Goal: Task Accomplishment & Management: Complete application form

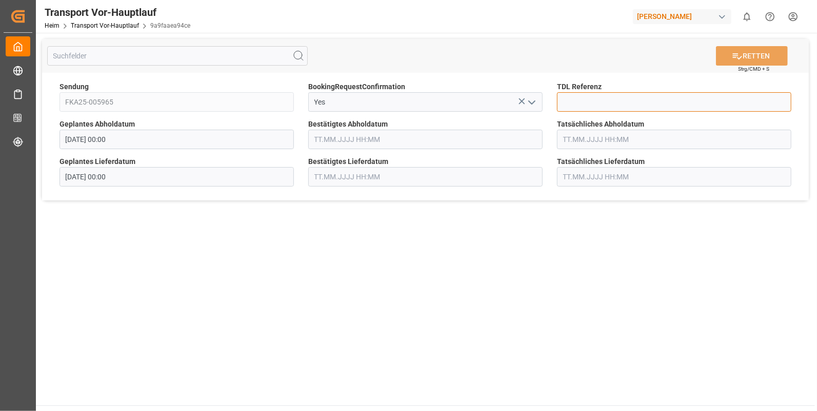
click at [576, 100] on input at bounding box center [674, 101] width 234 height 19
type input "10024801"
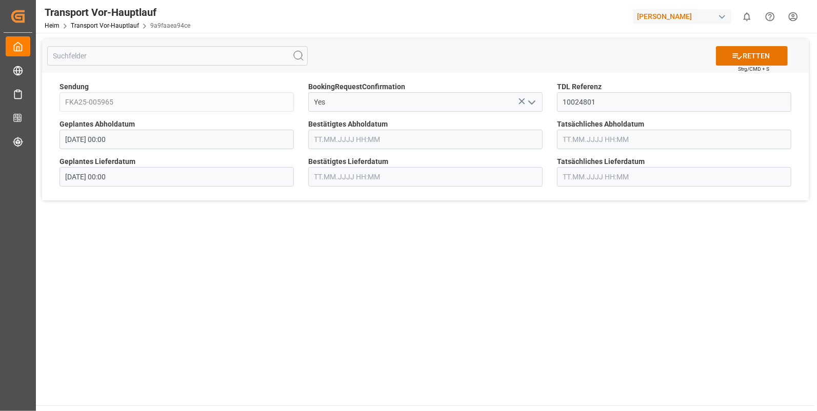
click at [318, 140] on input "text" at bounding box center [425, 139] width 234 height 19
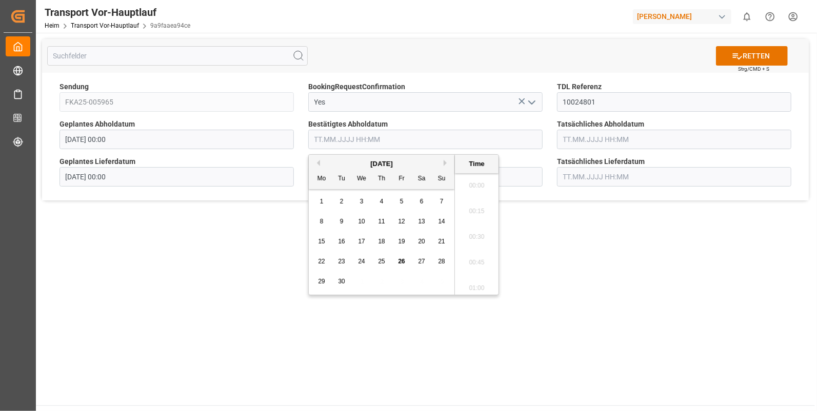
scroll to position [1260, 0]
click at [320, 260] on span "22" at bounding box center [321, 261] width 7 height 7
click at [466, 254] on li "13:00" at bounding box center [477, 260] width 44 height 26
type input "22.09.2025 13:00"
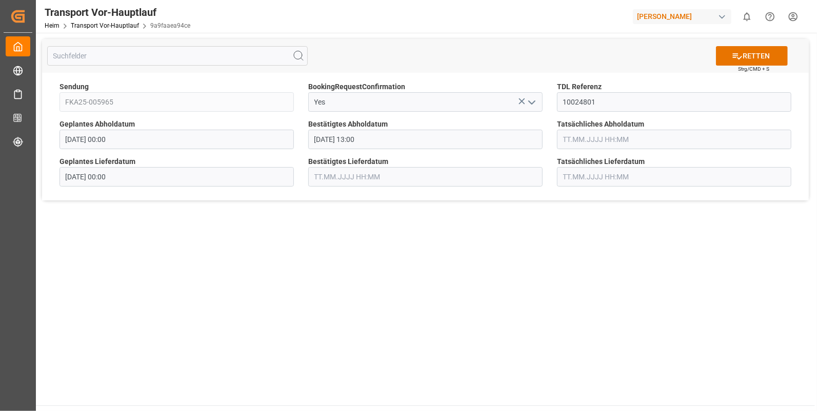
click at [581, 133] on input "text" at bounding box center [674, 139] width 234 height 19
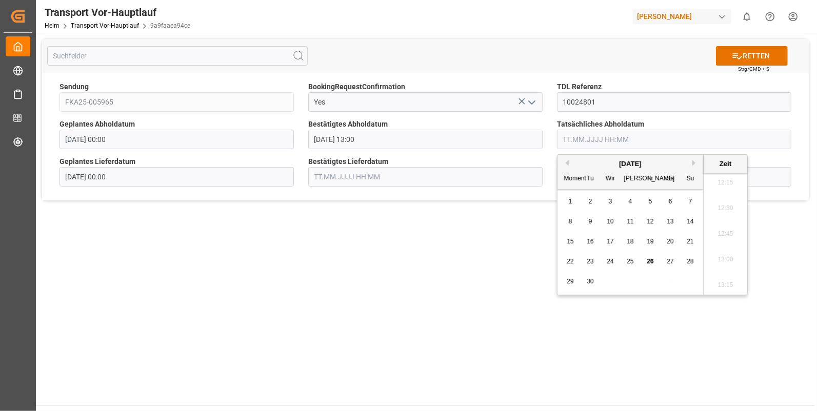
click at [571, 259] on span "22" at bounding box center [570, 261] width 7 height 7
click at [727, 255] on li "13:00" at bounding box center [726, 260] width 44 height 26
type input "22.09.2025 13:00"
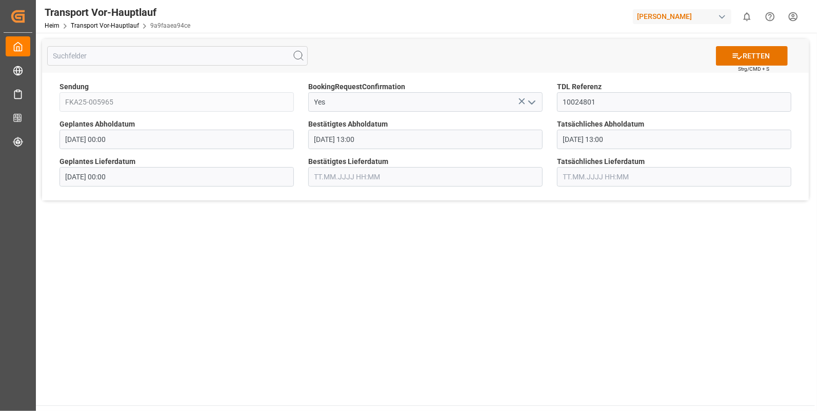
click at [321, 177] on input "text" at bounding box center [425, 176] width 234 height 19
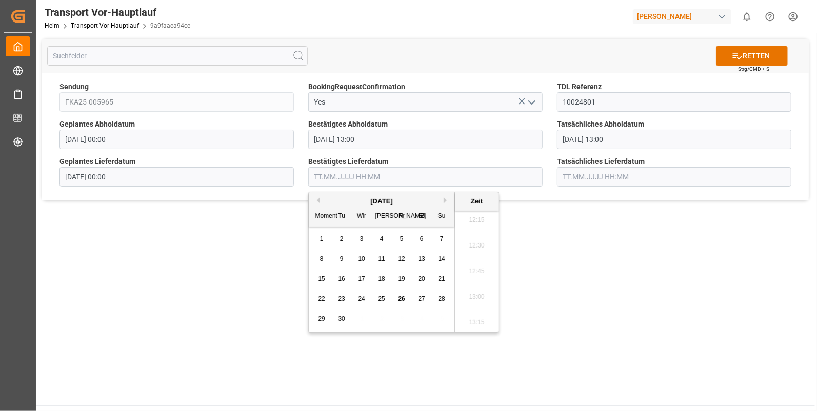
click at [344, 299] on span "23" at bounding box center [341, 298] width 7 height 7
click at [476, 222] on li "09:45" at bounding box center [477, 221] width 44 height 26
type input "23.09.2025 09:45"
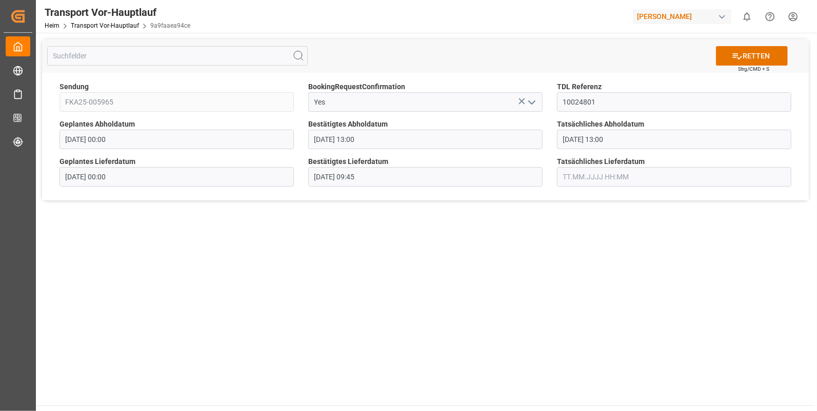
click at [567, 173] on input "text" at bounding box center [674, 176] width 234 height 19
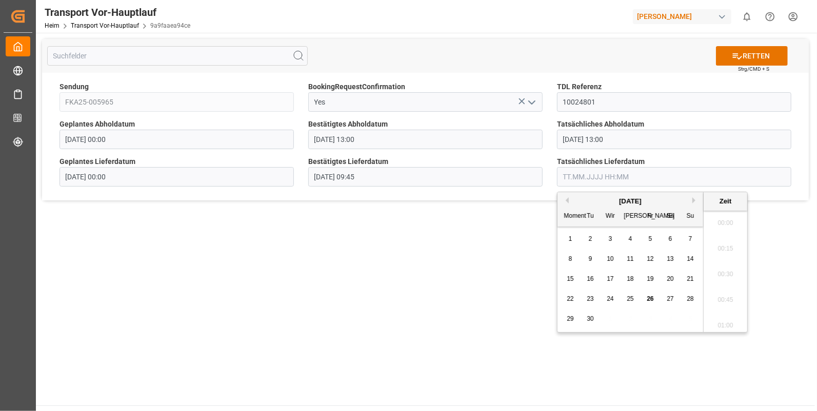
scroll to position [1260, 0]
drag, startPoint x: 589, startPoint y: 298, endPoint x: 611, endPoint y: 290, distance: 23.8
click at [589, 298] on span "23" at bounding box center [590, 298] width 7 height 7
click at [719, 304] on li "09:45" at bounding box center [726, 306] width 44 height 26
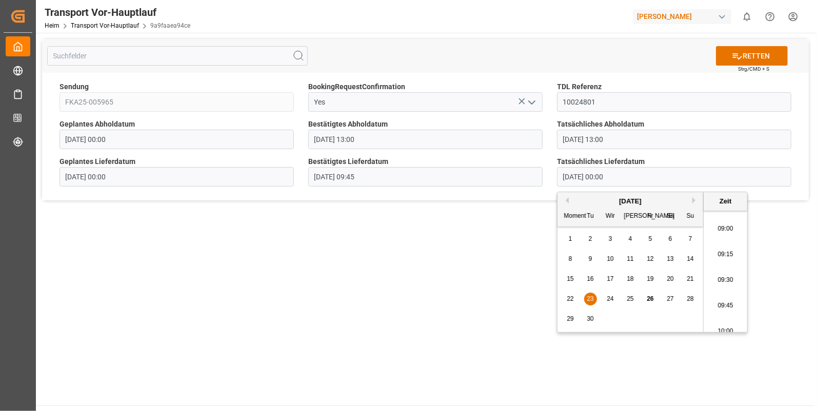
type input "23.09.2025 09:45"
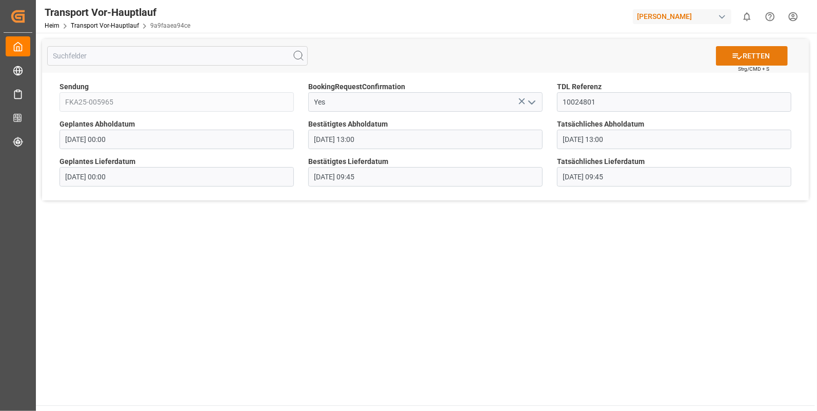
click at [746, 51] on font "RETTEN" at bounding box center [756, 56] width 27 height 11
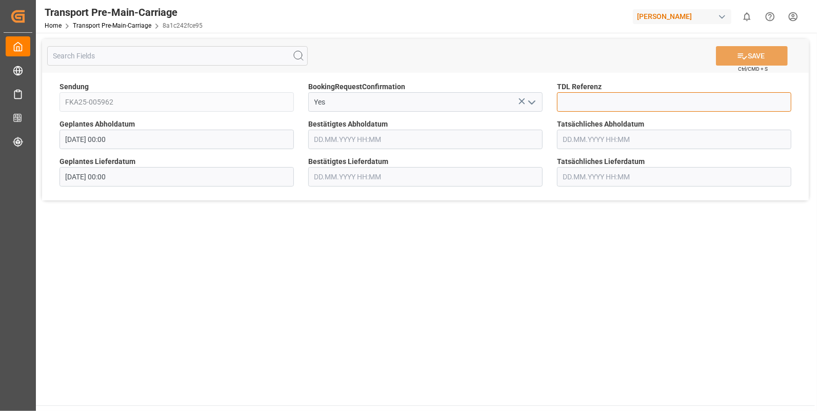
click at [587, 100] on input at bounding box center [674, 101] width 234 height 19
type input "10028403"
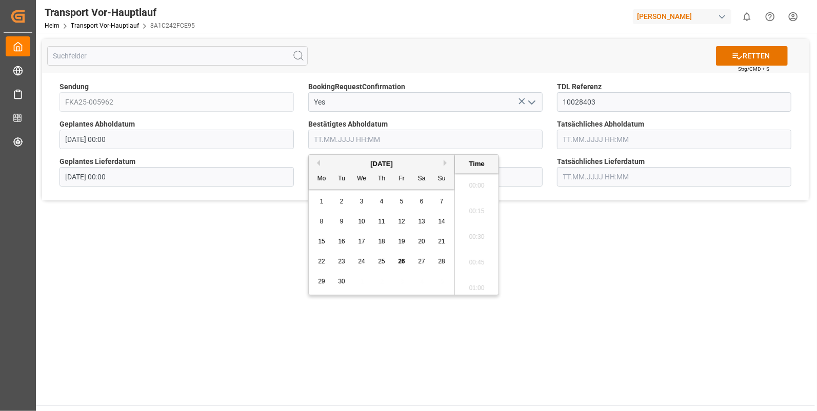
click at [312, 138] on input "text" at bounding box center [425, 139] width 234 height 19
click at [323, 261] on span "22" at bounding box center [321, 261] width 7 height 7
click at [472, 238] on li "14:30" at bounding box center [477, 243] width 44 height 26
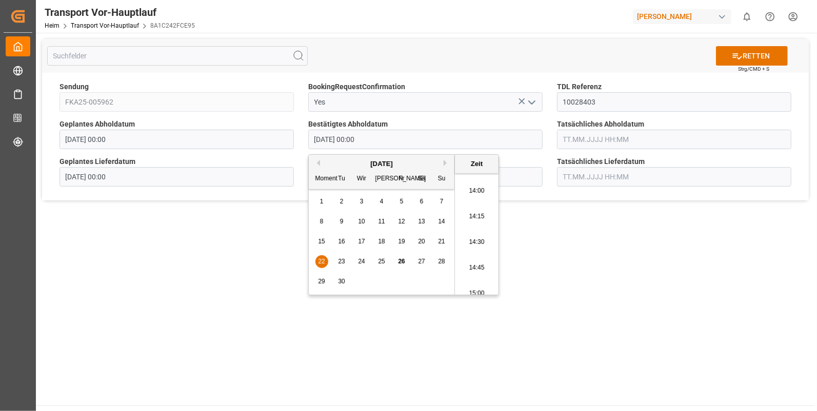
type input "22.09.2025 14:30"
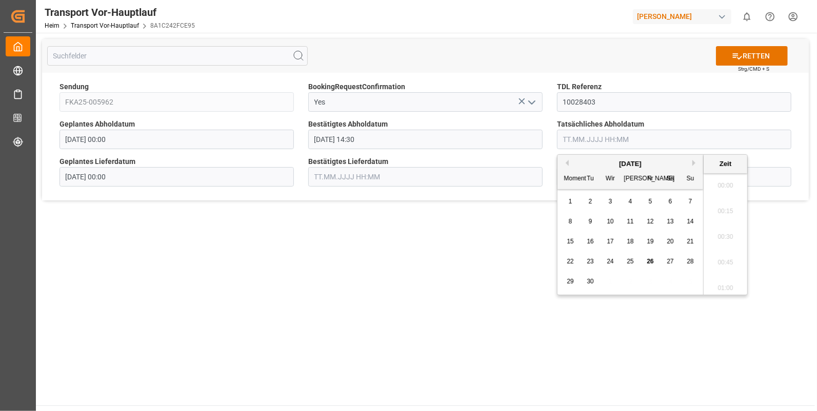
click at [578, 140] on input "text" at bounding box center [674, 139] width 234 height 19
click at [568, 260] on span "22" at bounding box center [570, 261] width 7 height 7
click at [719, 236] on li "14:30" at bounding box center [726, 243] width 44 height 26
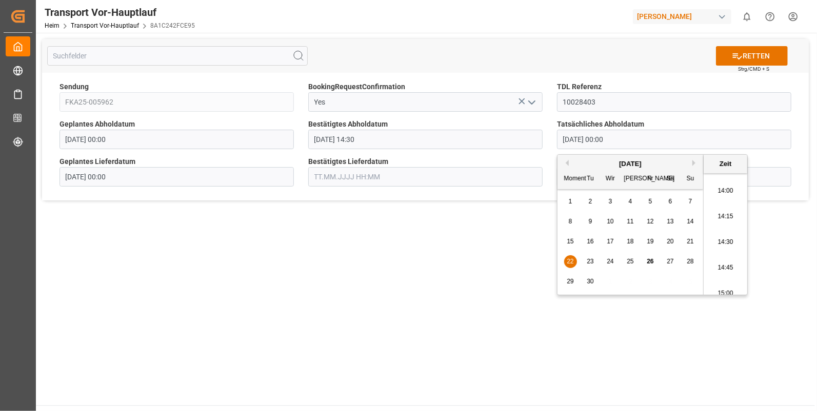
type input "22.09.2025 14:30"
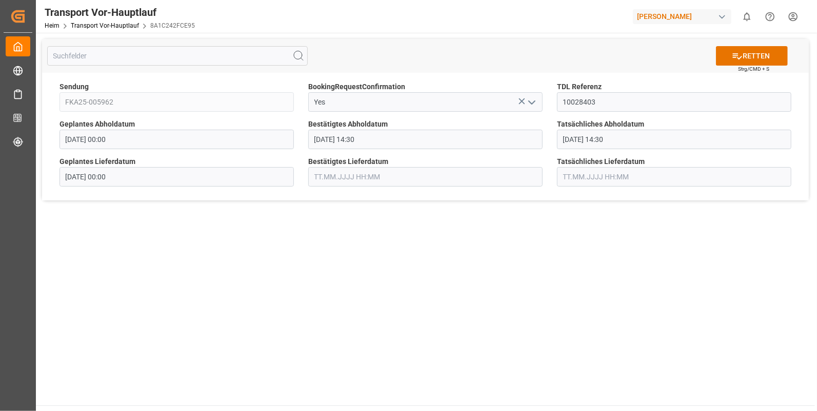
click at [329, 180] on input "text" at bounding box center [425, 176] width 234 height 19
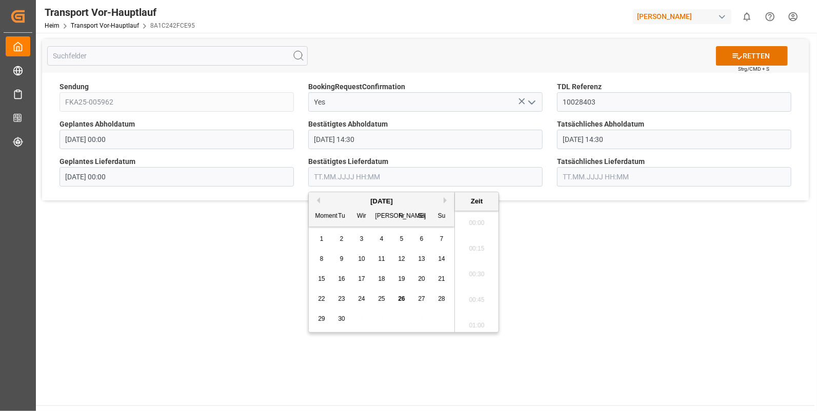
scroll to position [1260, 0]
click at [341, 295] on div "23" at bounding box center [341, 299] width 13 height 12
click at [477, 244] on li "08:45" at bounding box center [477, 246] width 44 height 26
type input "23.09.2025 08:45"
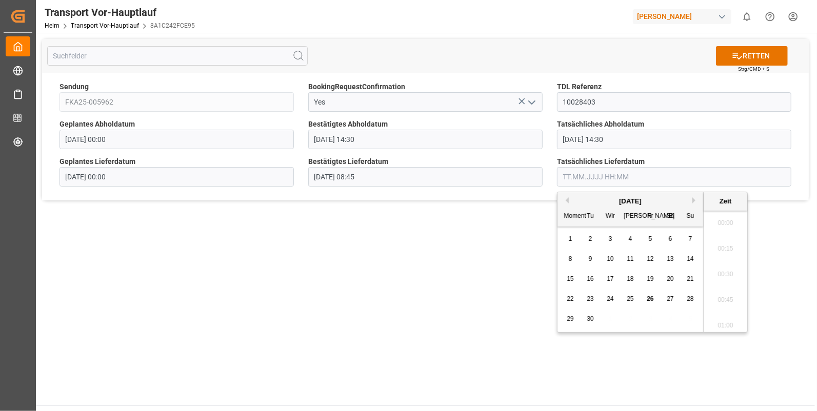
click at [570, 177] on input "text" at bounding box center [674, 176] width 234 height 19
click at [590, 296] on span "23" at bounding box center [590, 298] width 7 height 7
click at [729, 249] on li "08:45" at bounding box center [726, 246] width 44 height 26
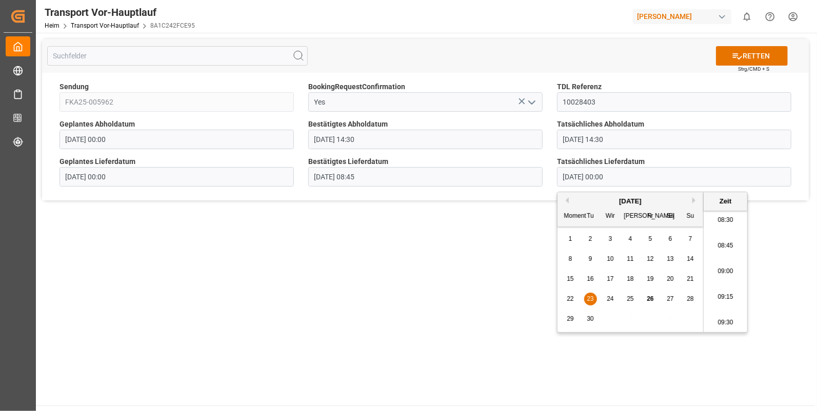
type input "23.09.2025 08:45"
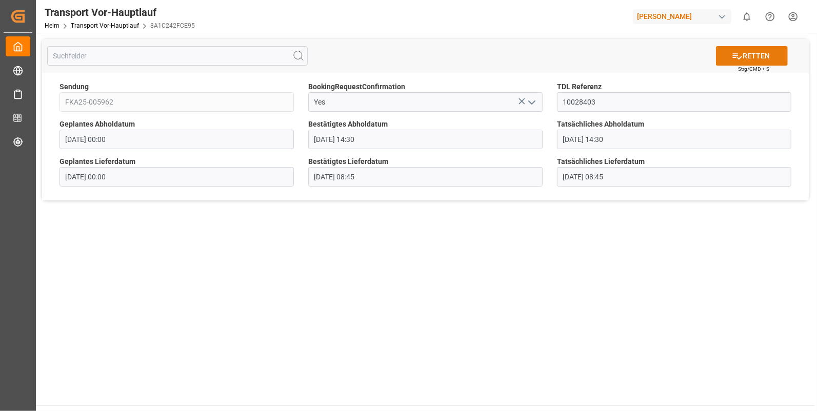
click at [744, 54] on font "RETTEN" at bounding box center [756, 56] width 27 height 11
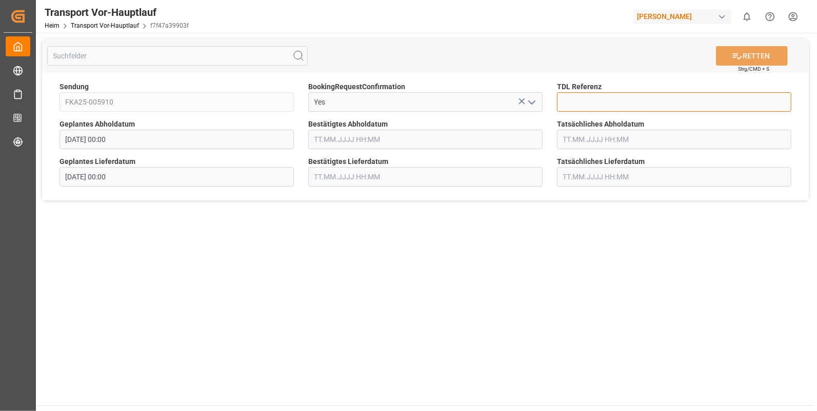
click at [582, 102] on input at bounding box center [674, 101] width 234 height 19
type input "10028411"
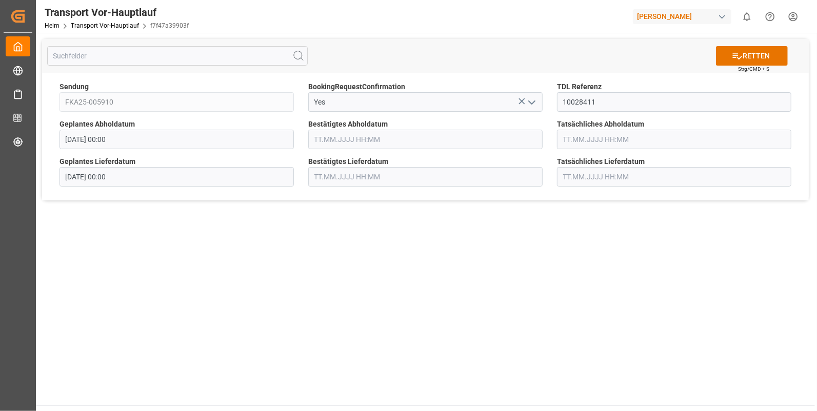
click at [356, 145] on input "text" at bounding box center [425, 139] width 234 height 19
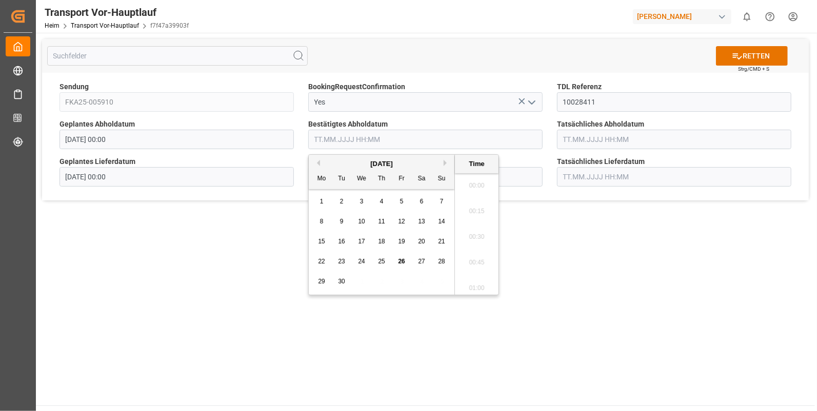
scroll to position [1260, 0]
click at [321, 259] on span "22" at bounding box center [321, 261] width 7 height 7
click at [475, 247] on li "15:00" at bounding box center [477, 252] width 44 height 26
type input "22.09.2025 15:00"
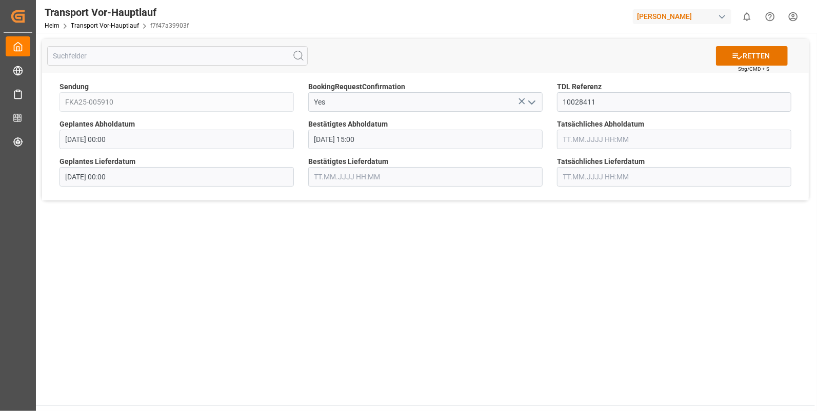
click at [577, 136] on input "text" at bounding box center [674, 139] width 234 height 19
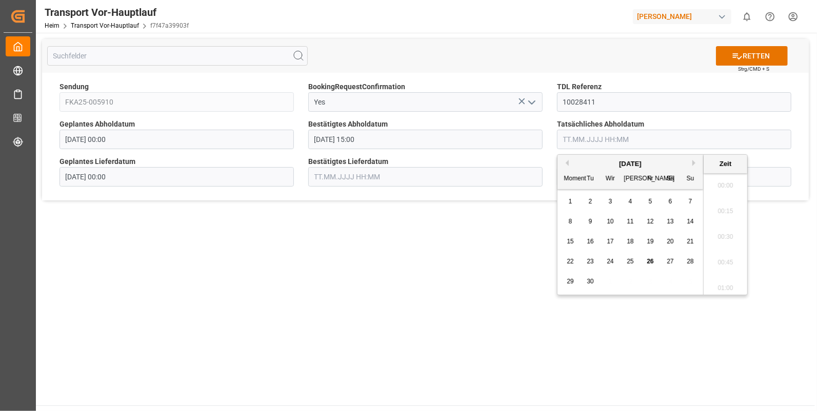
scroll to position [1260, 0]
click at [569, 259] on span "22" at bounding box center [570, 261] width 7 height 7
click at [717, 247] on li "15:00" at bounding box center [726, 252] width 44 height 26
type input "22.09.2025 15:00"
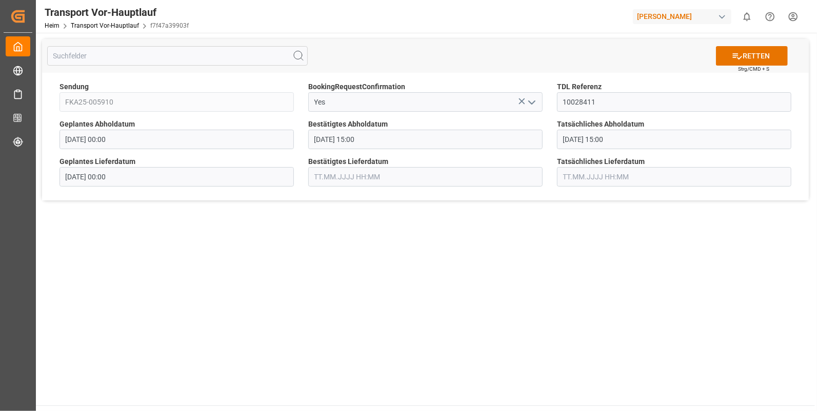
click at [318, 175] on input "text" at bounding box center [425, 176] width 234 height 19
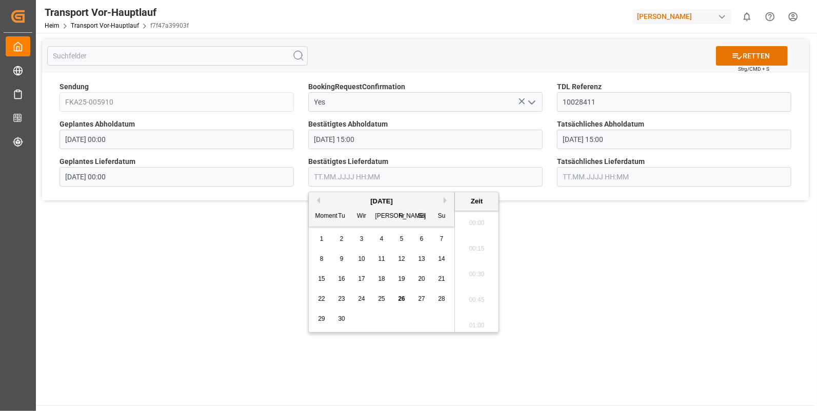
scroll to position [1260, 0]
click at [341, 299] on span "23" at bounding box center [341, 298] width 7 height 7
click at [472, 260] on li "09:45" at bounding box center [477, 263] width 44 height 26
type input "23.09.2025 09:45"
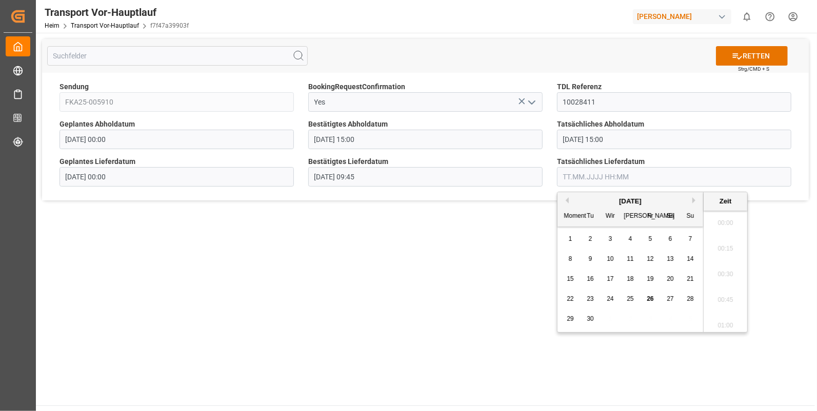
click at [561, 172] on input "text" at bounding box center [674, 176] width 234 height 19
click at [592, 297] on span "23" at bounding box center [590, 298] width 7 height 7
click at [724, 261] on li "09:45" at bounding box center [726, 263] width 44 height 26
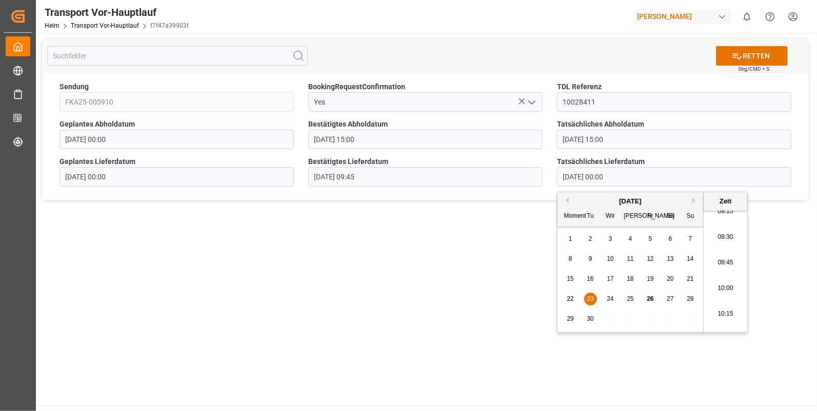
type input "23.09.2025 09:45"
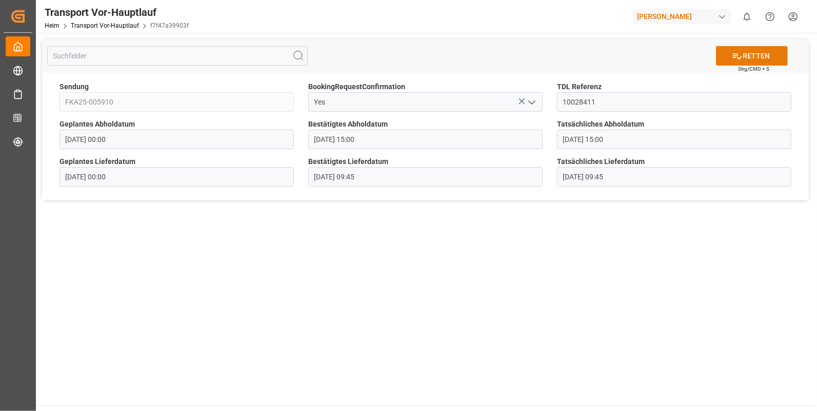
click at [753, 54] on font "RETTEN" at bounding box center [756, 56] width 27 height 11
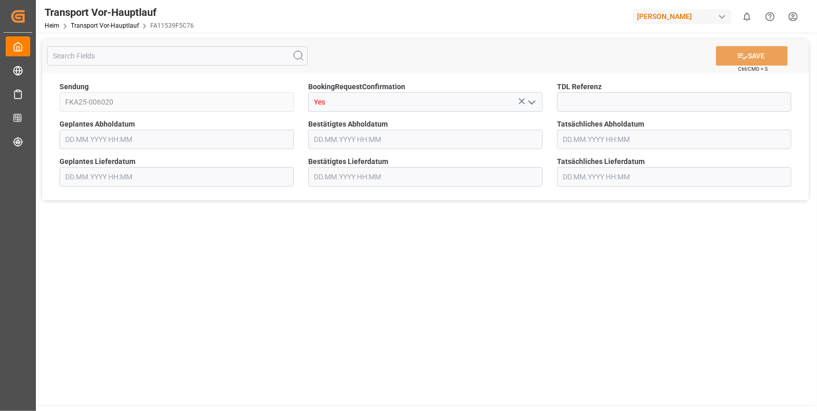
type input "[DATE] 00:00"
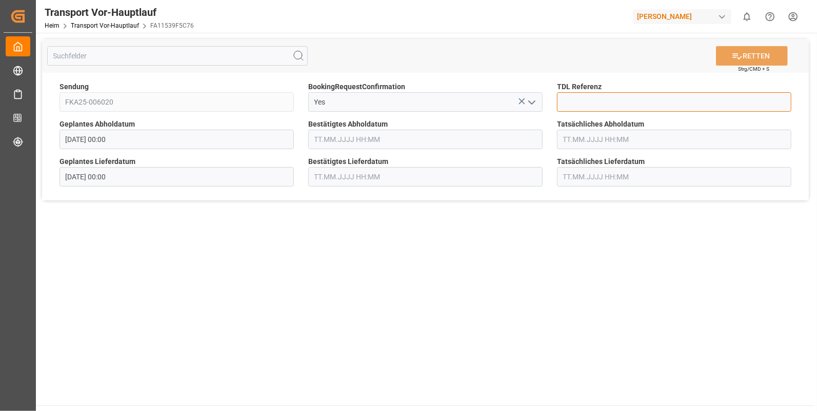
click at [569, 99] on input at bounding box center [674, 101] width 234 height 19
type input "10028412"
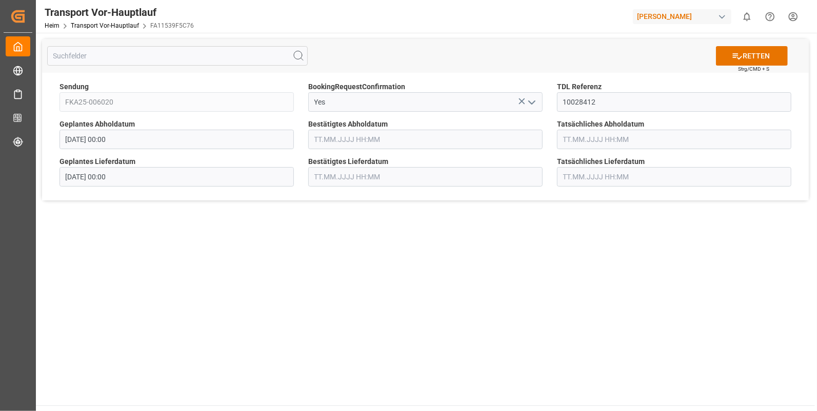
click at [315, 140] on input "text" at bounding box center [425, 139] width 234 height 19
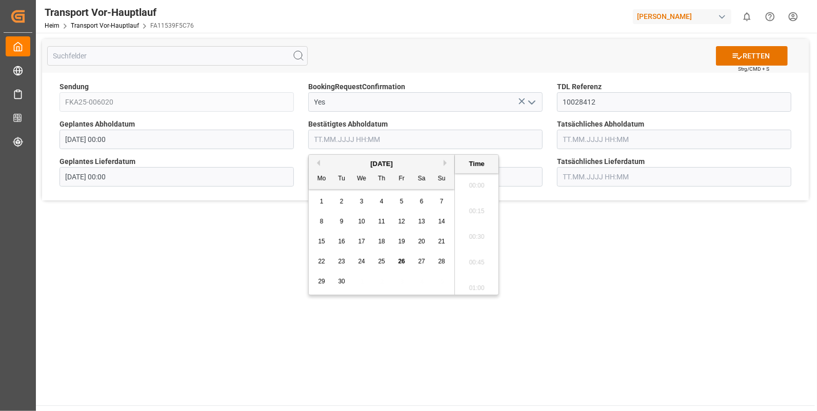
scroll to position [1260, 0]
click at [318, 260] on span "22" at bounding box center [321, 261] width 7 height 7
click at [473, 243] on li "13:45" at bounding box center [477, 252] width 44 height 26
type input "[DATE] 13:45"
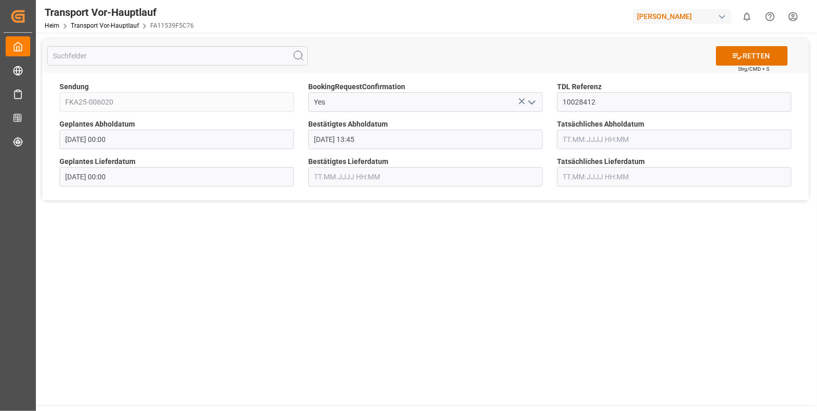
click at [580, 138] on input "text" at bounding box center [674, 139] width 234 height 19
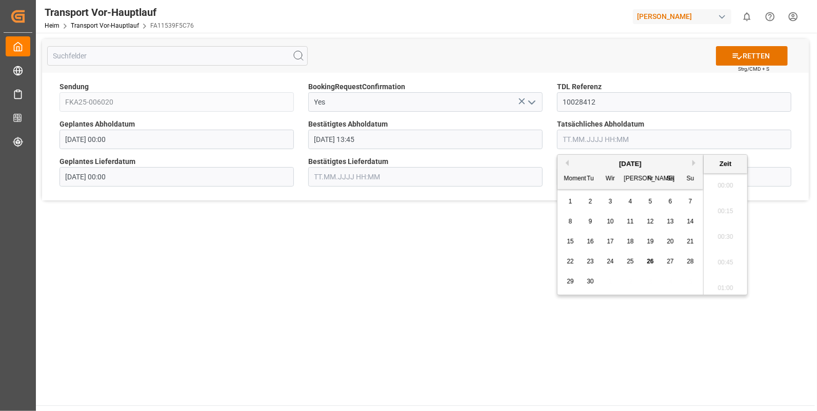
scroll to position [1260, 0]
click at [567, 260] on span "22" at bounding box center [570, 261] width 7 height 7
click at [721, 205] on li "13:45" at bounding box center [726, 209] width 44 height 26
type input "22.09.2025 13:45"
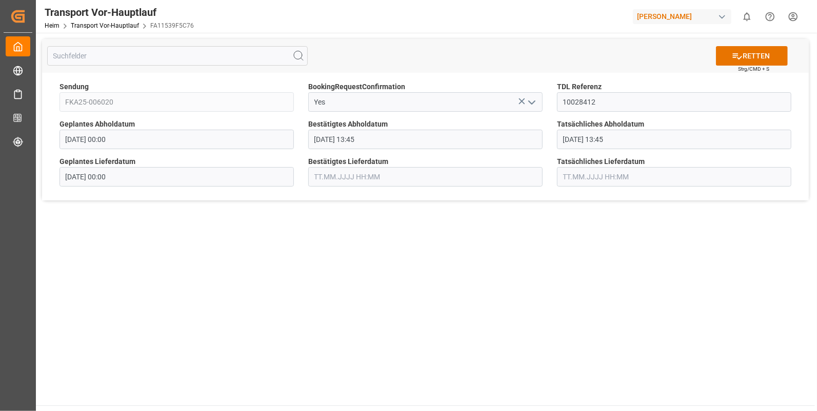
click at [323, 174] on input "text" at bounding box center [425, 176] width 234 height 19
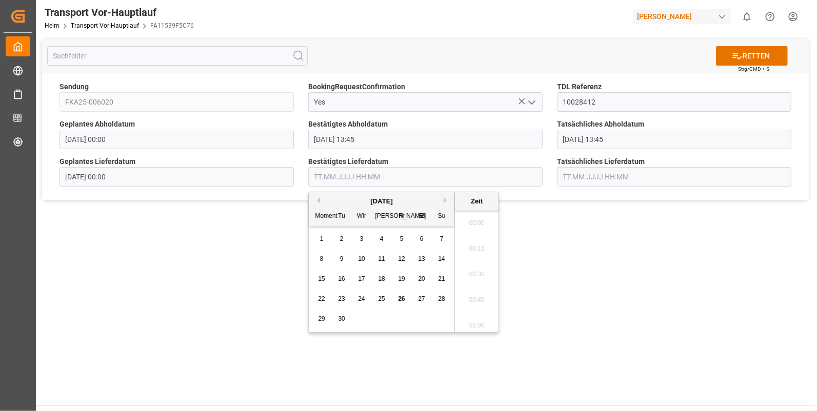
scroll to position [1260, 0]
click at [339, 299] on span "23" at bounding box center [341, 298] width 7 height 7
click at [481, 221] on li "08:00" at bounding box center [477, 212] width 44 height 26
type input "23.09.2025 08:00"
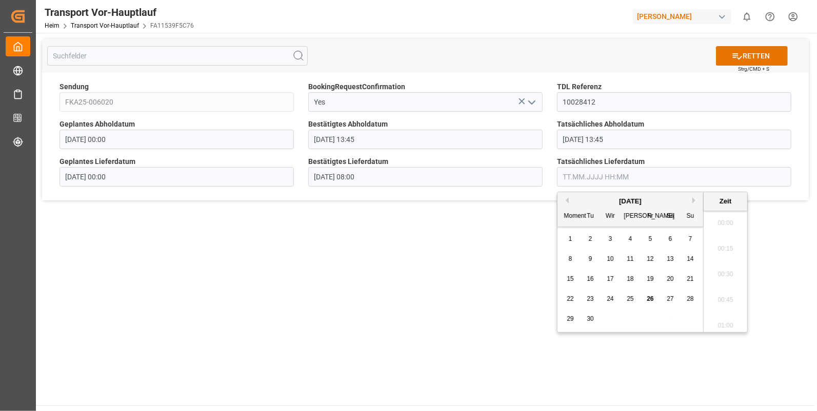
click at [570, 176] on input "text" at bounding box center [674, 176] width 234 height 19
click at [589, 295] on div "23" at bounding box center [590, 299] width 13 height 12
click at [723, 293] on li "08:00" at bounding box center [726, 298] width 44 height 26
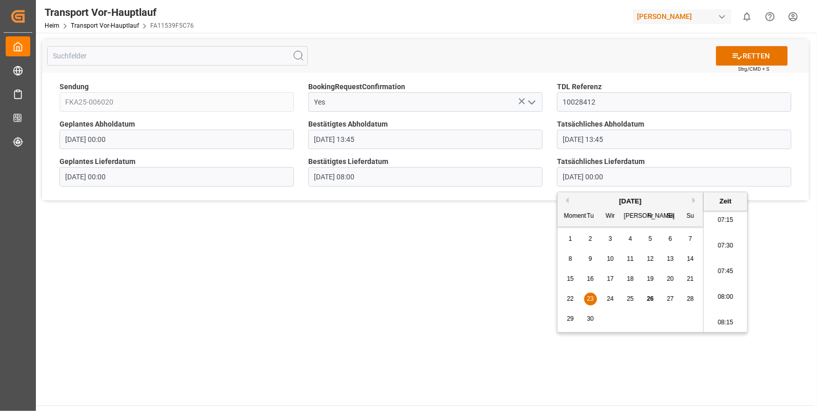
type input "23.09.2025 08:00"
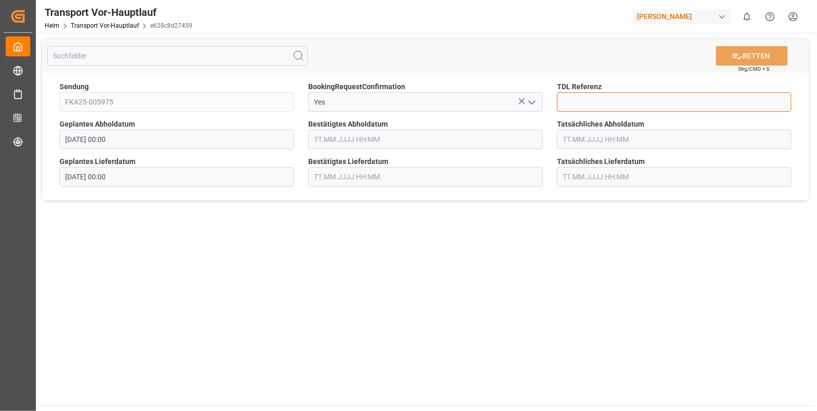
click at [567, 98] on input at bounding box center [674, 101] width 234 height 19
type input "10028413"
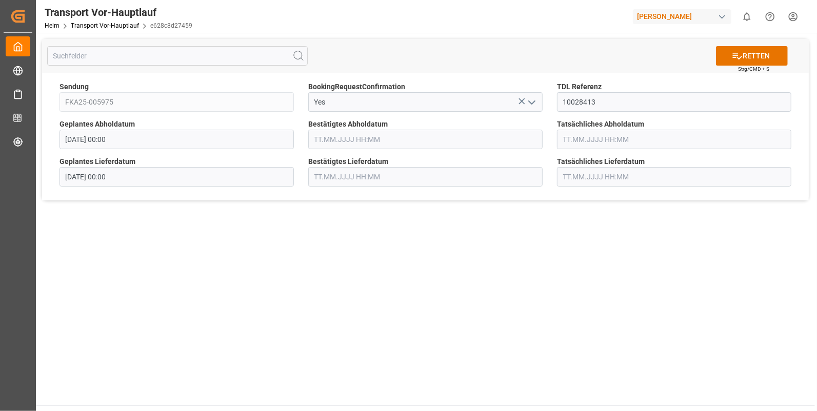
click at [331, 141] on input "text" at bounding box center [425, 139] width 234 height 19
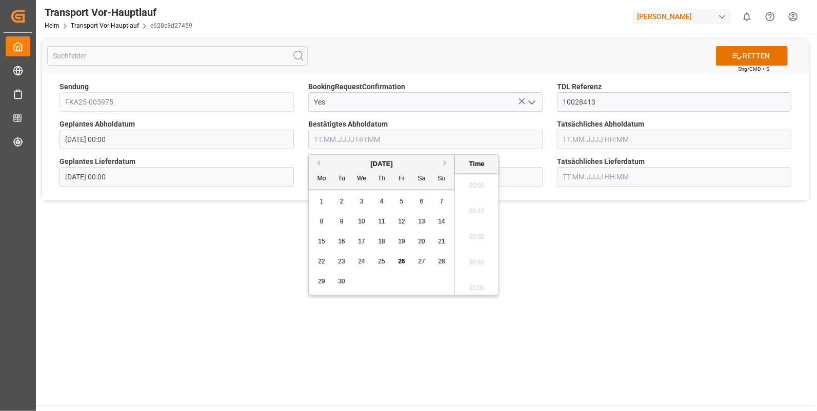
scroll to position [1260, 0]
click at [319, 262] on span "22" at bounding box center [321, 261] width 7 height 7
click at [480, 231] on li "14:45" at bounding box center [477, 226] width 44 height 26
type input "22.09.2025 14:45"
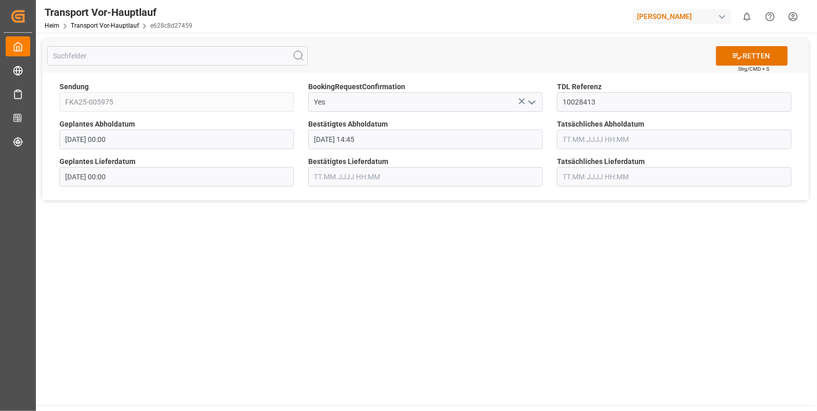
click at [574, 142] on input "text" at bounding box center [674, 139] width 234 height 19
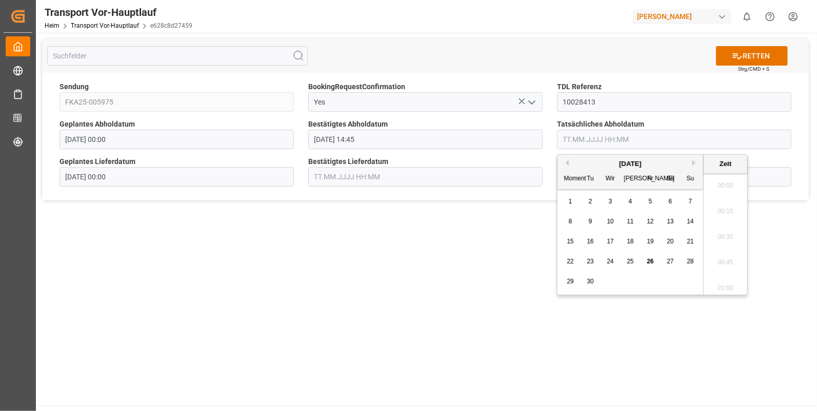
scroll to position [1260, 0]
click at [569, 263] on span "22" at bounding box center [570, 261] width 7 height 7
click at [721, 262] on li "14:45" at bounding box center [726, 268] width 44 height 26
type input "22.09.2025 14:45"
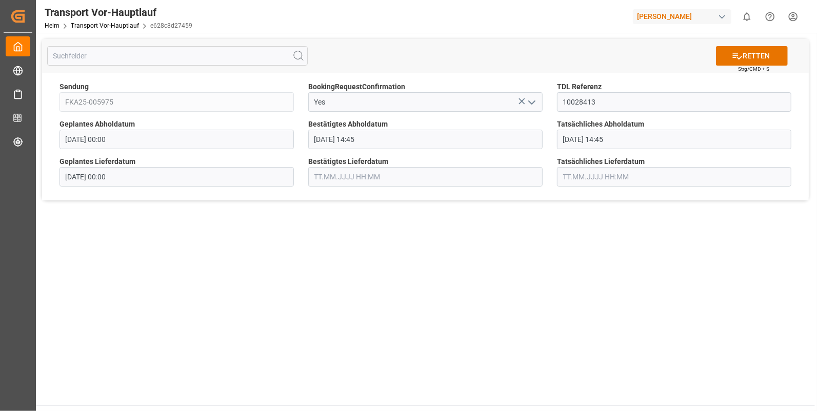
click at [354, 179] on input "text" at bounding box center [425, 176] width 234 height 19
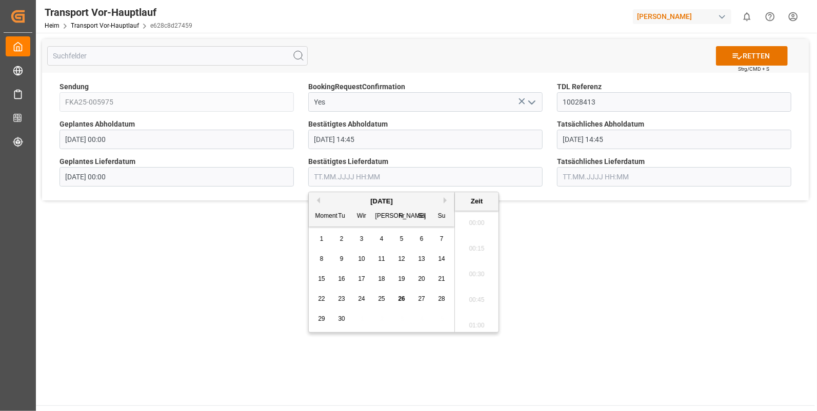
scroll to position [1260, 0]
click at [345, 298] on span "23" at bounding box center [341, 298] width 7 height 7
click at [482, 230] on li "08:15" at bounding box center [477, 238] width 44 height 26
type input "23.09.2025 08:15"
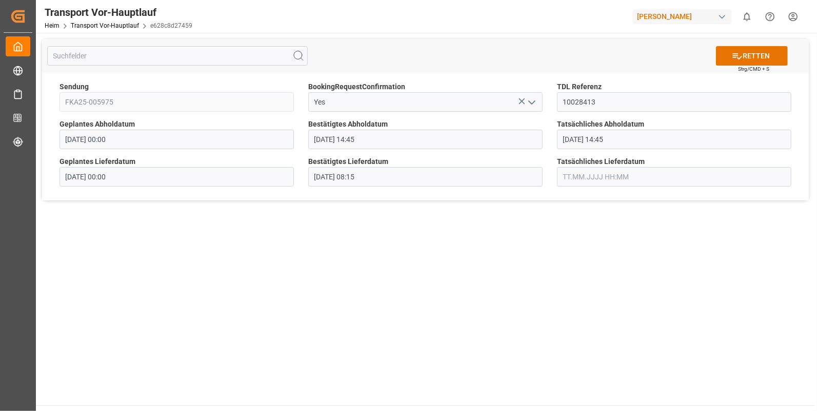
click at [587, 174] on input "text" at bounding box center [674, 176] width 234 height 19
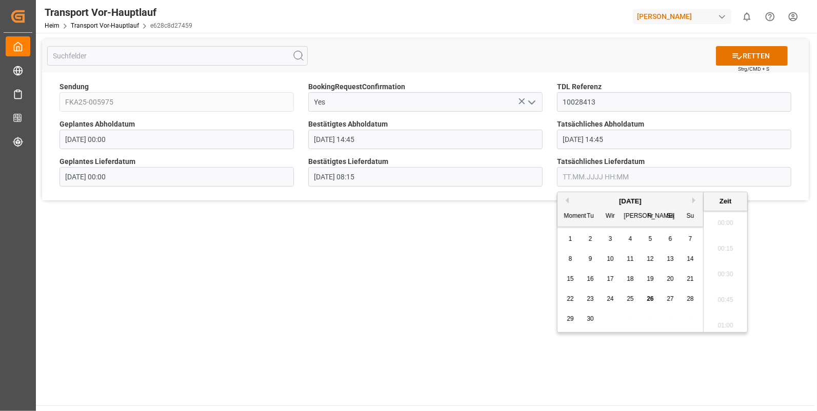
scroll to position [1260, 0]
click at [587, 299] on span "23" at bounding box center [590, 298] width 7 height 7
click at [725, 277] on li "08:15" at bounding box center [726, 281] width 44 height 26
type input "23.09.2025 08:15"
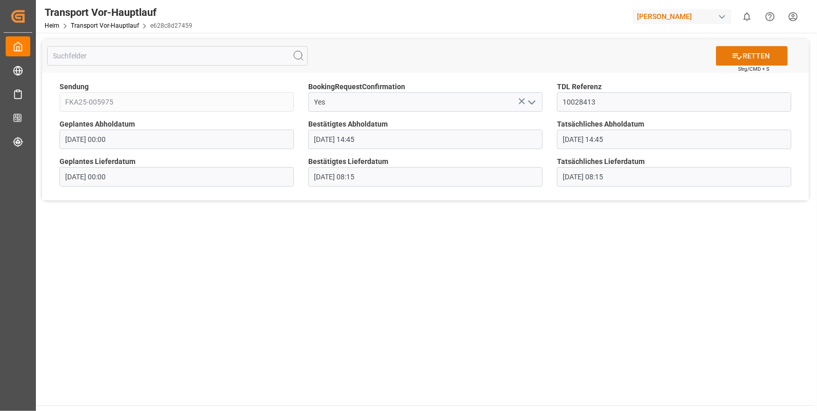
click at [754, 54] on font "RETTEN" at bounding box center [756, 56] width 27 height 11
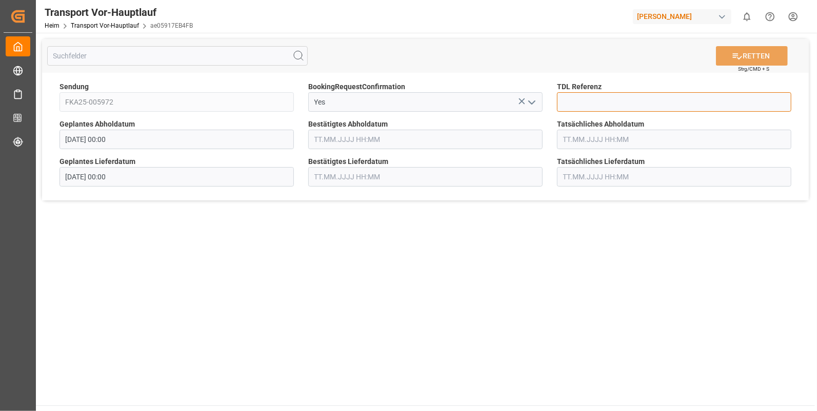
click at [568, 100] on input at bounding box center [674, 101] width 234 height 19
type input "10028414"
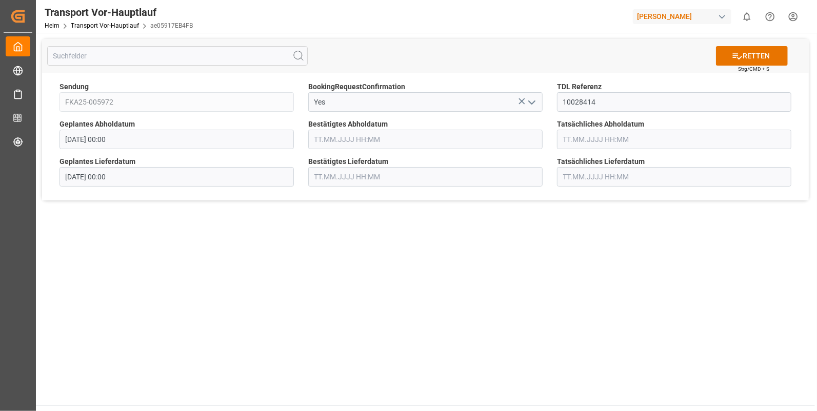
click at [326, 138] on input "text" at bounding box center [425, 139] width 234 height 19
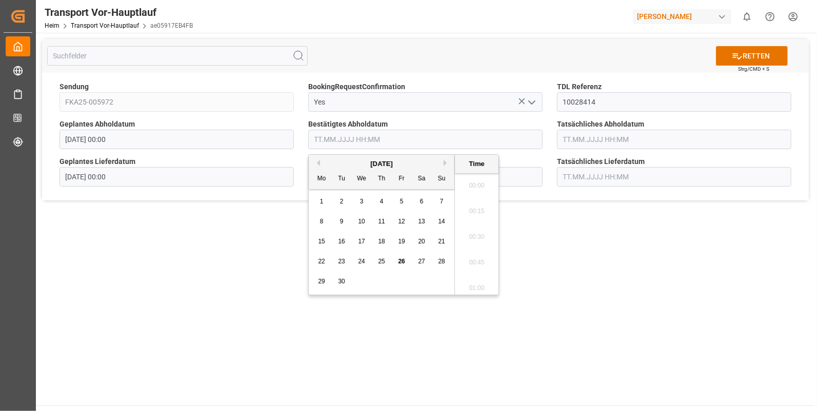
scroll to position [1260, 0]
click at [320, 260] on span "22" at bounding box center [321, 261] width 7 height 7
click at [483, 249] on li "15:00" at bounding box center [477, 252] width 44 height 26
type input "[DATE] 15:00"
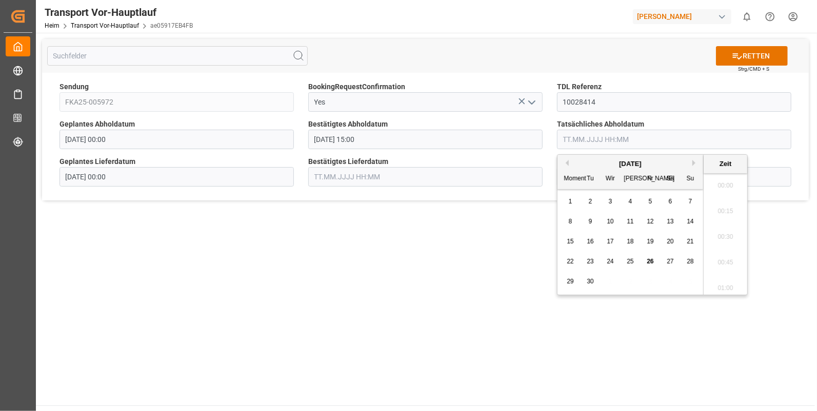
click at [574, 136] on input "text" at bounding box center [674, 139] width 234 height 19
click at [574, 261] on div "22" at bounding box center [570, 262] width 13 height 12
click at [722, 247] on li "15:00" at bounding box center [726, 252] width 44 height 26
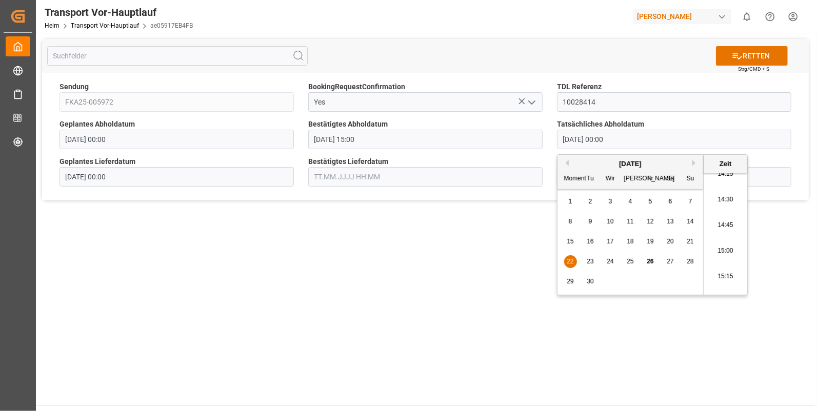
type input "22.09.2025 15:00"
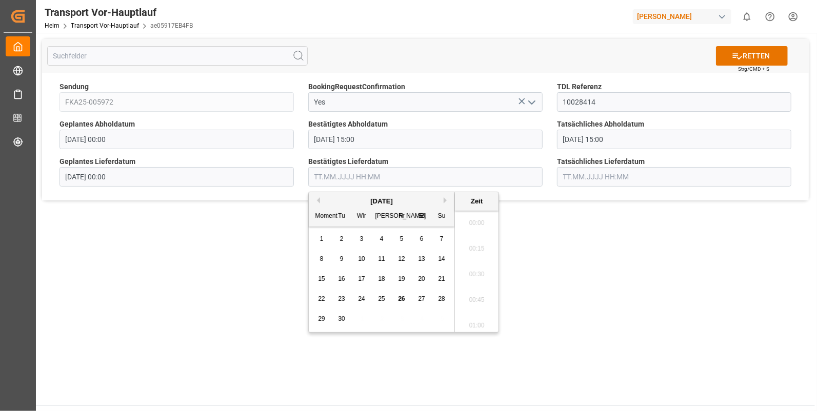
click at [320, 177] on input "text" at bounding box center [425, 176] width 234 height 19
click at [341, 296] on span "23" at bounding box center [341, 298] width 7 height 7
click at [477, 216] on li "07:15" at bounding box center [477, 221] width 44 height 26
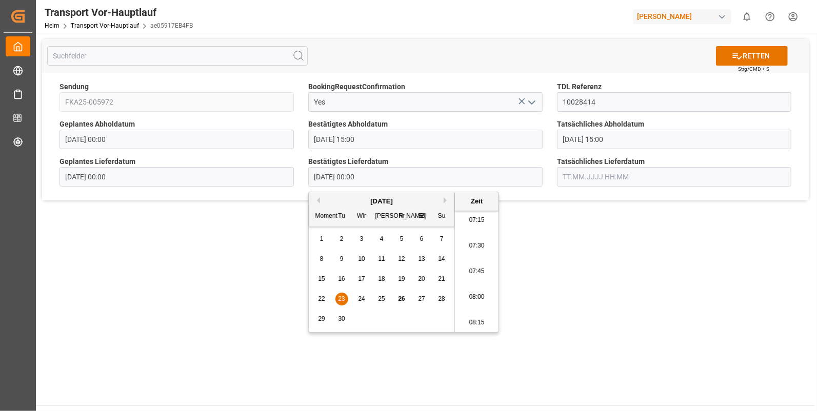
type input "23.09.2025 07:15"
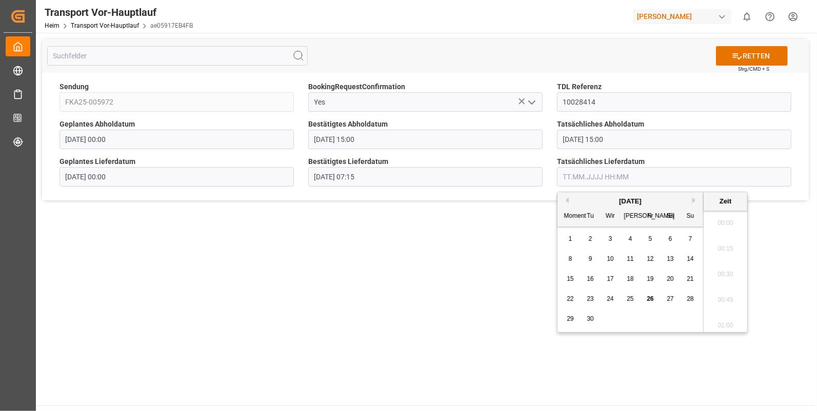
click at [608, 173] on input "text" at bounding box center [674, 176] width 234 height 19
click at [590, 296] on span "23" at bounding box center [590, 298] width 7 height 7
click at [716, 220] on li "07:15" at bounding box center [726, 221] width 44 height 26
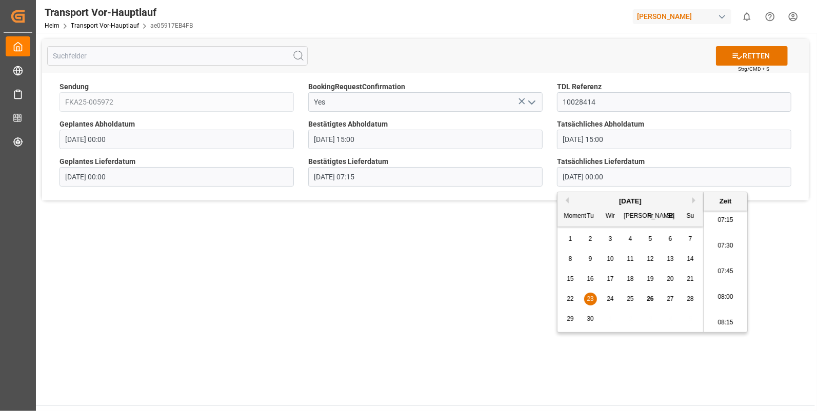
type input "23.09.2025 07:15"
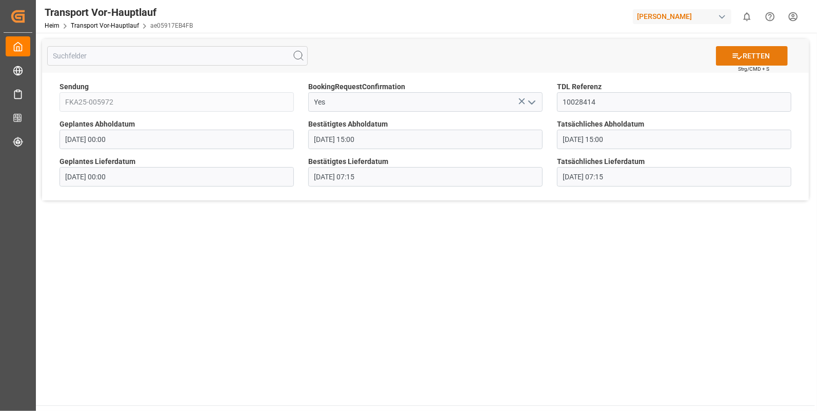
click at [751, 54] on font "RETTEN" at bounding box center [756, 56] width 27 height 11
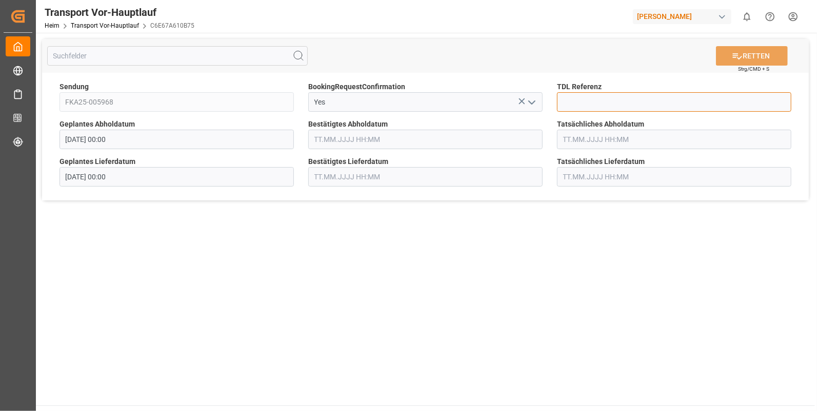
click at [583, 102] on input at bounding box center [674, 101] width 234 height 19
type input "10028424"
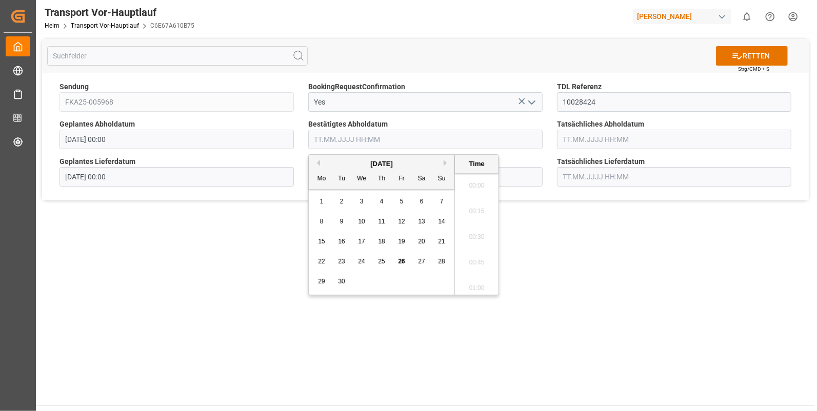
click at [346, 138] on input "text" at bounding box center [425, 139] width 234 height 19
click at [342, 260] on span "23" at bounding box center [341, 261] width 7 height 7
drag, startPoint x: 471, startPoint y: 223, endPoint x: 483, endPoint y: 223, distance: 11.8
click at [471, 223] on li "12:45" at bounding box center [477, 235] width 44 height 26
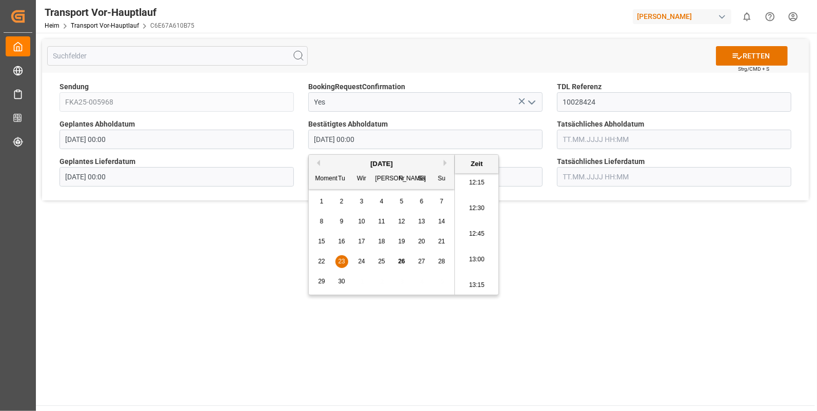
type input "23.09.2025 12:45"
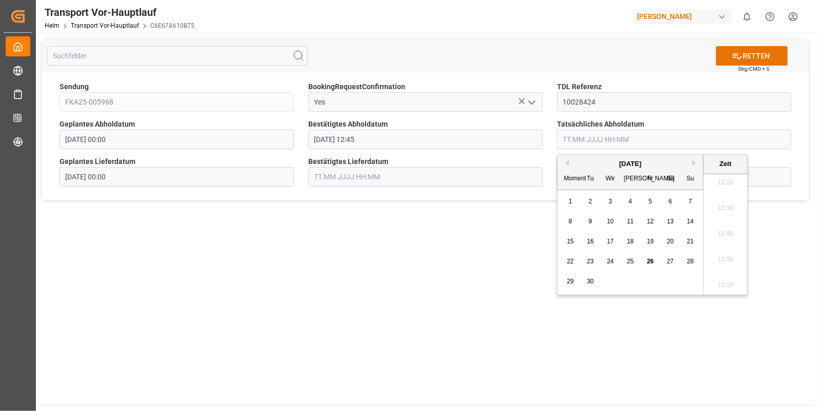
click at [586, 133] on input "text" at bounding box center [674, 139] width 234 height 19
click at [586, 262] on div "23" at bounding box center [590, 262] width 13 height 12
click at [724, 232] on li "12:45" at bounding box center [726, 235] width 44 height 26
type input "23.09.2025 12:45"
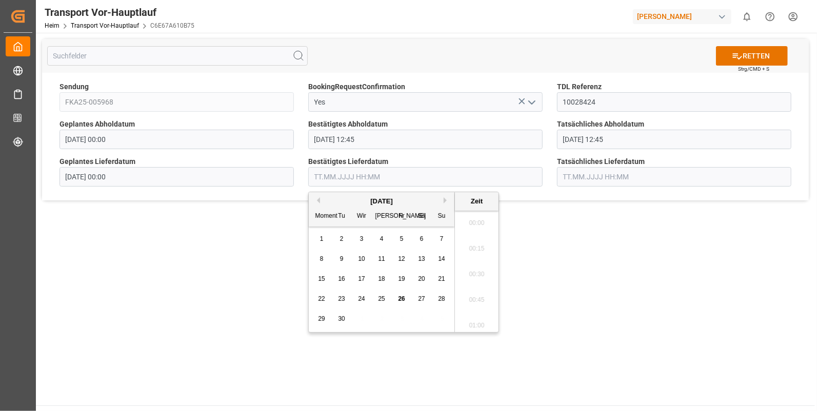
click at [334, 180] on input "text" at bounding box center [425, 176] width 234 height 19
click at [364, 298] on span "24" at bounding box center [361, 298] width 7 height 7
click at [477, 265] on li "14:00" at bounding box center [477, 272] width 44 height 26
type input "24.09.2025 14:00"
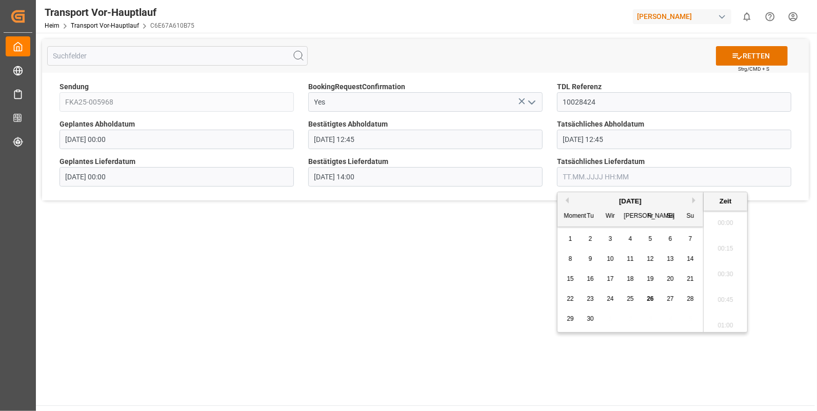
click at [576, 169] on input "text" at bounding box center [674, 176] width 234 height 19
click at [610, 298] on span "24" at bounding box center [610, 298] width 7 height 7
click at [720, 269] on li "14:00" at bounding box center [726, 272] width 44 height 26
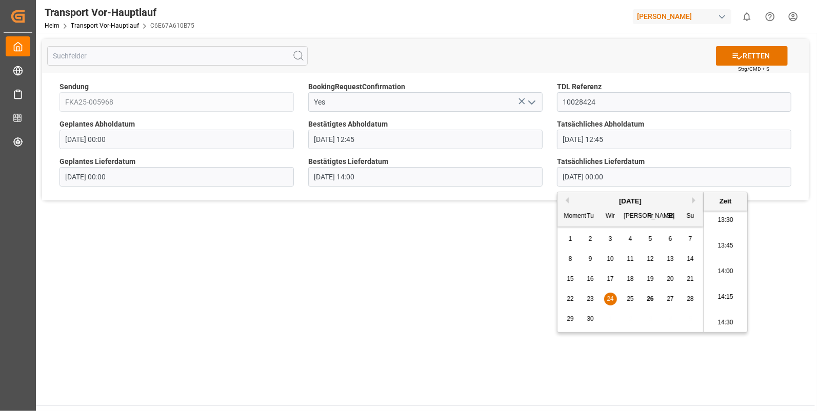
type input "24.09.2025 14:00"
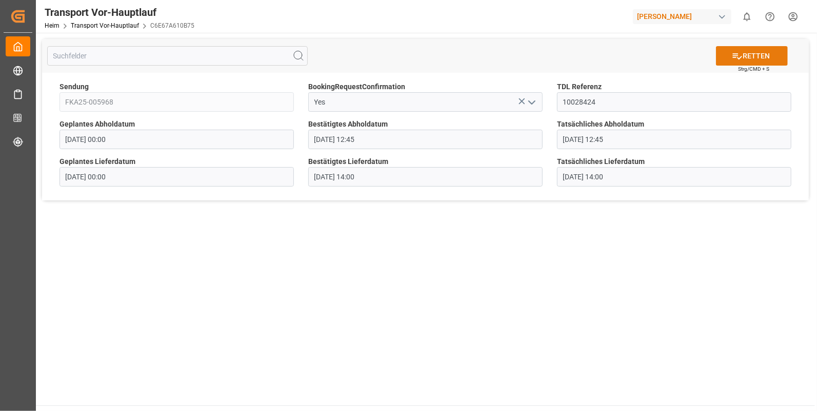
click at [734, 53] on icon at bounding box center [737, 56] width 11 height 11
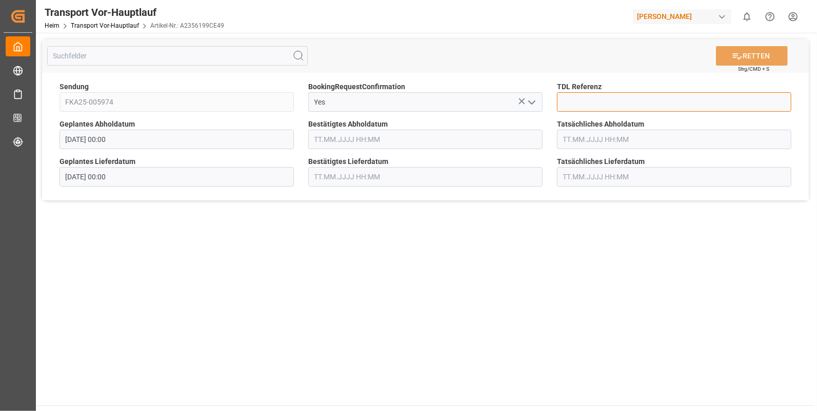
click at [575, 104] on input at bounding box center [674, 101] width 234 height 19
type input "10028427"
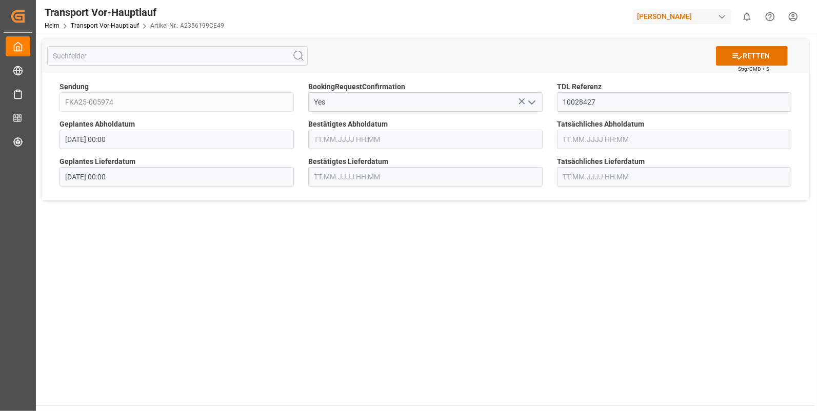
click at [341, 142] on input "text" at bounding box center [425, 139] width 234 height 19
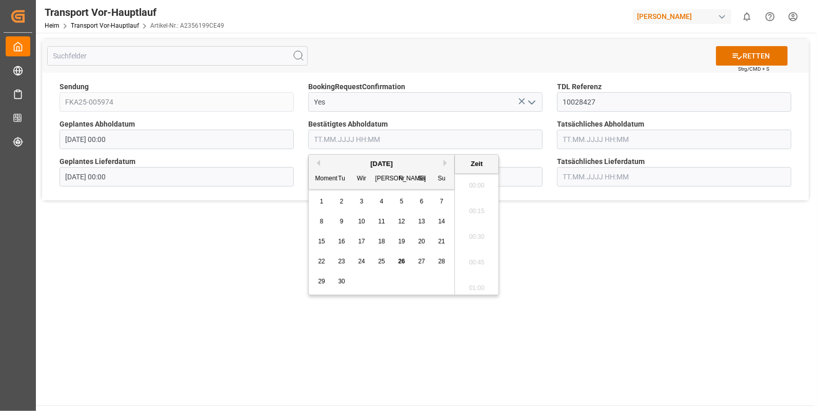
scroll to position [1285, 0]
click at [341, 260] on span "23" at bounding box center [341, 261] width 7 height 7
click at [478, 257] on li "14:30" at bounding box center [477, 260] width 44 height 26
type input "23.09.2025 14:30"
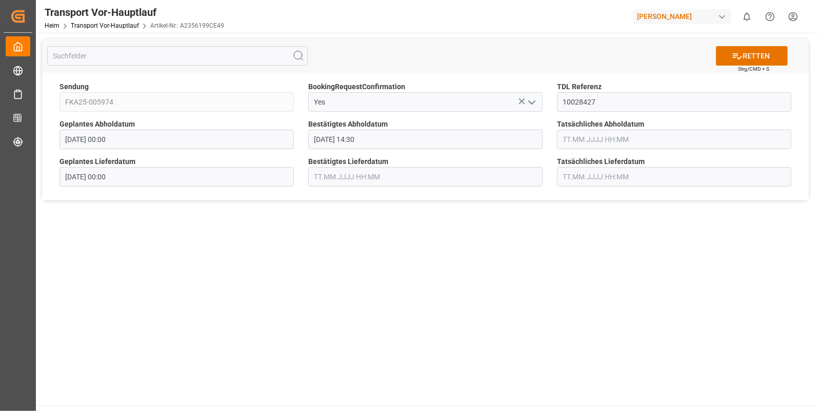
click at [577, 138] on input "text" at bounding box center [674, 139] width 234 height 19
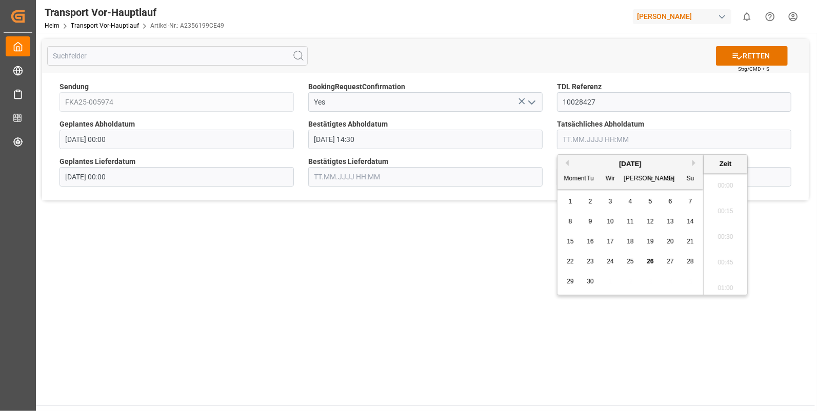
scroll to position [1285, 0]
click at [590, 262] on span "23" at bounding box center [590, 261] width 7 height 7
drag, startPoint x: 721, startPoint y: 212, endPoint x: 692, endPoint y: 207, distance: 29.2
click at [721, 212] on li "14:30" at bounding box center [726, 217] width 44 height 26
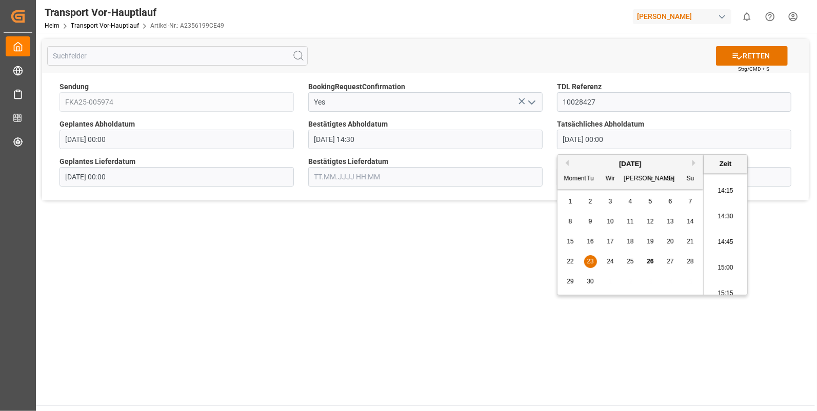
type input "23.09.2025 14:30"
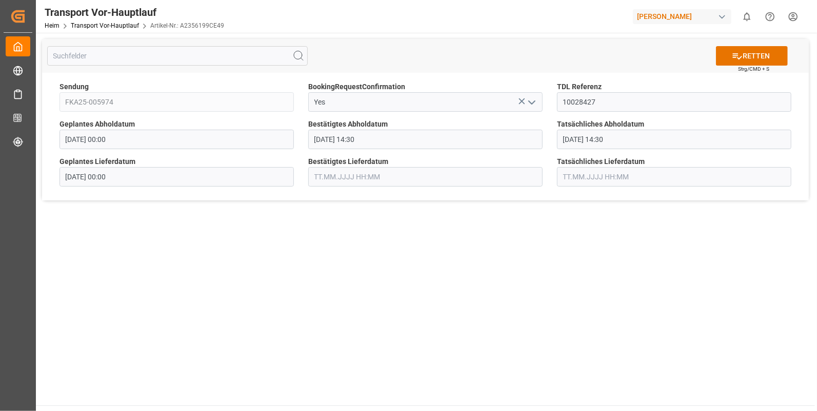
click at [341, 172] on input "text" at bounding box center [425, 176] width 234 height 19
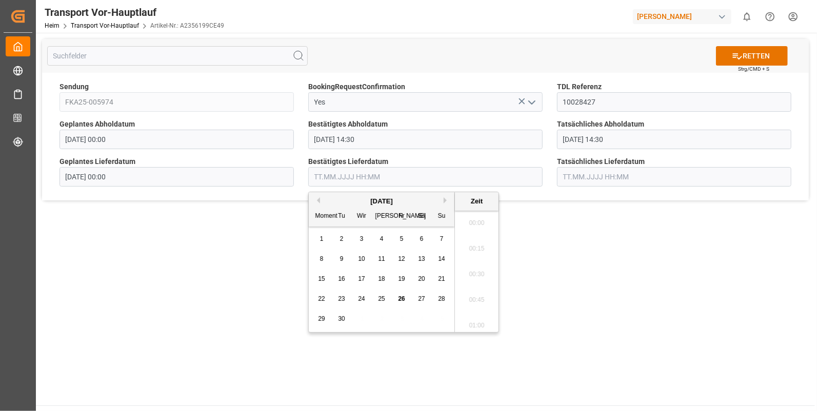
scroll to position [1285, 0]
click at [363, 298] on span "24" at bounding box center [361, 298] width 7 height 7
click at [474, 253] on li "08:15" at bounding box center [477, 255] width 44 height 26
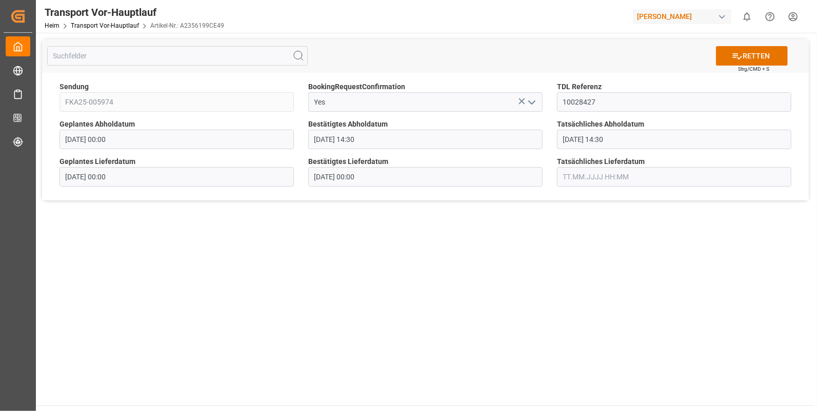
type input "24.09.2025 08:15"
click at [574, 179] on input "text" at bounding box center [674, 176] width 234 height 19
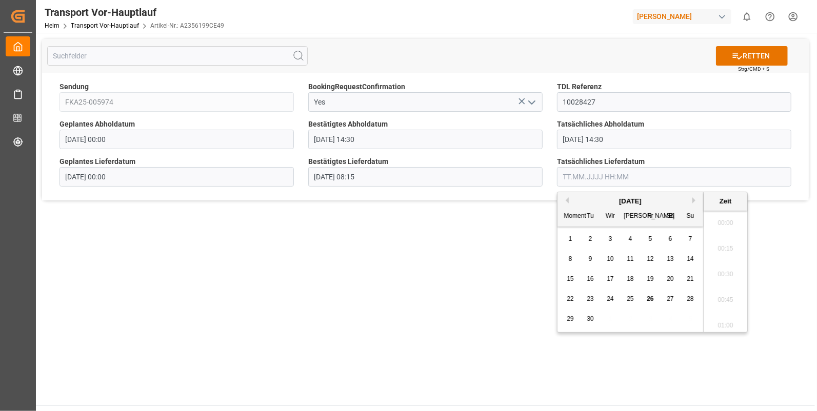
scroll to position [1285, 0]
click at [608, 298] on span "24" at bounding box center [610, 298] width 7 height 7
click at [721, 254] on li "08:15" at bounding box center [726, 255] width 44 height 26
type input "24.09.2025 08:15"
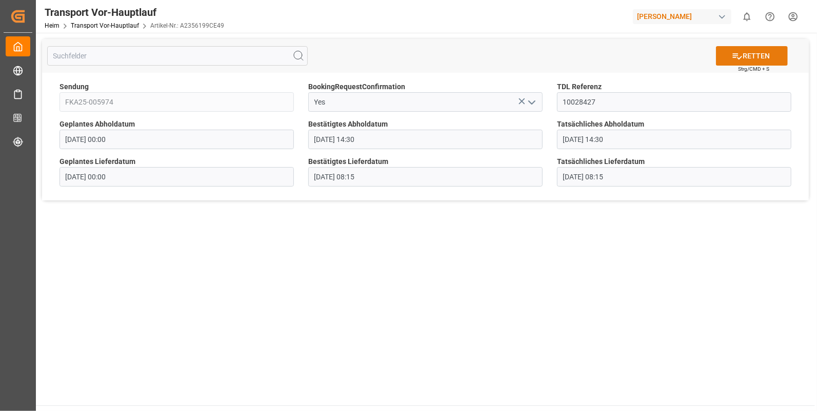
click at [751, 54] on font "RETTEN" at bounding box center [756, 56] width 27 height 11
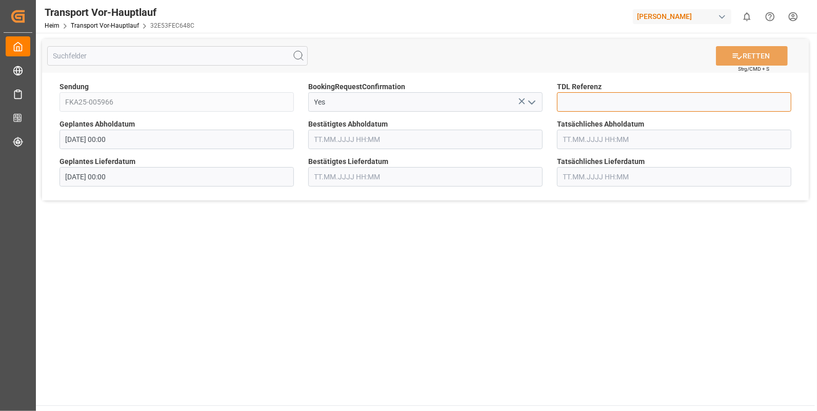
click at [572, 103] on input at bounding box center [674, 101] width 234 height 19
type input "10028428"
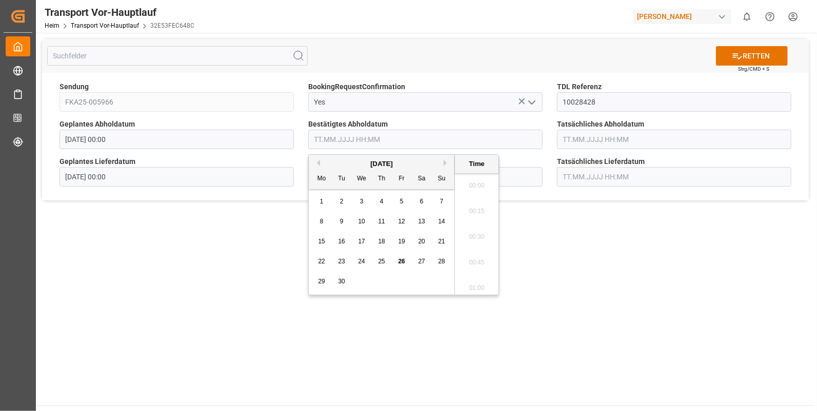
click at [326, 136] on input "text" at bounding box center [425, 139] width 234 height 19
click at [339, 259] on span "23" at bounding box center [341, 261] width 7 height 7
click at [467, 228] on li "14:00" at bounding box center [477, 226] width 44 height 26
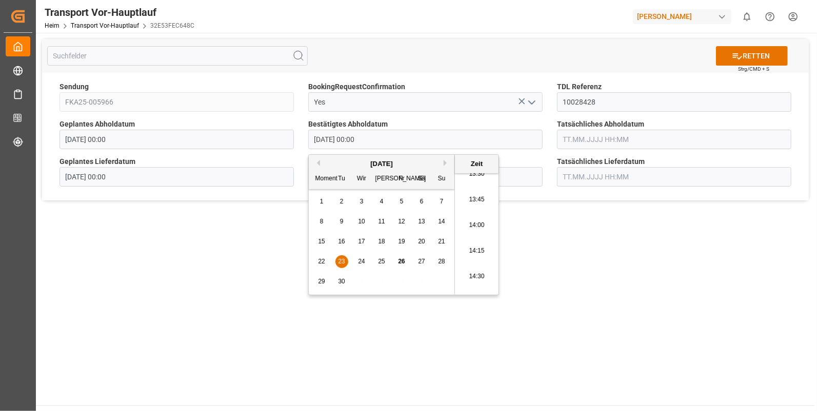
type input "[DATE] 14:00"
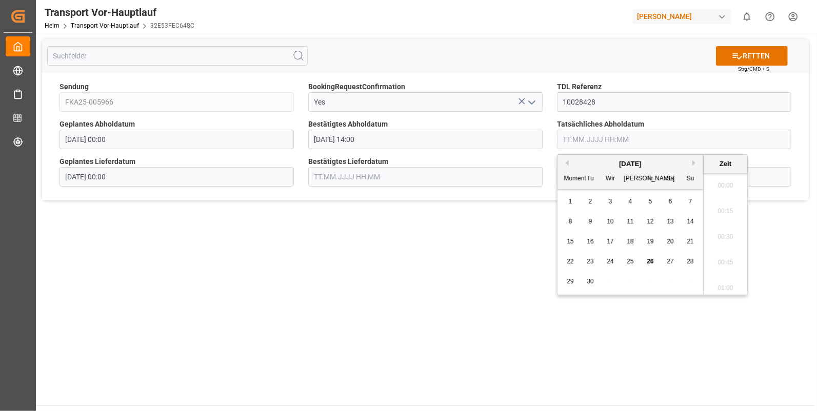
scroll to position [1311, 0]
click at [577, 138] on input "text" at bounding box center [674, 139] width 234 height 19
click at [587, 256] on div "23" at bounding box center [590, 262] width 13 height 12
click at [719, 266] on li "14:00" at bounding box center [726, 268] width 44 height 26
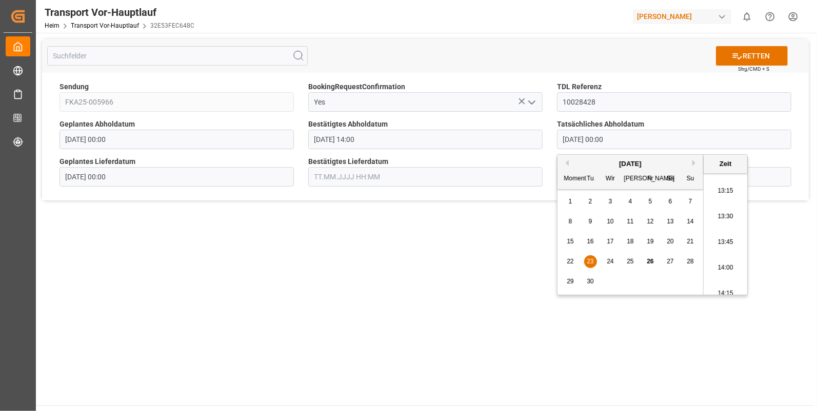
type input "23.09.2025 14:00"
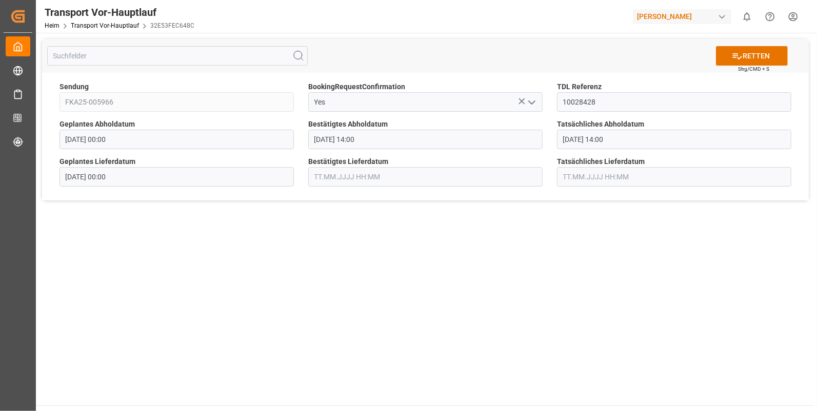
click at [349, 180] on input "text" at bounding box center [425, 176] width 234 height 19
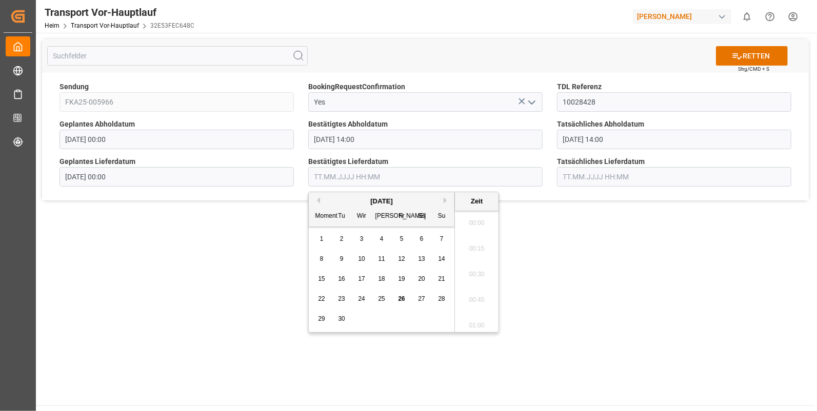
scroll to position [1311, 0]
click at [359, 297] on span "24" at bounding box center [361, 298] width 7 height 7
click at [474, 265] on li "07:00" at bounding box center [477, 272] width 44 height 26
type input "24.09.2025 07:00"
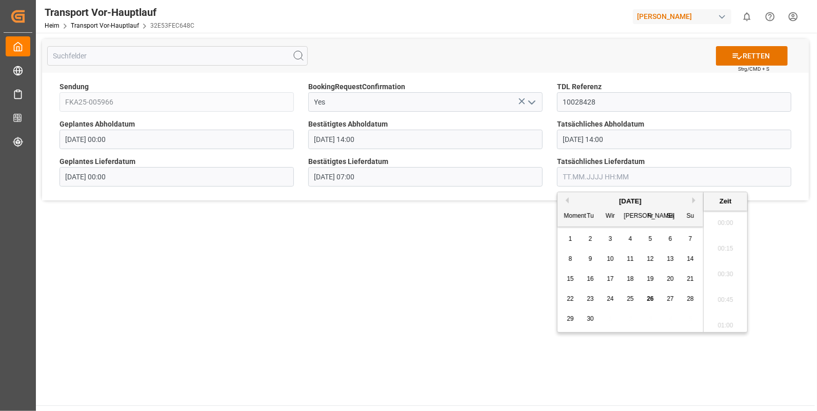
click at [569, 180] on input "text" at bounding box center [674, 176] width 234 height 19
click at [607, 301] on span "24" at bounding box center [610, 298] width 7 height 7
click at [721, 231] on li "07:00" at bounding box center [726, 229] width 44 height 26
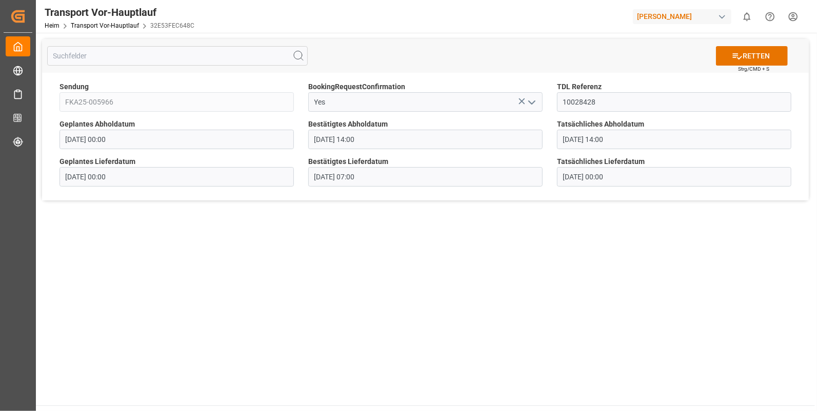
type input "24.09.2025 07:00"
click at [739, 54] on icon at bounding box center [737, 56] width 11 height 11
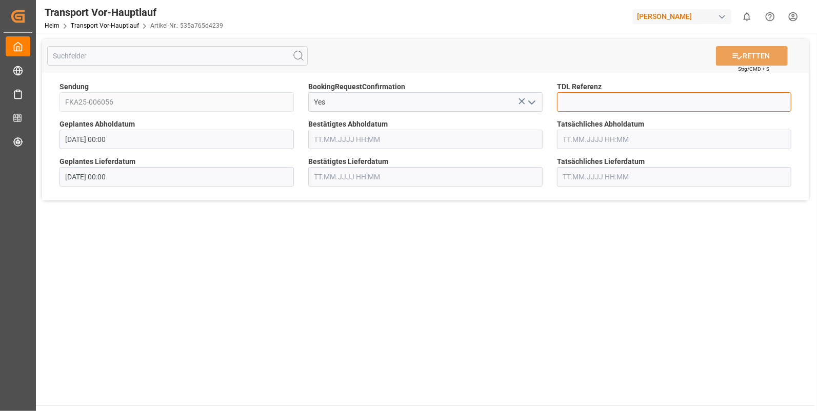
click at [589, 105] on input at bounding box center [674, 101] width 234 height 19
type input "10028429"
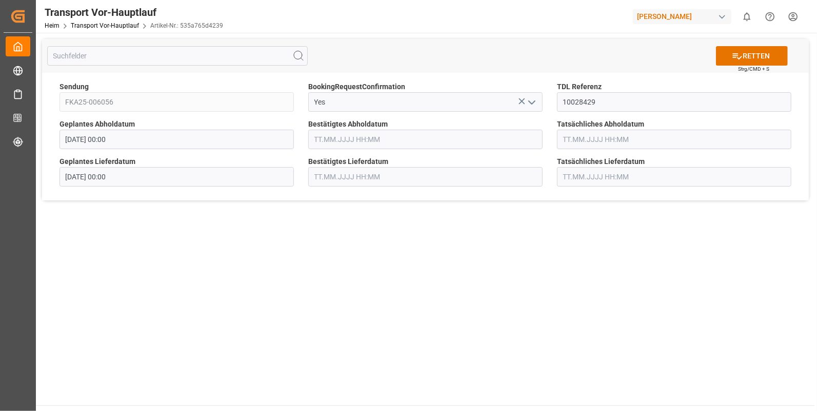
click at [321, 138] on input "text" at bounding box center [425, 139] width 234 height 19
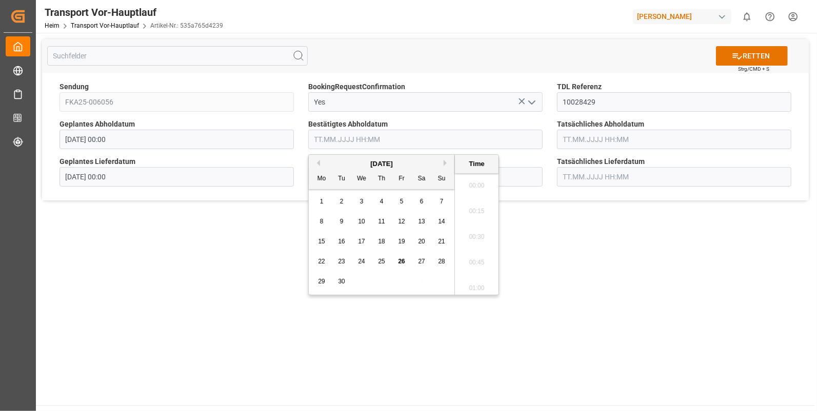
scroll to position [1311, 0]
click at [343, 261] on span "23" at bounding box center [341, 261] width 7 height 7
click at [474, 241] on li "15:30" at bounding box center [477, 252] width 44 height 26
type input "23.09.2025 15:30"
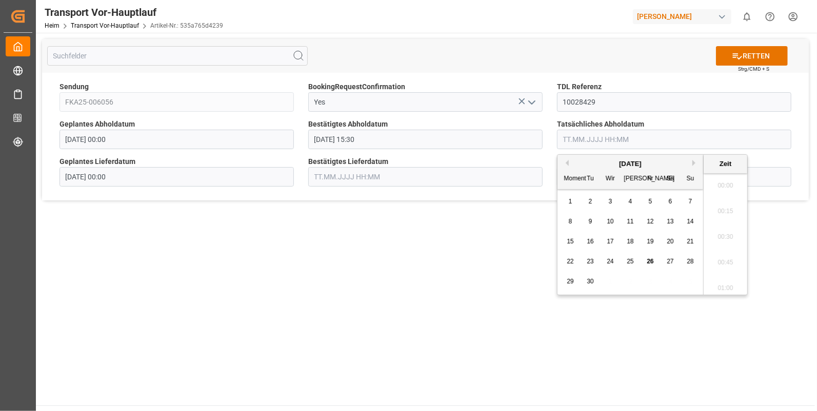
click at [584, 144] on input "text" at bounding box center [674, 139] width 234 height 19
click at [584, 256] on div "23" at bounding box center [590, 262] width 13 height 12
click at [720, 206] on li "15:30" at bounding box center [726, 209] width 44 height 26
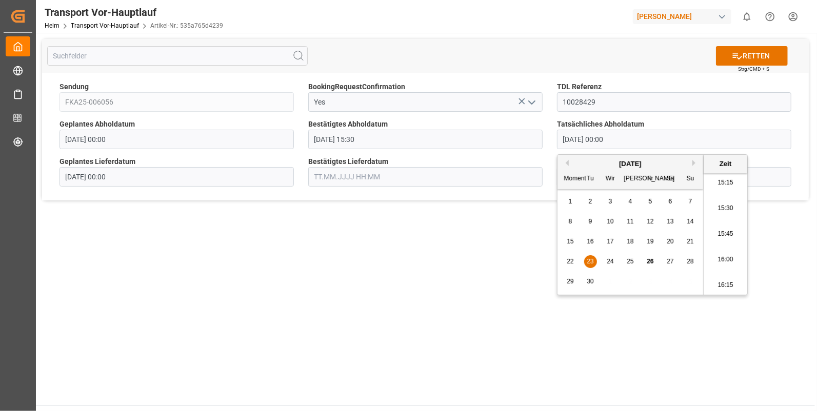
type input "23.09.2025 15:30"
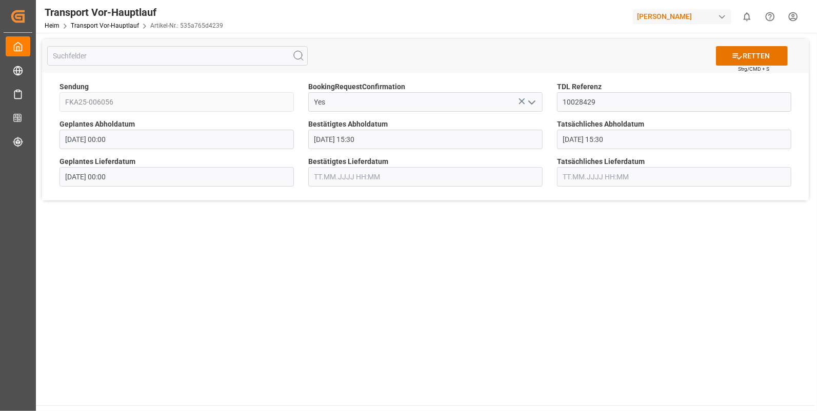
click at [329, 179] on input "text" at bounding box center [425, 176] width 234 height 19
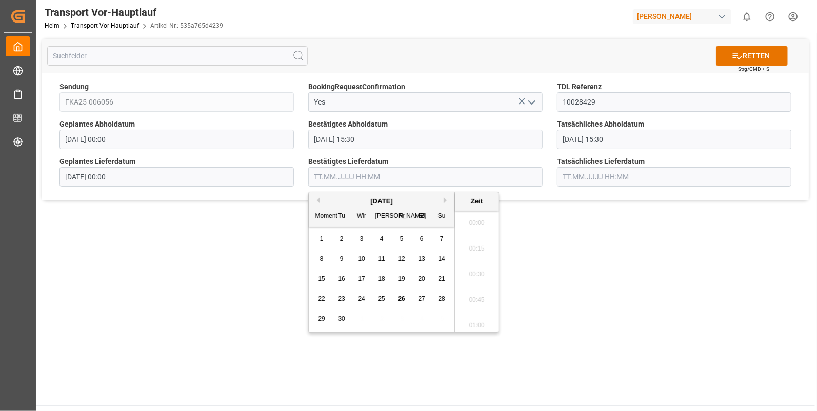
scroll to position [1311, 0]
click at [360, 297] on span "24" at bounding box center [361, 298] width 7 height 7
drag, startPoint x: 480, startPoint y: 241, endPoint x: 550, endPoint y: 200, distance: 81.6
click at [480, 241] on li "07:30" at bounding box center [477, 238] width 44 height 26
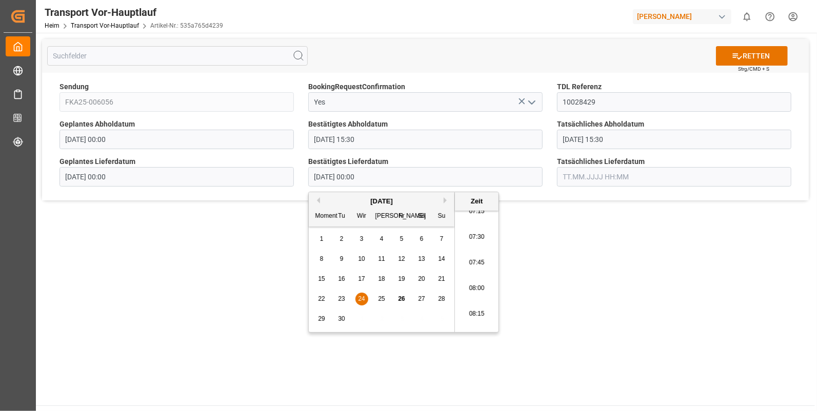
type input "24.09.2025 07:30"
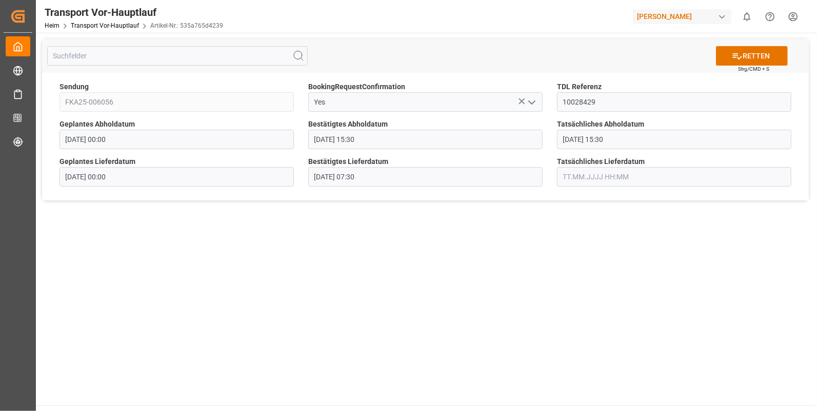
click at [582, 178] on input "text" at bounding box center [674, 176] width 234 height 19
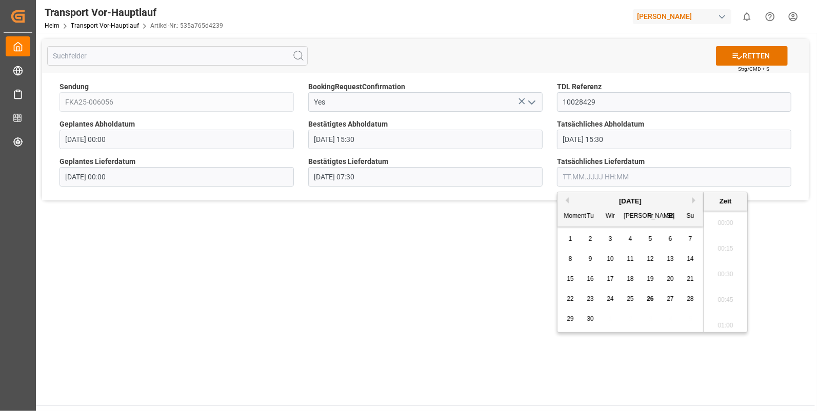
scroll to position [1311, 0]
click at [608, 297] on span "24" at bounding box center [610, 298] width 7 height 7
click at [728, 238] on li "07:30" at bounding box center [726, 238] width 44 height 26
type input "24.09.2025 07:30"
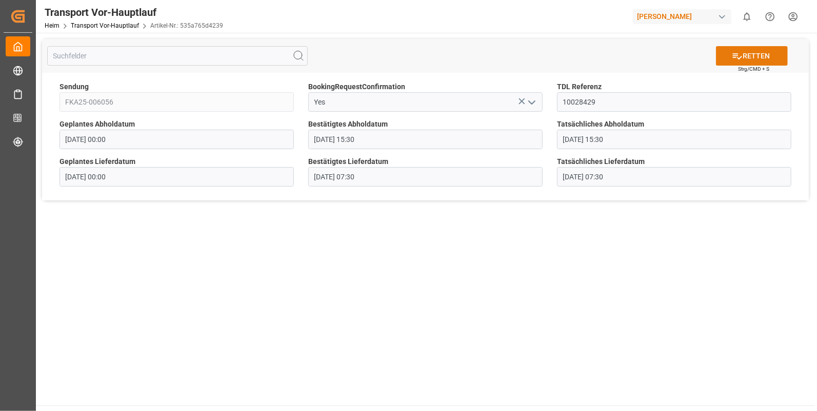
click at [749, 51] on font "RETTEN" at bounding box center [756, 56] width 27 height 11
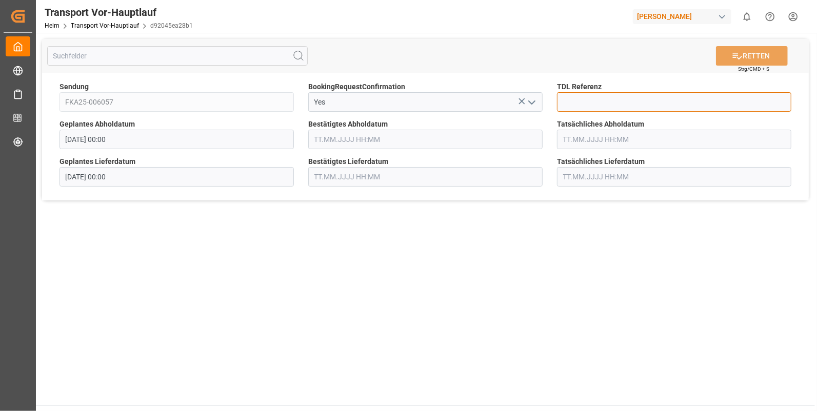
click at [592, 97] on input at bounding box center [674, 101] width 234 height 19
type input "10028431"
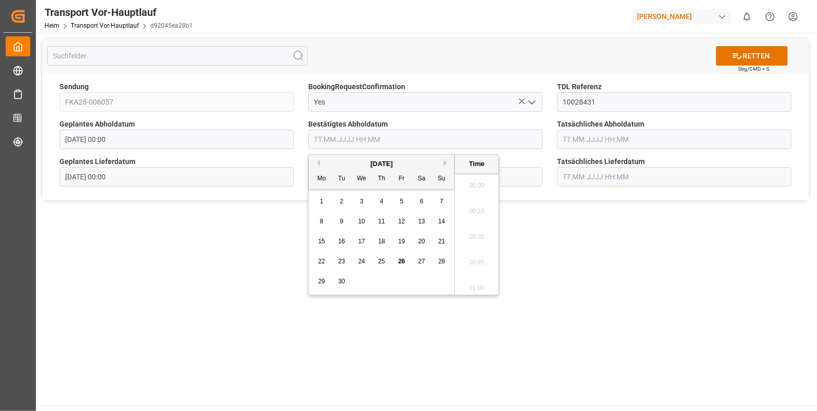
click at [354, 142] on input "text" at bounding box center [425, 139] width 234 height 19
click at [342, 259] on span "23" at bounding box center [341, 261] width 7 height 7
click at [485, 250] on li "15:30" at bounding box center [477, 252] width 44 height 26
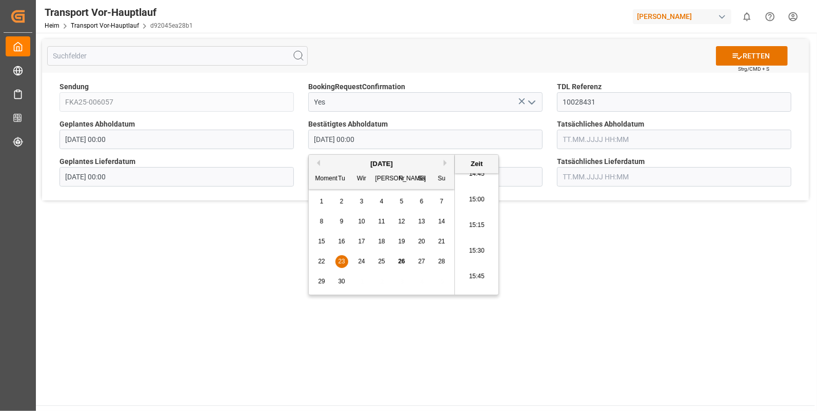
type input "23.09.2025 15:30"
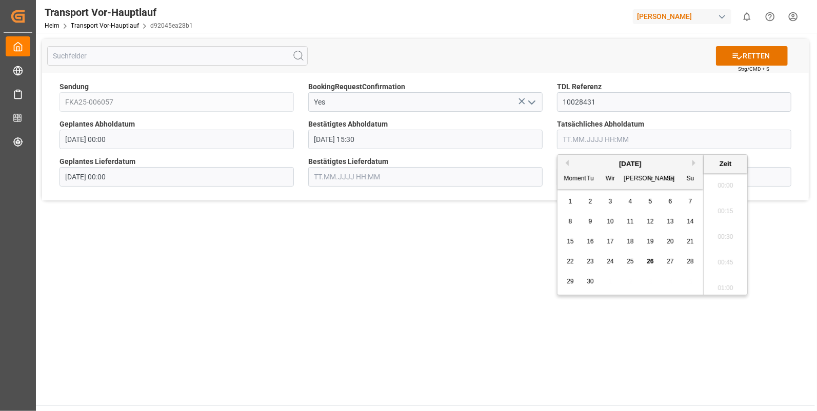
click at [568, 137] on input "text" at bounding box center [674, 139] width 234 height 19
click at [590, 262] on span "23" at bounding box center [590, 261] width 7 height 7
drag, startPoint x: 719, startPoint y: 247, endPoint x: 696, endPoint y: 239, distance: 24.5
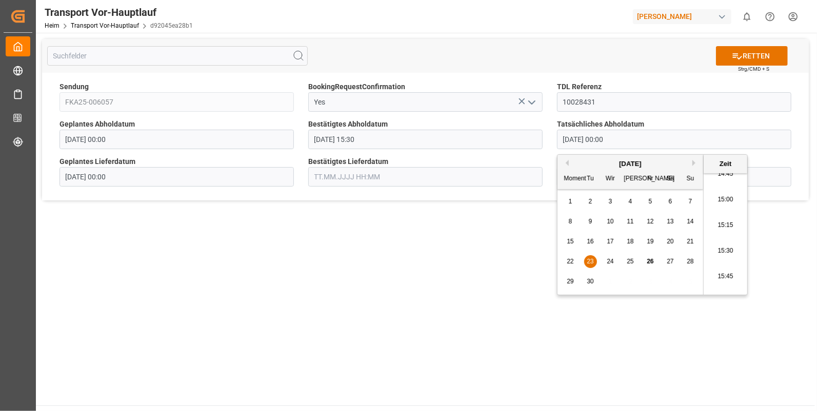
click at [719, 247] on li "15:30" at bounding box center [726, 252] width 44 height 26
type input "23.09.2025 15:30"
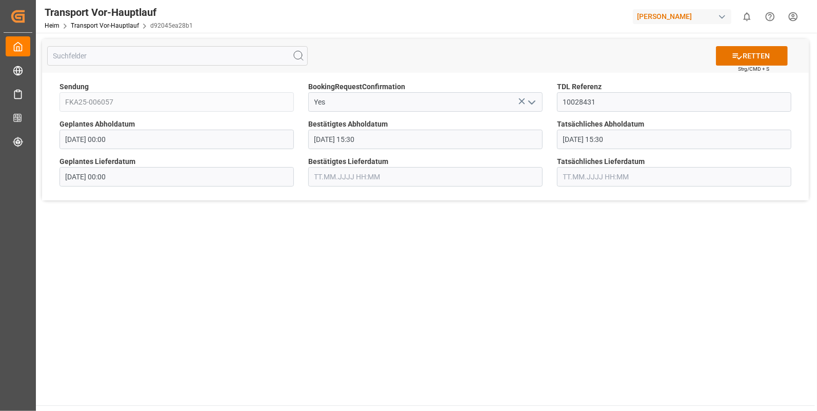
click at [322, 180] on input "text" at bounding box center [425, 176] width 234 height 19
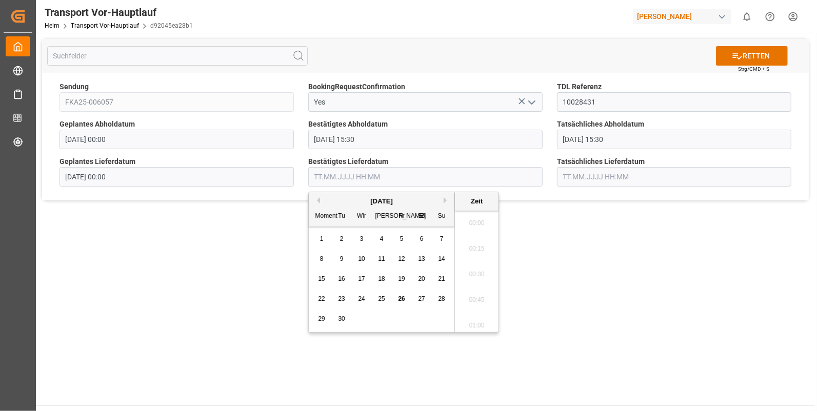
scroll to position [1311, 0]
click at [360, 300] on span "24" at bounding box center [361, 298] width 7 height 7
click at [484, 267] on li "07:45" at bounding box center [477, 263] width 44 height 26
type input "24.09.2025 07:45"
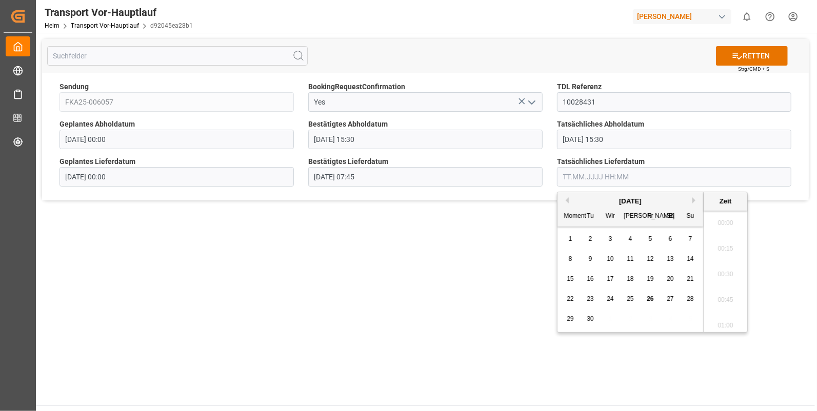
click at [566, 176] on input "text" at bounding box center [674, 176] width 234 height 19
click at [608, 295] on div "24" at bounding box center [610, 299] width 13 height 12
click at [731, 301] on li "07:45" at bounding box center [726, 306] width 44 height 26
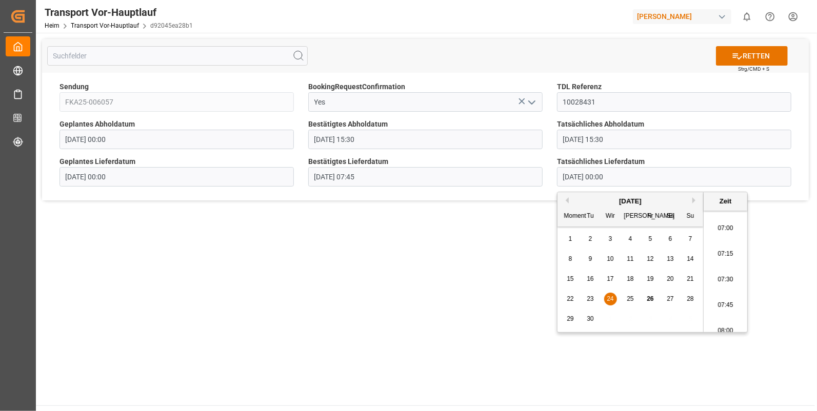
type input "24.09.2025 07:45"
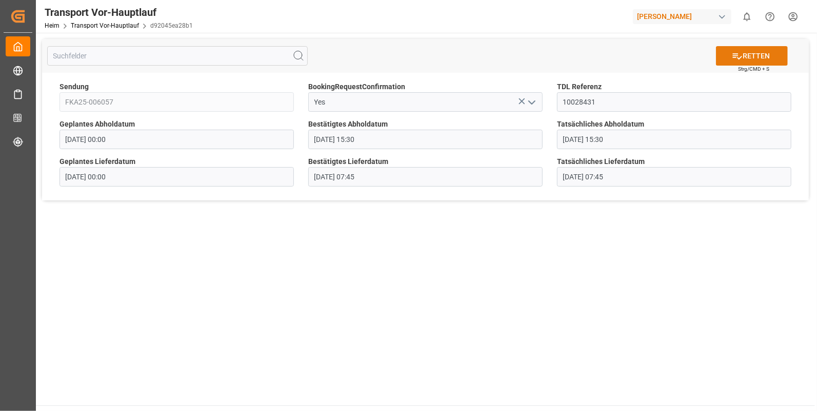
click at [741, 56] on icon at bounding box center [737, 56] width 11 height 11
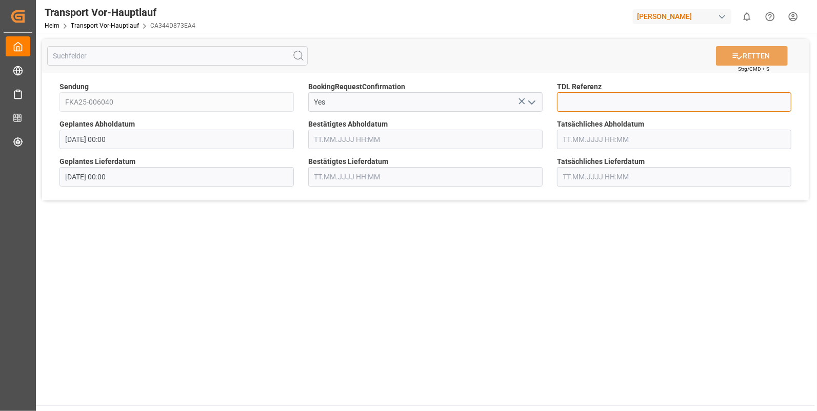
click at [578, 97] on input at bounding box center [674, 101] width 234 height 19
type input "10028434"
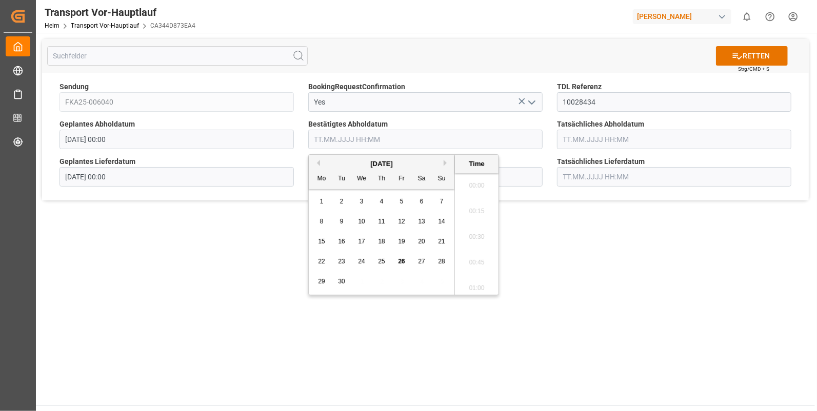
click at [315, 141] on input "text" at bounding box center [425, 139] width 234 height 19
click at [339, 263] on span "23" at bounding box center [341, 261] width 7 height 7
click at [483, 233] on li "13:15" at bounding box center [477, 235] width 44 height 26
type input "[DATE] 13:15"
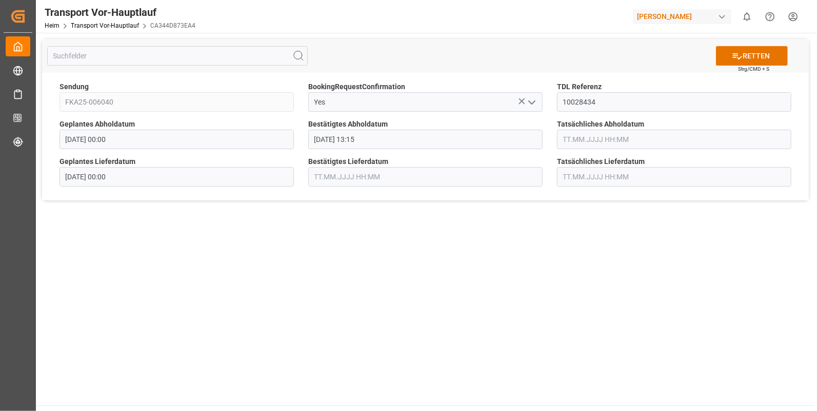
click at [570, 139] on input "text" at bounding box center [674, 139] width 234 height 19
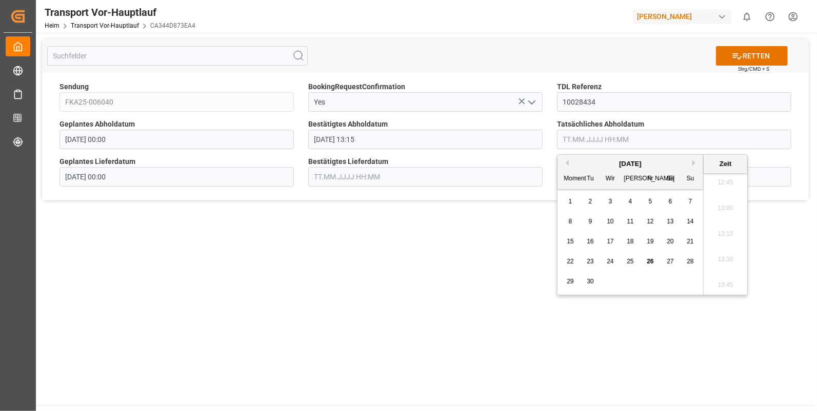
click at [594, 262] on div "23" at bounding box center [590, 262] width 13 height 12
click at [715, 234] on li "13:15" at bounding box center [726, 235] width 44 height 26
type input "23.09.2025 13:15"
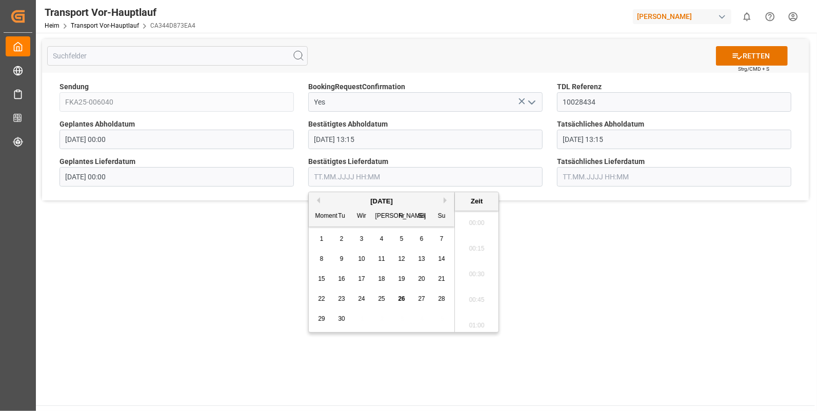
click at [339, 177] on input "text" at bounding box center [425, 176] width 234 height 19
click at [359, 296] on span "24" at bounding box center [361, 298] width 7 height 7
click at [467, 256] on li "12:15" at bounding box center [477, 255] width 44 height 26
type input "24.09.2025 12:15"
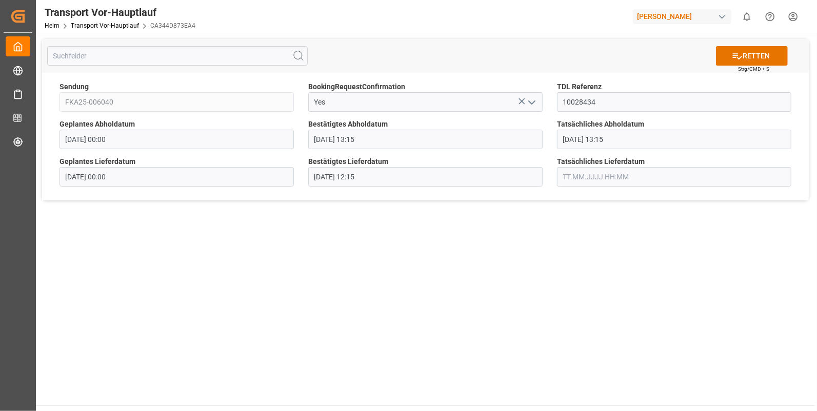
click at [567, 175] on input "text" at bounding box center [674, 176] width 234 height 19
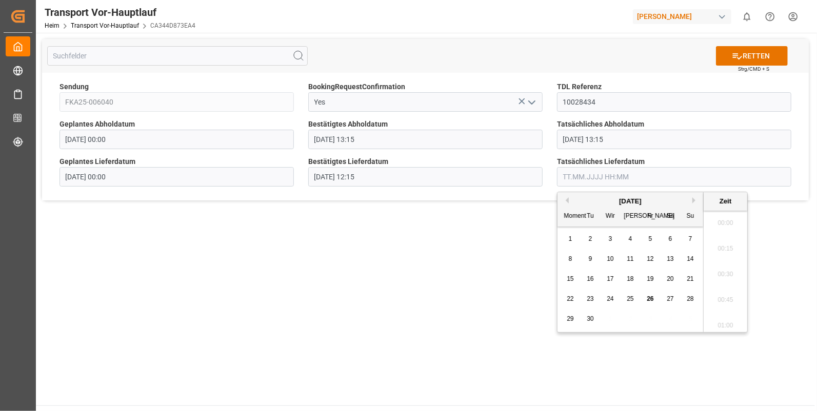
scroll to position [1311, 0]
click at [608, 296] on span "24" at bounding box center [610, 298] width 7 height 7
click at [720, 253] on li "12:15" at bounding box center [726, 255] width 44 height 26
type input "24.09.2025 12:15"
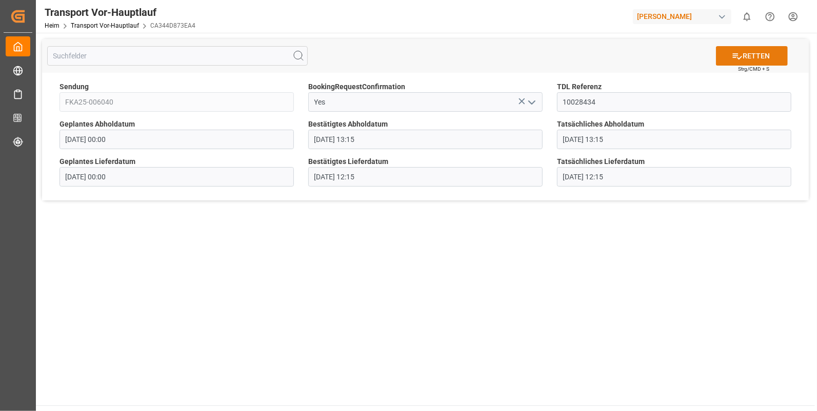
click at [731, 58] on button "RETTEN" at bounding box center [752, 55] width 72 height 19
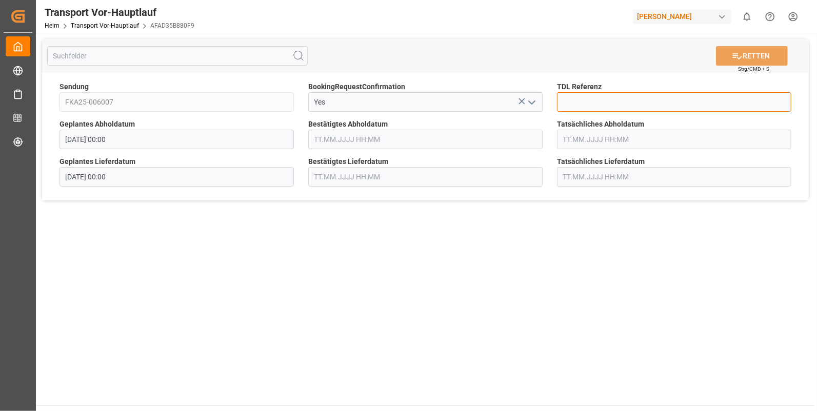
click at [584, 97] on input at bounding box center [674, 101] width 234 height 19
type input "10028435"
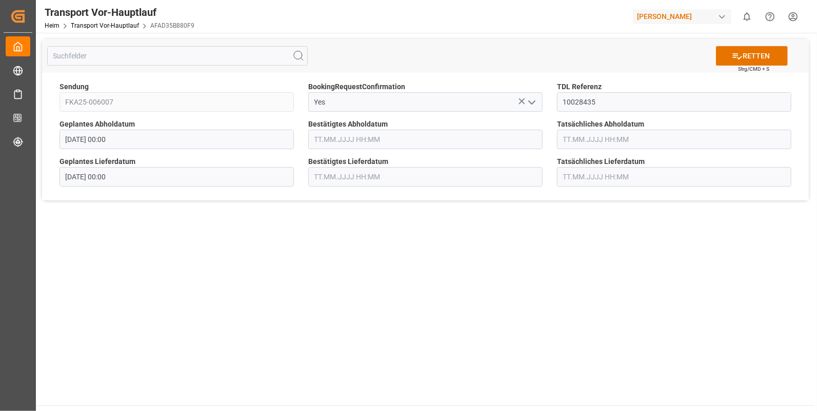
click at [322, 138] on input "text" at bounding box center [425, 139] width 234 height 19
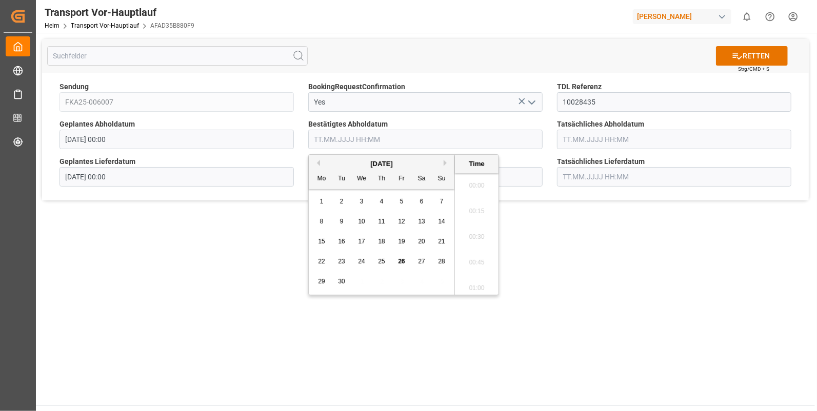
scroll to position [1311, 0]
click at [343, 260] on span "23" at bounding box center [341, 261] width 7 height 7
click at [480, 184] on li "12:45" at bounding box center [477, 183] width 44 height 26
type input "23.09.2025 12:45"
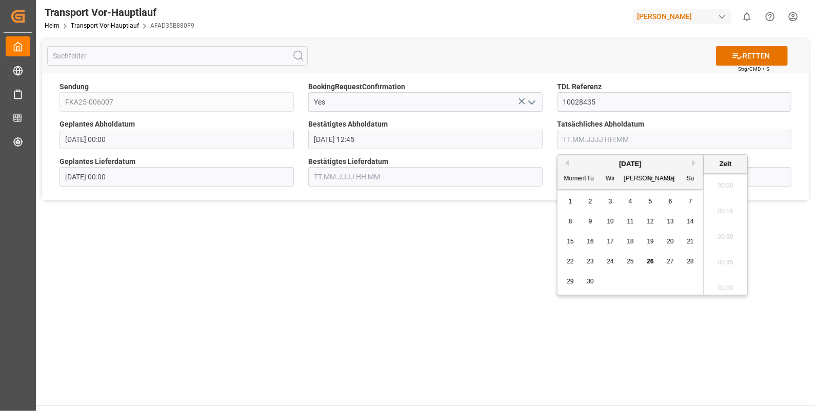
click at [587, 141] on input "text" at bounding box center [674, 139] width 234 height 19
click at [590, 260] on span "23" at bounding box center [590, 261] width 7 height 7
click at [718, 182] on li "12:45" at bounding box center [726, 183] width 44 height 26
type input "23.09.2025 12:45"
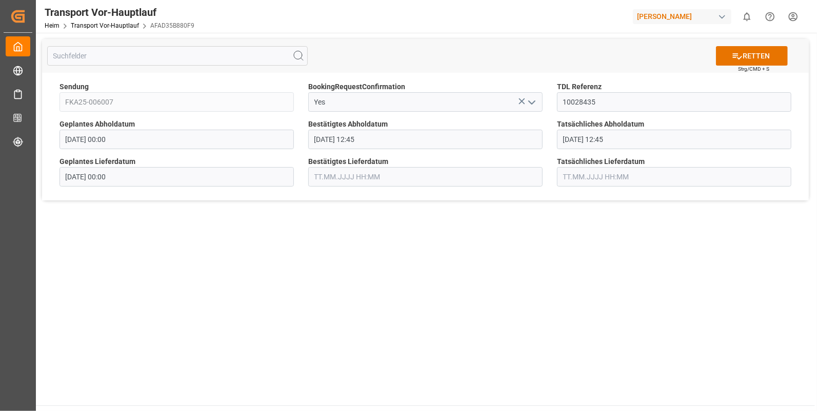
click at [319, 179] on input "text" at bounding box center [425, 176] width 234 height 19
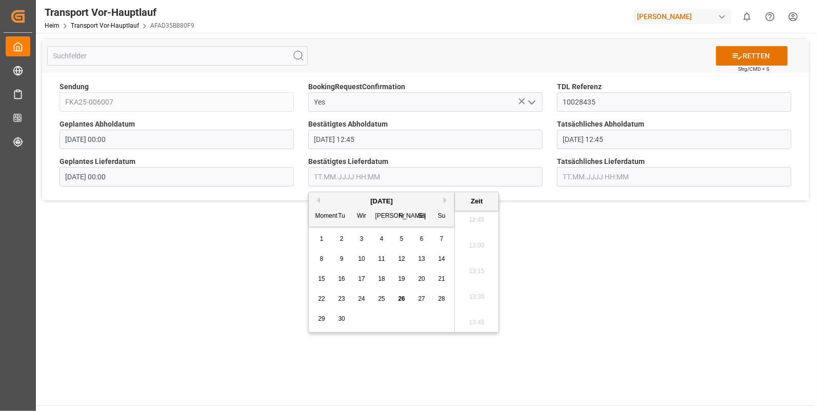
click at [363, 295] on span "24" at bounding box center [361, 298] width 7 height 7
drag, startPoint x: 473, startPoint y: 245, endPoint x: 490, endPoint y: 228, distance: 23.6
click at [474, 245] on li "09:15" at bounding box center [477, 246] width 44 height 26
type input "24.09.2025 09:15"
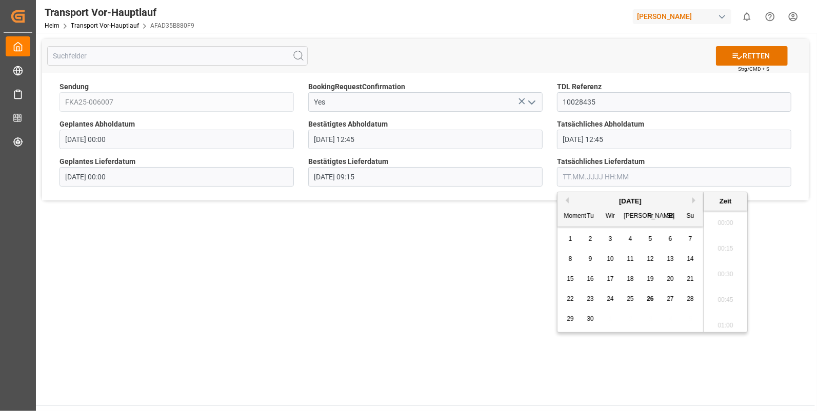
click at [572, 171] on input "text" at bounding box center [674, 176] width 234 height 19
click at [607, 296] on span "24" at bounding box center [610, 298] width 7 height 7
click at [723, 242] on li "09:15" at bounding box center [726, 246] width 44 height 26
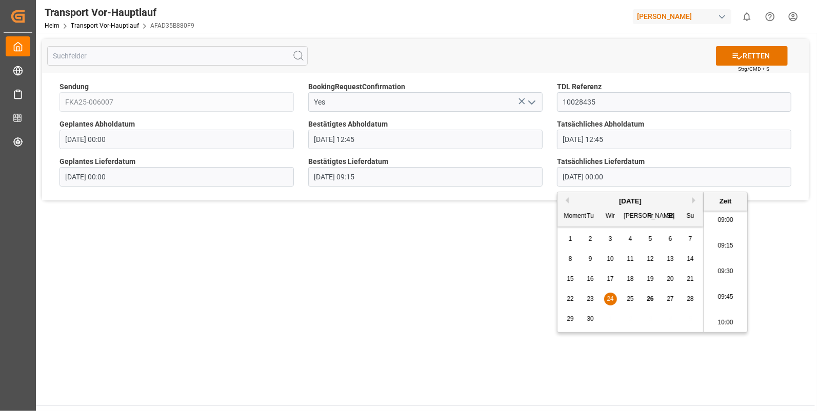
type input "24.09.2025 09:15"
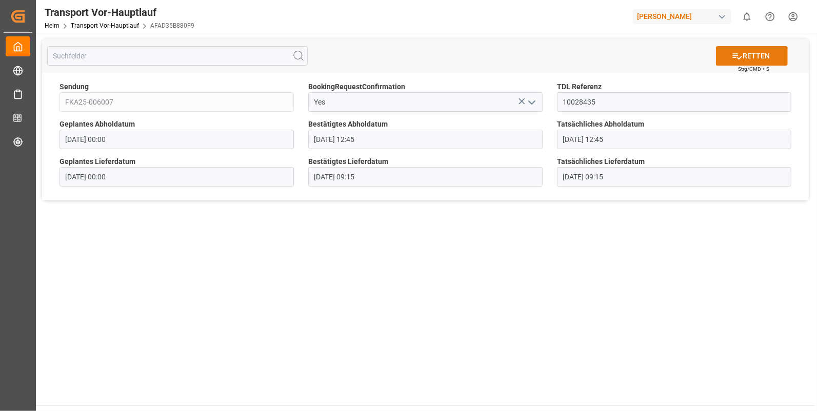
click at [755, 54] on font "RETTEN" at bounding box center [756, 56] width 27 height 11
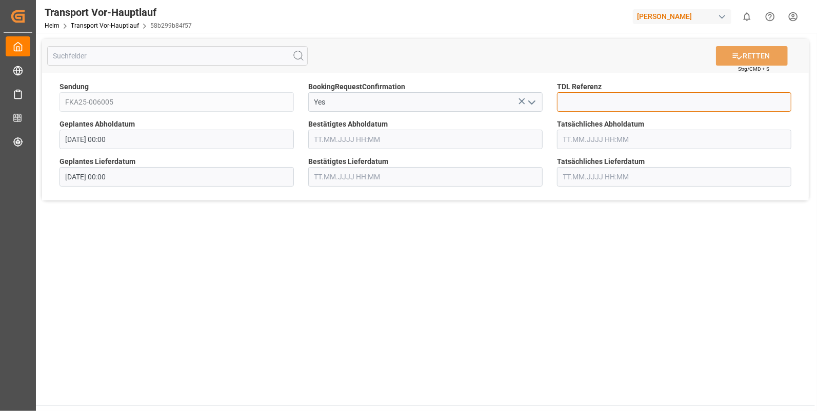
click at [584, 99] on input at bounding box center [674, 101] width 234 height 19
type input "10028438"
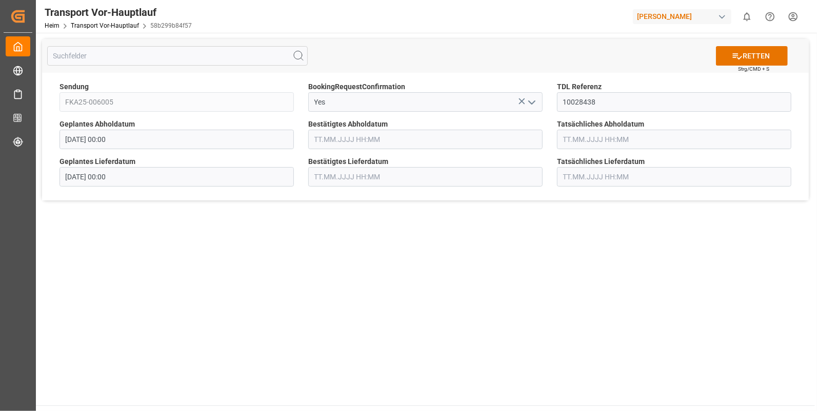
click at [326, 142] on input "text" at bounding box center [425, 139] width 234 height 19
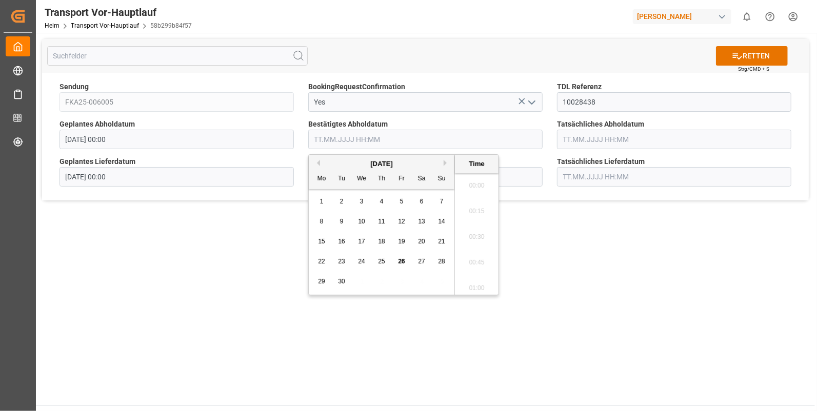
scroll to position [1311, 0]
click at [341, 260] on span "23" at bounding box center [341, 261] width 7 height 7
click at [470, 233] on li "14:30" at bounding box center [477, 235] width 44 height 26
type input "23.09.2025 14:30"
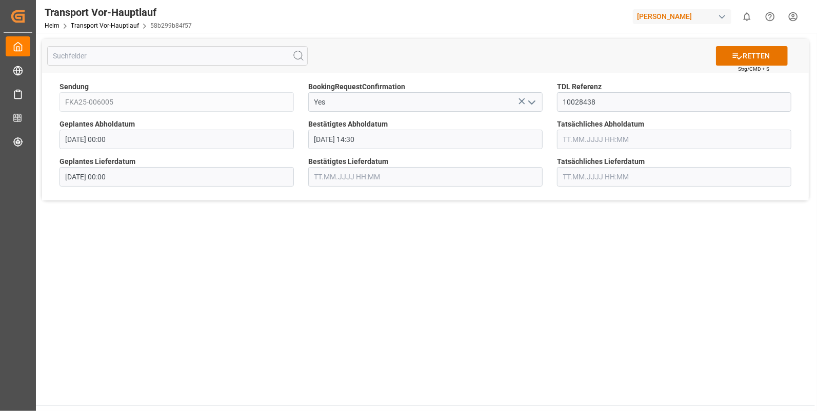
click at [564, 140] on input "text" at bounding box center [674, 139] width 234 height 19
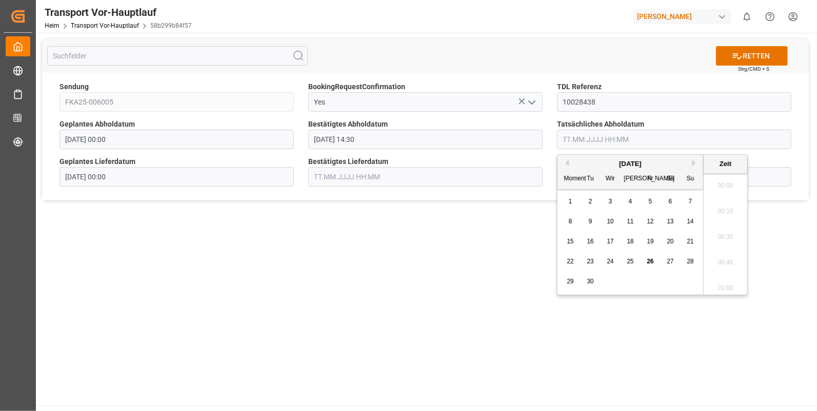
scroll to position [1311, 0]
click at [594, 259] on div "23" at bounding box center [590, 262] width 13 height 12
click at [731, 231] on li "14:30" at bounding box center [726, 235] width 44 height 26
type input "23.09.2025 14:30"
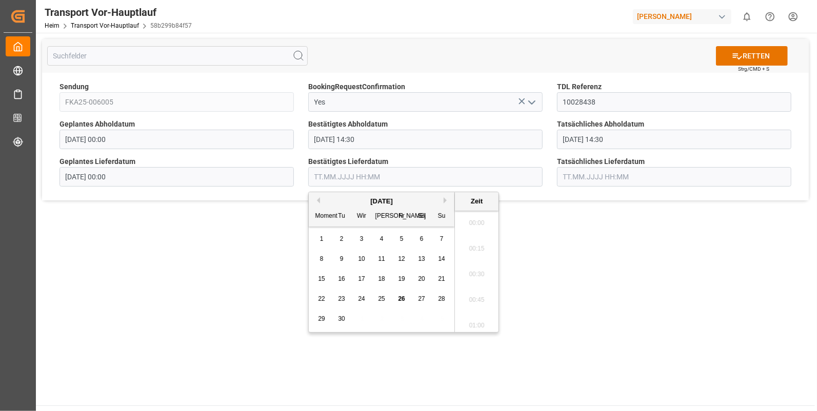
click at [338, 177] on input "text" at bounding box center [425, 176] width 234 height 19
click at [364, 298] on span "24" at bounding box center [361, 298] width 7 height 7
click at [478, 225] on li "10:45" at bounding box center [477, 229] width 44 height 26
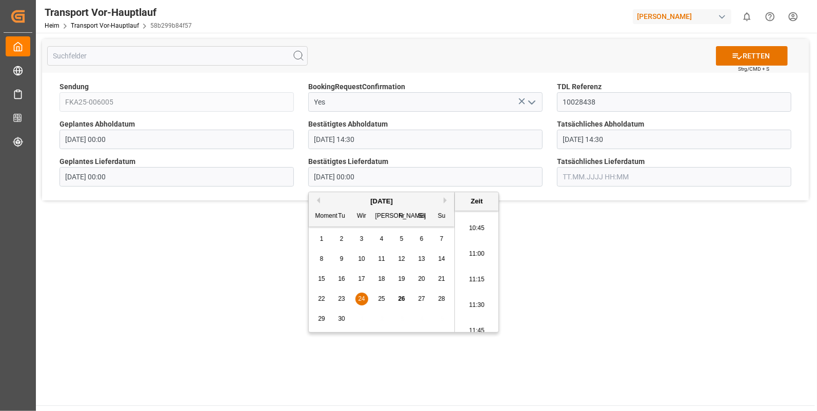
type input "24.09.2025 10:45"
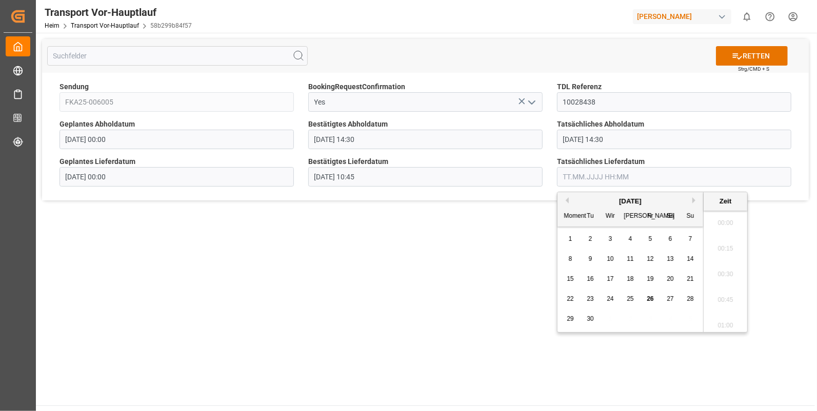
click at [576, 173] on input "text" at bounding box center [674, 176] width 234 height 19
click at [607, 298] on span "24" at bounding box center [610, 298] width 7 height 7
click at [726, 269] on li "10:45" at bounding box center [726, 272] width 44 height 26
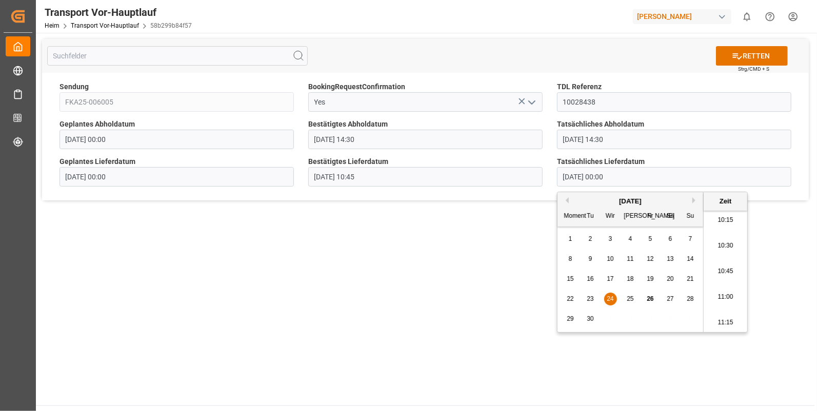
type input "24.09.2025 10:45"
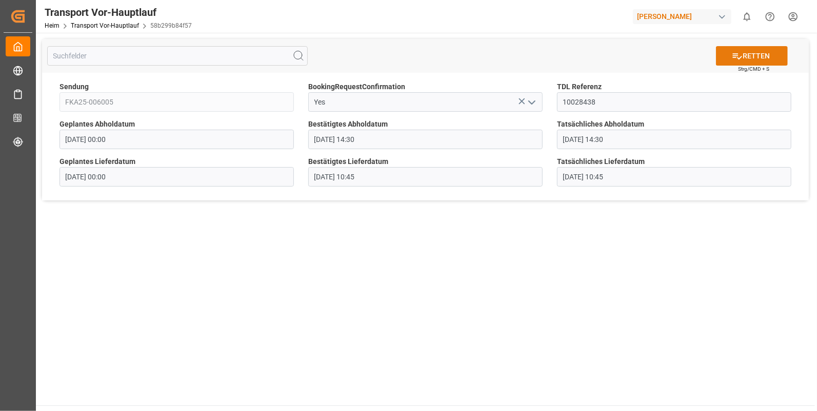
click at [754, 51] on font "RETTEN" at bounding box center [756, 56] width 27 height 11
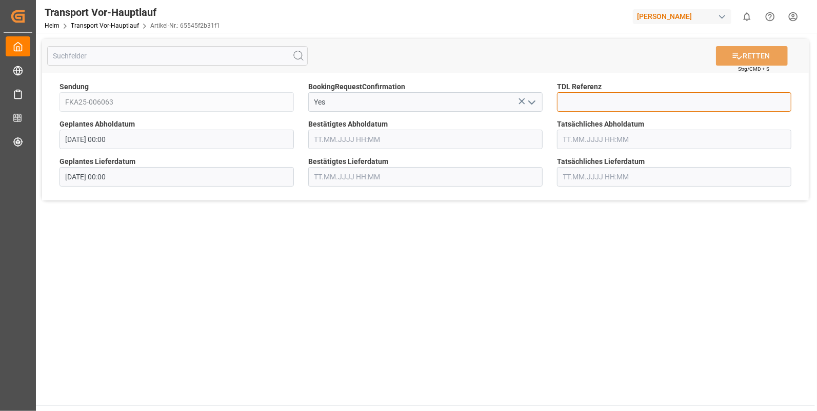
click at [581, 103] on input at bounding box center [674, 101] width 234 height 19
type input "10028441"
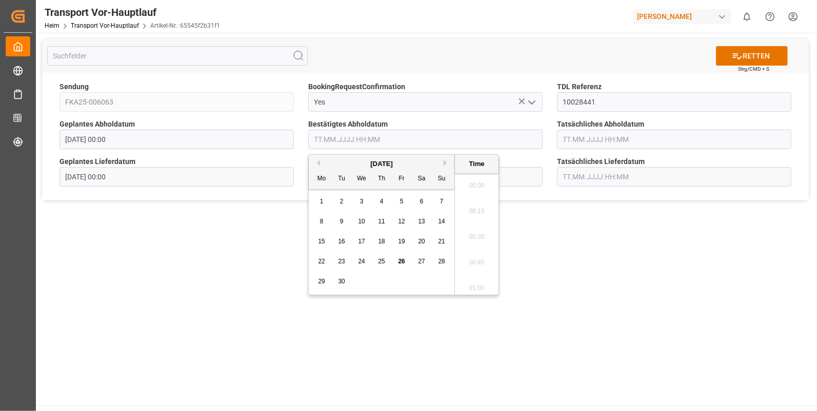
click at [318, 140] on input "text" at bounding box center [425, 139] width 234 height 19
click at [341, 259] on span "23" at bounding box center [341, 261] width 7 height 7
click at [473, 234] on li "13:15" at bounding box center [477, 235] width 44 height 26
type input "23.09.2025 13:15"
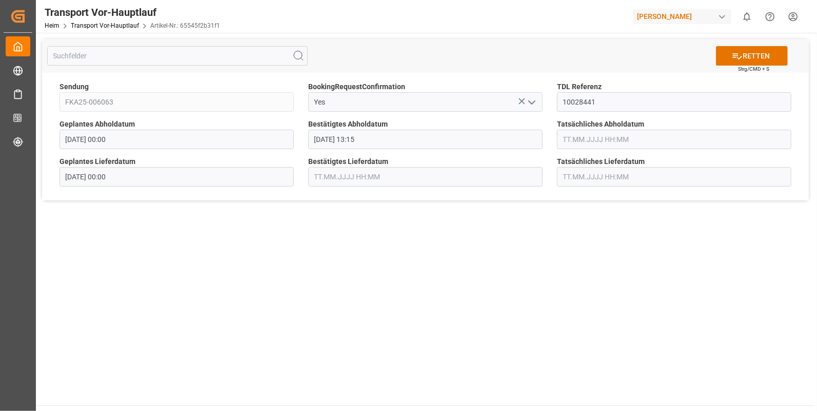
click at [581, 136] on input "text" at bounding box center [674, 139] width 234 height 19
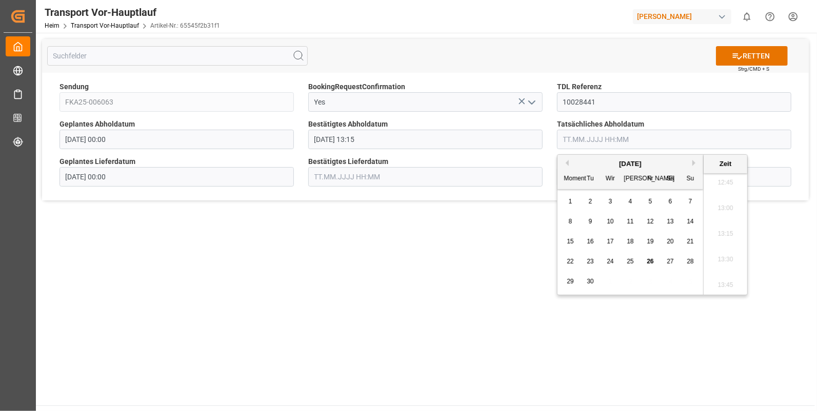
click at [587, 260] on span "23" at bounding box center [590, 261] width 7 height 7
drag, startPoint x: 722, startPoint y: 233, endPoint x: 693, endPoint y: 219, distance: 32.8
click at [721, 233] on li "13:15" at bounding box center [726, 235] width 44 height 26
type input "23.09.2025 13:15"
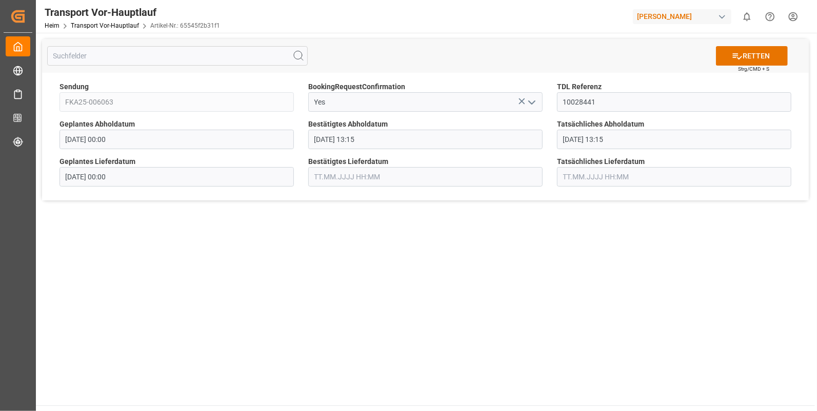
click at [354, 179] on input "text" at bounding box center [425, 176] width 234 height 19
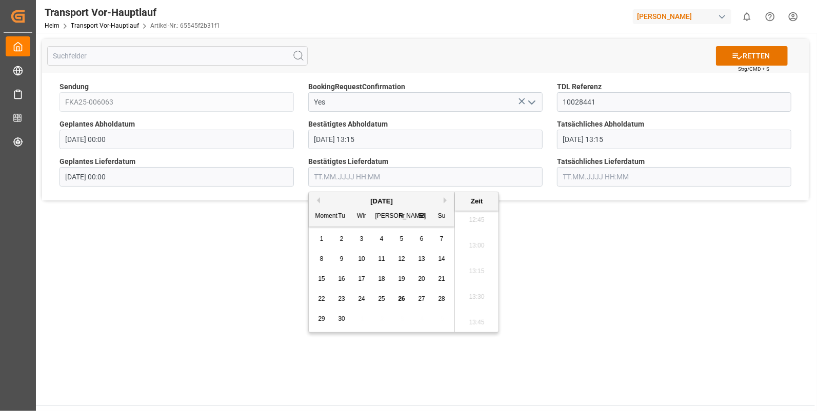
click at [359, 298] on span "24" at bounding box center [361, 298] width 7 height 7
click at [476, 220] on li "09:00" at bounding box center [477, 221] width 44 height 26
type input "24.09.2025 09:00"
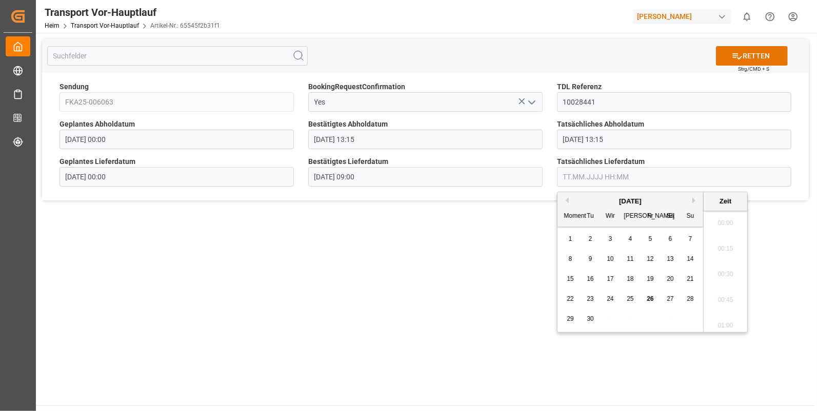
click at [571, 181] on input "text" at bounding box center [674, 176] width 234 height 19
click at [611, 297] on span "24" at bounding box center [610, 298] width 7 height 7
click at [713, 222] on li "09:00" at bounding box center [726, 221] width 44 height 26
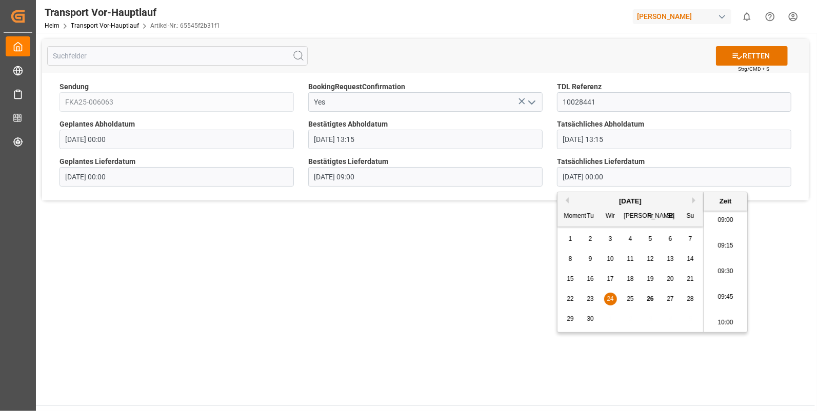
type input "24.09.2025 09:00"
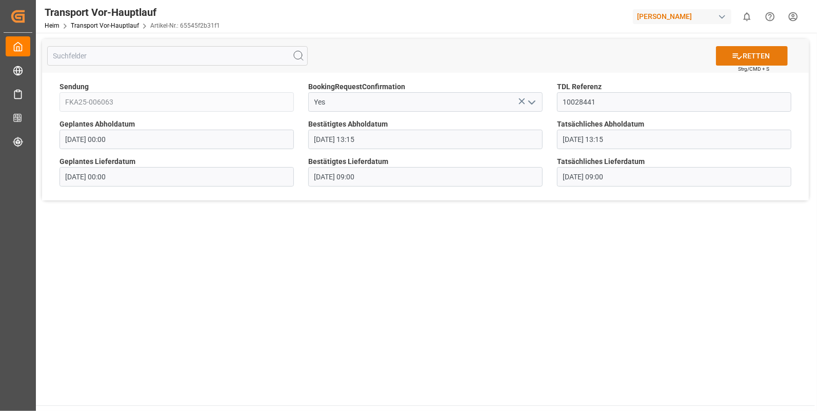
click at [731, 53] on button "RETTEN" at bounding box center [752, 55] width 72 height 19
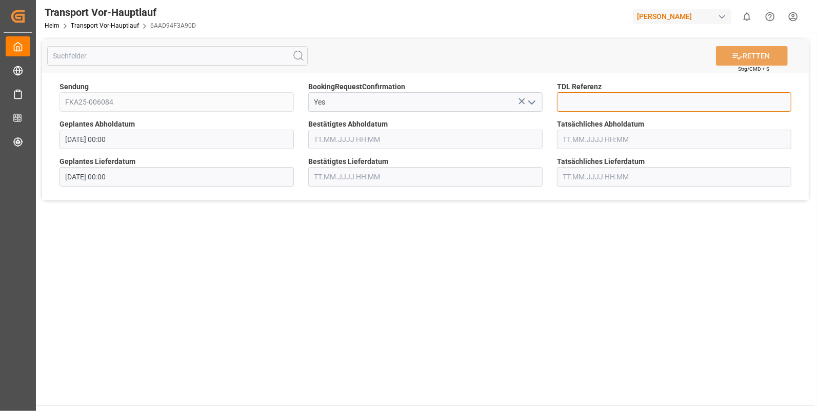
click at [590, 103] on input at bounding box center [674, 101] width 234 height 19
type input "10028444"
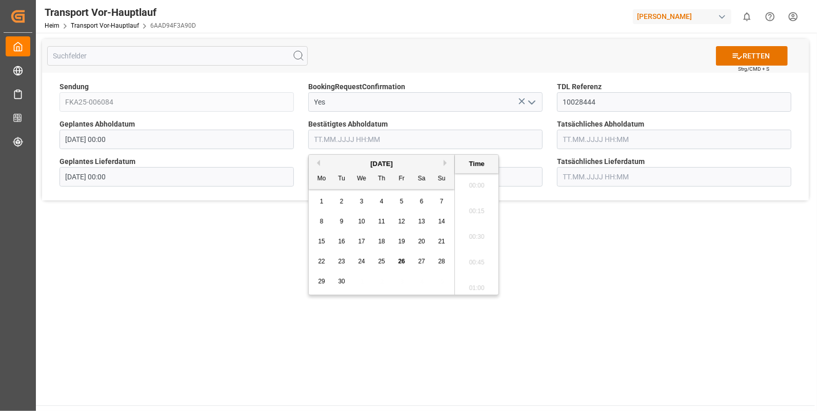
click at [314, 140] on input "text" at bounding box center [425, 139] width 234 height 19
click at [364, 260] on span "24" at bounding box center [361, 261] width 7 height 7
click at [478, 244] on li "15:00" at bounding box center [477, 243] width 44 height 26
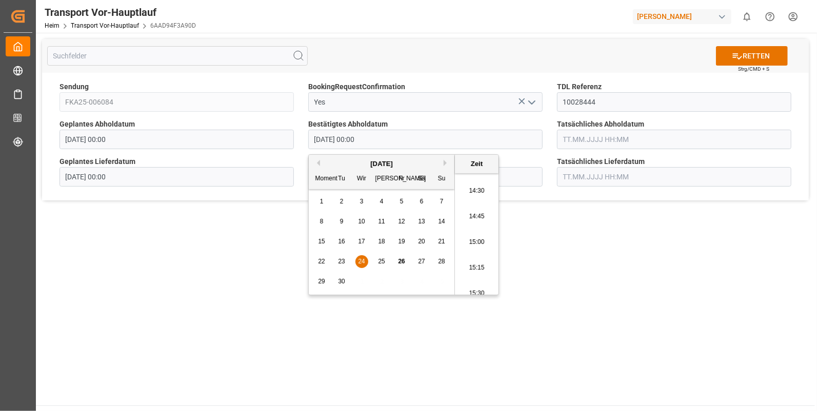
type input "[DATE] 15:00"
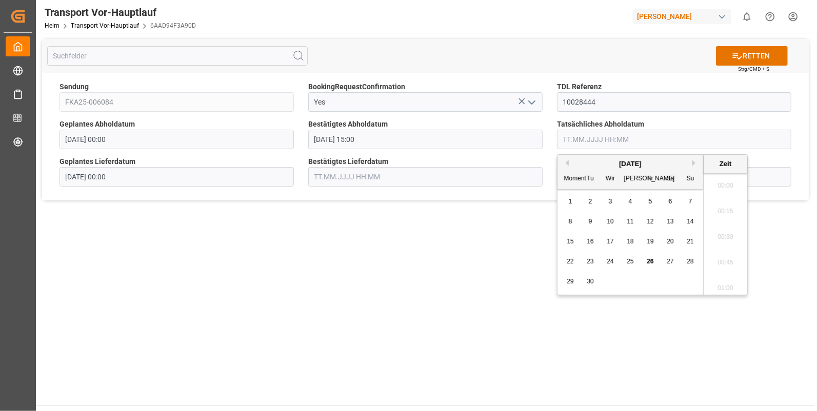
click at [587, 136] on input "text" at bounding box center [674, 139] width 234 height 19
click at [609, 258] on span "24" at bounding box center [610, 261] width 7 height 7
click at [725, 233] on li "15:00" at bounding box center [726, 243] width 44 height 26
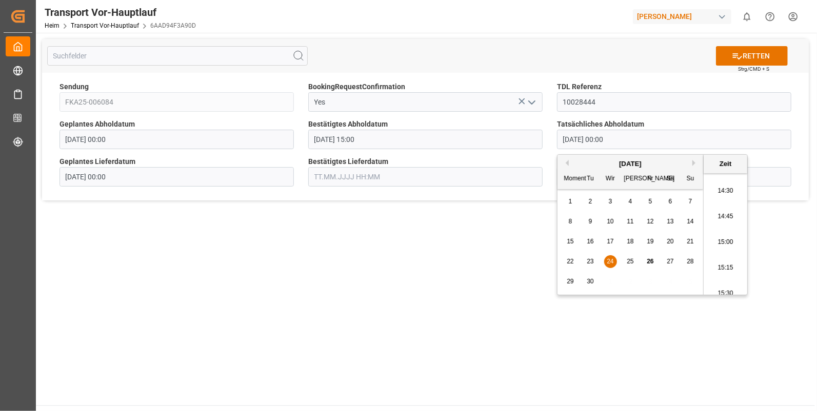
type input "[DATE] 15:00"
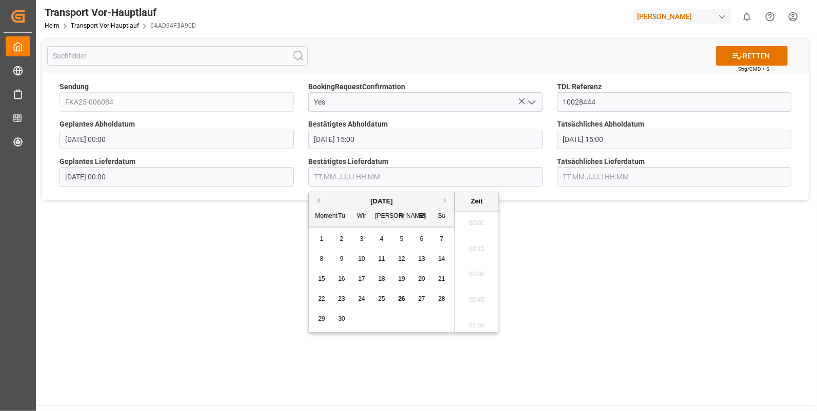
click at [340, 180] on input "text" at bounding box center [425, 176] width 234 height 19
click at [377, 295] on div "25" at bounding box center [381, 299] width 13 height 12
click at [475, 225] on li "09:30" at bounding box center [477, 229] width 44 height 26
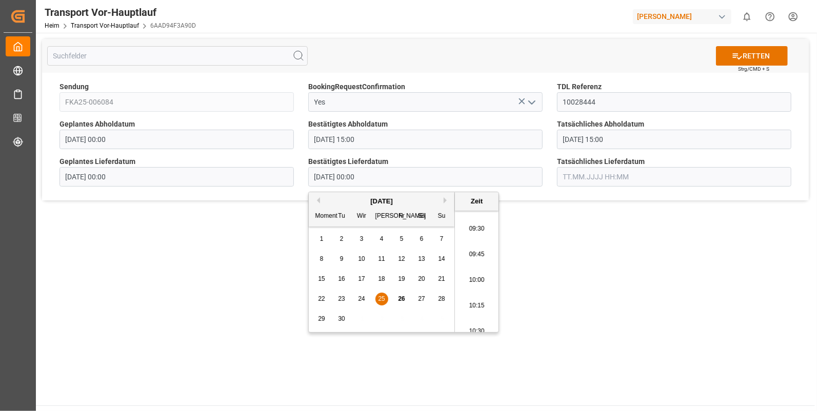
type input "[DATE] 09:30"
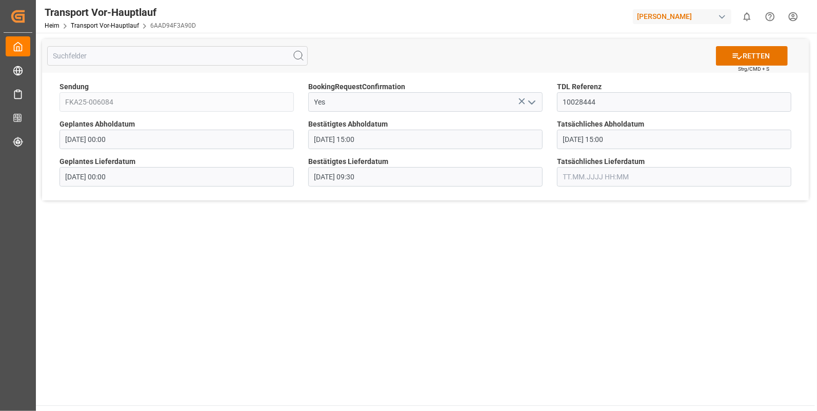
click at [569, 174] on input "text" at bounding box center [674, 176] width 234 height 19
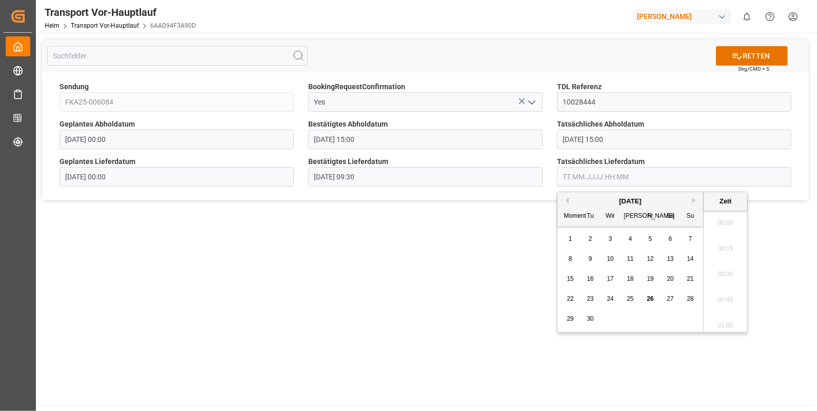
scroll to position [1311, 0]
click at [630, 295] on span "25" at bounding box center [630, 298] width 7 height 7
click at [725, 227] on li "09:30" at bounding box center [726, 229] width 44 height 26
type input "[DATE] 09:30"
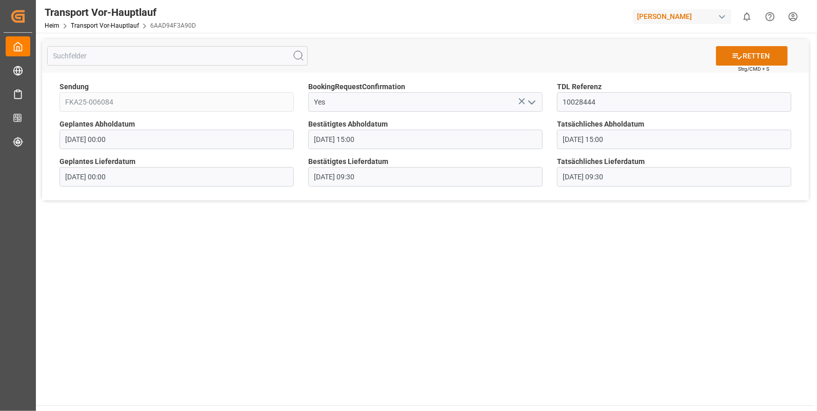
click at [756, 53] on font "RETTEN" at bounding box center [756, 56] width 27 height 11
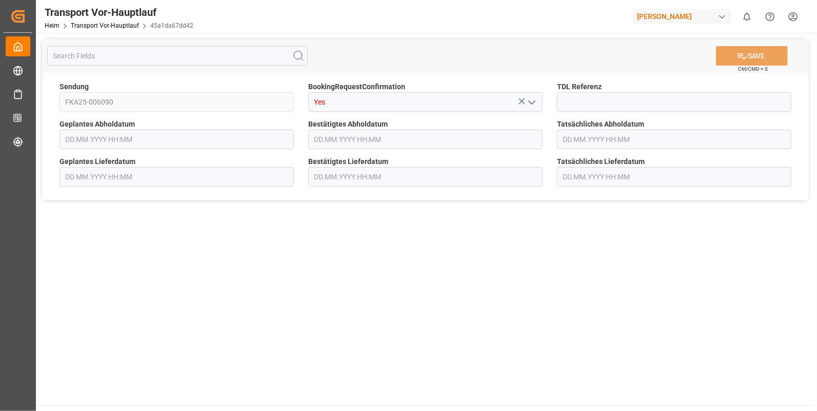
type input "[DATE] 00:00"
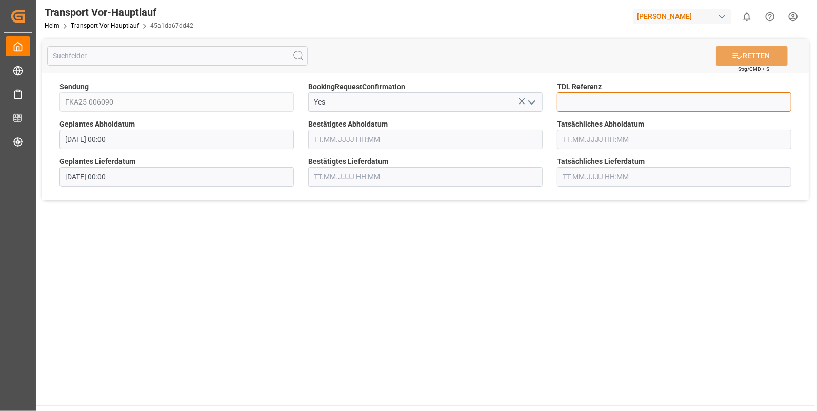
click at [572, 101] on input at bounding box center [674, 101] width 234 height 19
type input "10028447"
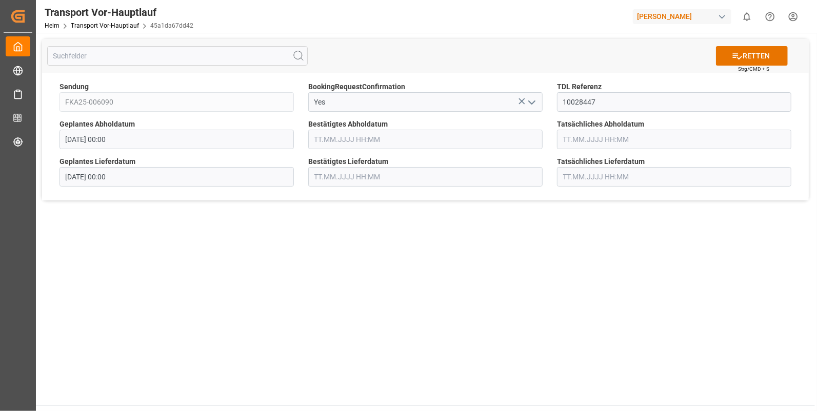
click at [333, 137] on input "text" at bounding box center [425, 139] width 234 height 19
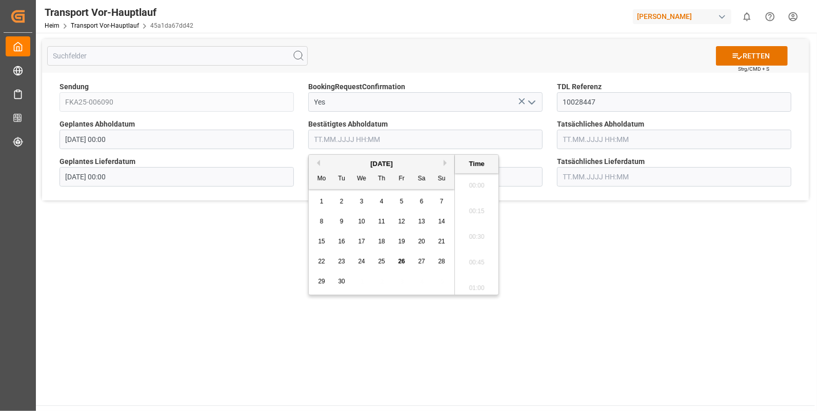
scroll to position [1311, 0]
click at [364, 262] on span "24" at bounding box center [361, 261] width 7 height 7
click at [481, 236] on li "15:00" at bounding box center [477, 243] width 44 height 26
type input "24.09.2025 15:00"
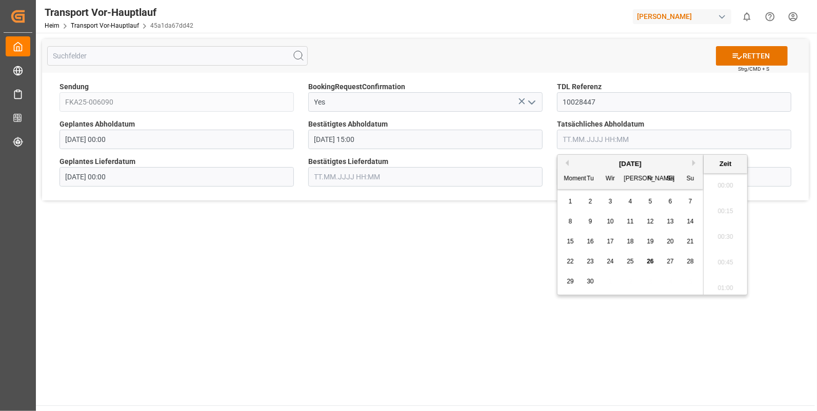
click at [600, 141] on input "text" at bounding box center [674, 139] width 234 height 19
click at [613, 259] on span "24" at bounding box center [610, 261] width 7 height 7
click at [713, 232] on li "15:00" at bounding box center [726, 243] width 44 height 26
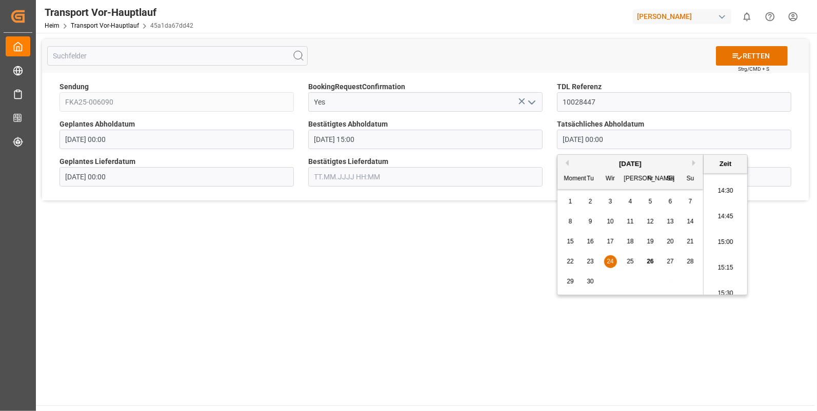
type input "24.09.2025 15:00"
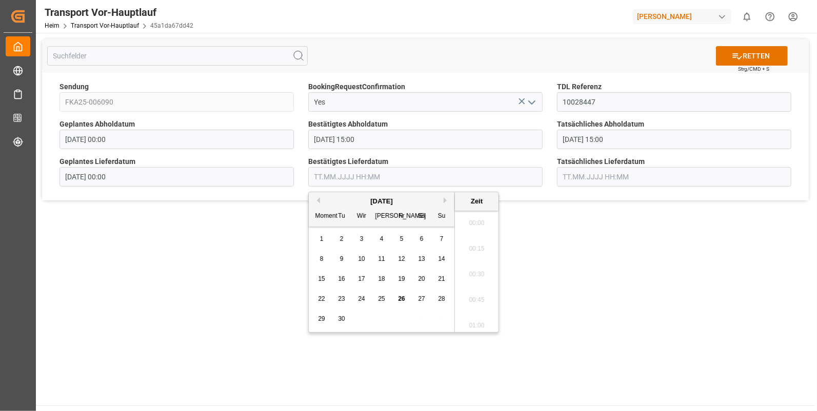
click at [317, 176] on input "text" at bounding box center [425, 176] width 234 height 19
click at [382, 299] on span "25" at bounding box center [381, 298] width 7 height 7
click at [472, 298] on li "15:15" at bounding box center [477, 306] width 44 height 26
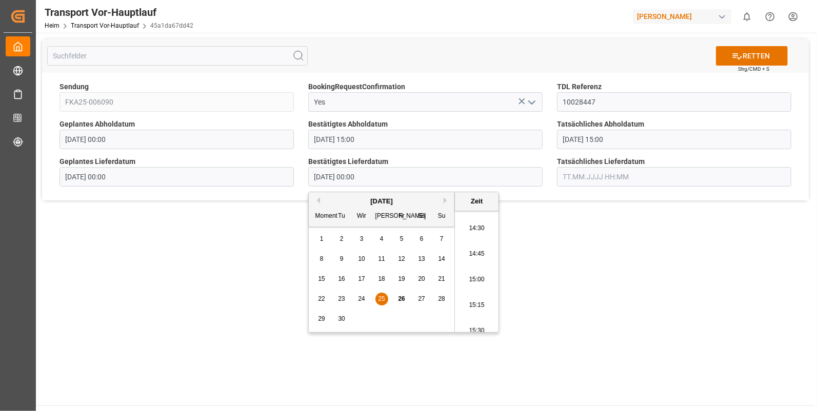
type input "25.09.2025 15:15"
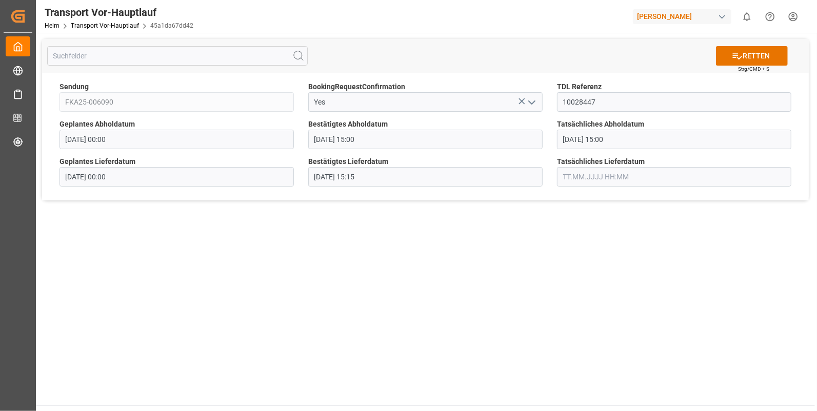
click at [568, 176] on input "text" at bounding box center [674, 176] width 234 height 19
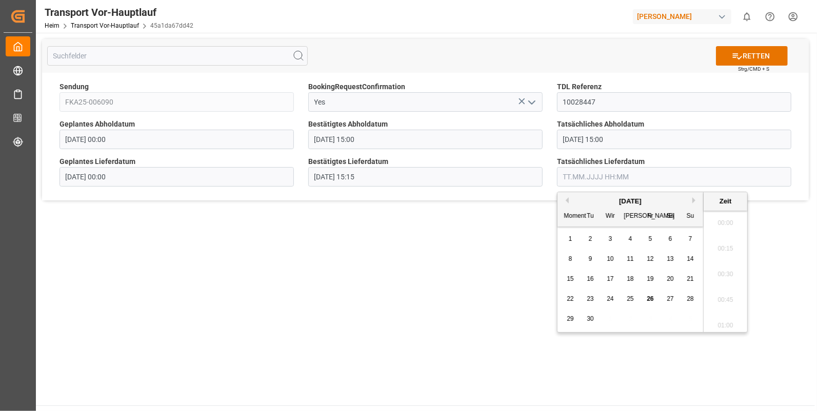
scroll to position [1311, 0]
click at [628, 298] on span "25" at bounding box center [630, 298] width 7 height 7
click at [719, 283] on li "15:30" at bounding box center [726, 289] width 44 height 26
type input "25.09.2025 15:30"
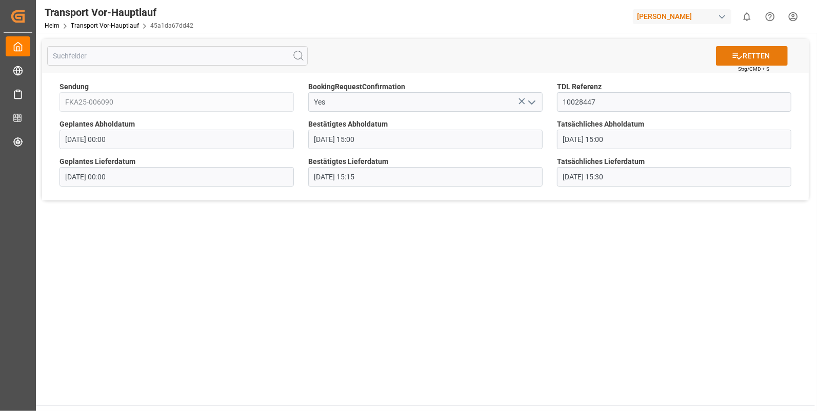
click at [743, 53] on button "RETTEN" at bounding box center [752, 55] width 72 height 19
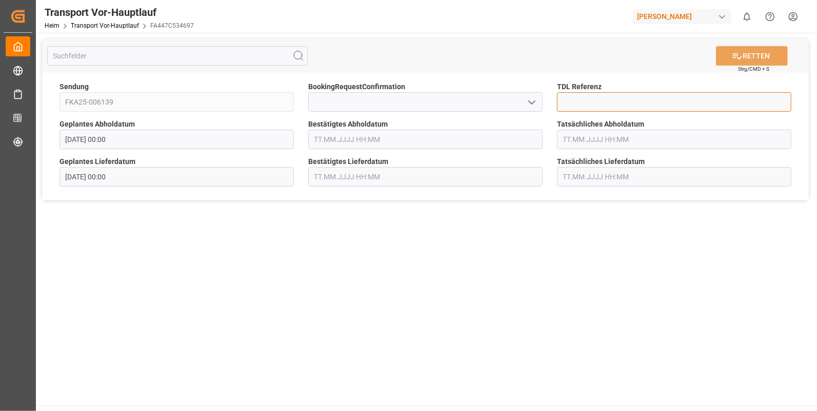
click at [585, 103] on input at bounding box center [674, 101] width 234 height 19
type input "10028448"
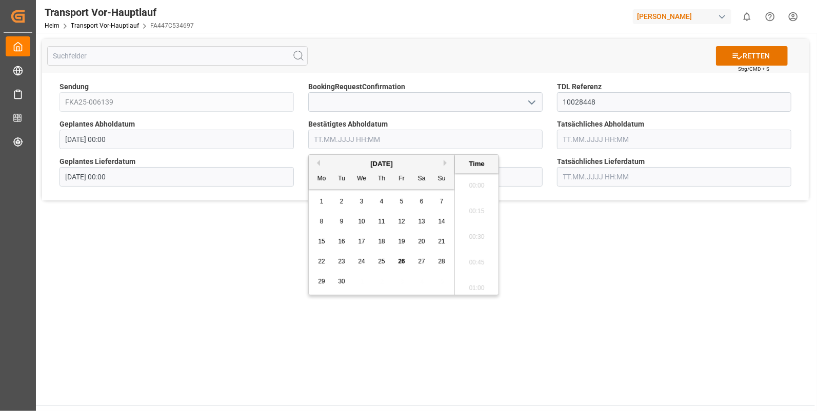
click at [379, 137] on input "text" at bounding box center [425, 139] width 234 height 19
click at [359, 263] on span "24" at bounding box center [361, 261] width 7 height 7
click at [482, 236] on li "13:15" at bounding box center [477, 235] width 44 height 26
type input "24.09.2025 13:15"
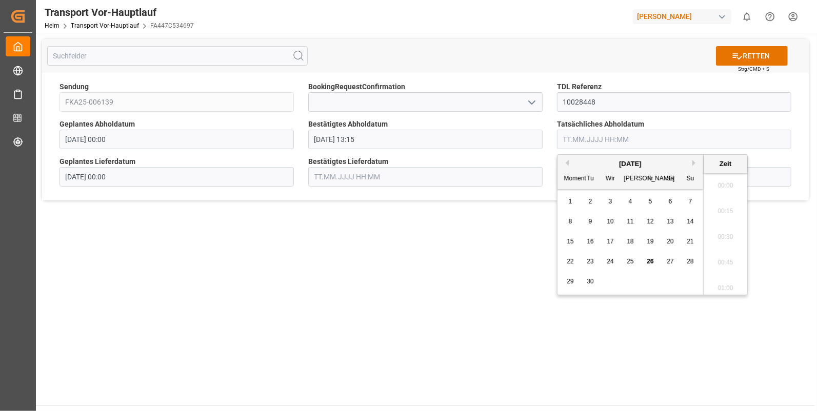
click at [585, 136] on input "text" at bounding box center [674, 139] width 234 height 19
drag, startPoint x: 611, startPoint y: 259, endPoint x: 638, endPoint y: 244, distance: 30.1
click at [611, 259] on span "24" at bounding box center [610, 261] width 7 height 7
click at [717, 232] on li "13:15" at bounding box center [726, 235] width 44 height 26
type input "24.09.2025 13:15"
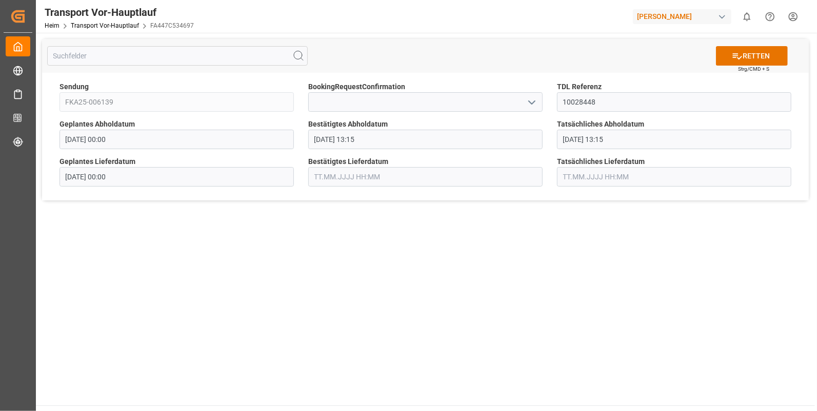
click at [343, 174] on input "text" at bounding box center [425, 176] width 234 height 19
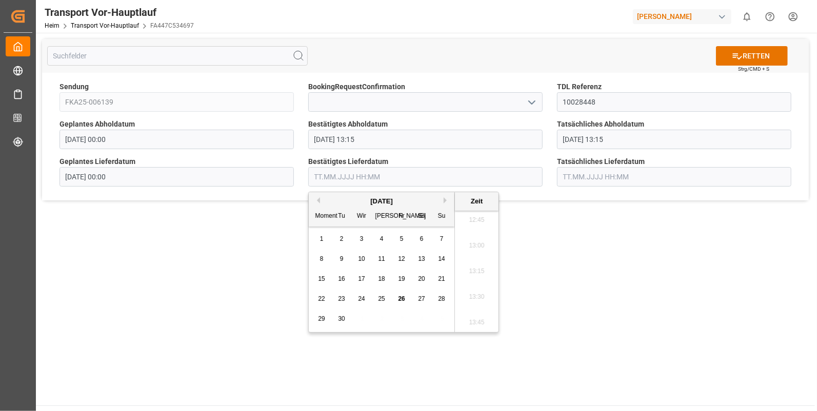
click at [385, 298] on div "25" at bounding box center [381, 299] width 13 height 12
click at [481, 217] on li "12:45" at bounding box center [477, 221] width 44 height 26
type input "25.09.2025 12:45"
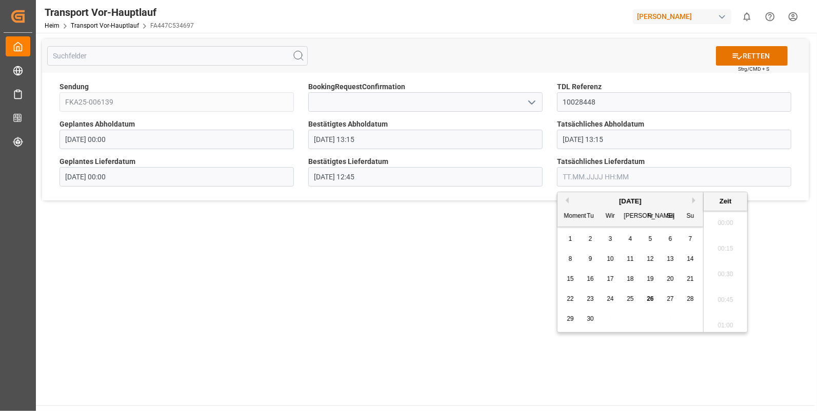
click at [574, 173] on input "text" at bounding box center [674, 176] width 234 height 19
click at [629, 297] on span "25" at bounding box center [630, 298] width 7 height 7
click at [722, 223] on li "12:45" at bounding box center [726, 221] width 44 height 26
type input "25.09.2025 12:45"
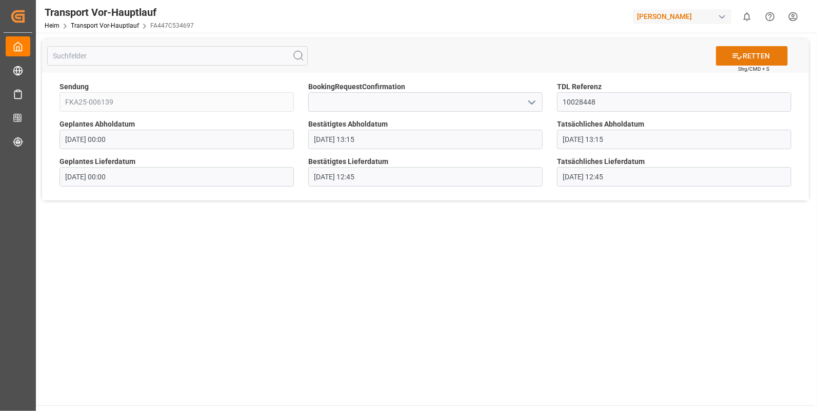
click at [747, 57] on font "RETTEN" at bounding box center [756, 56] width 27 height 11
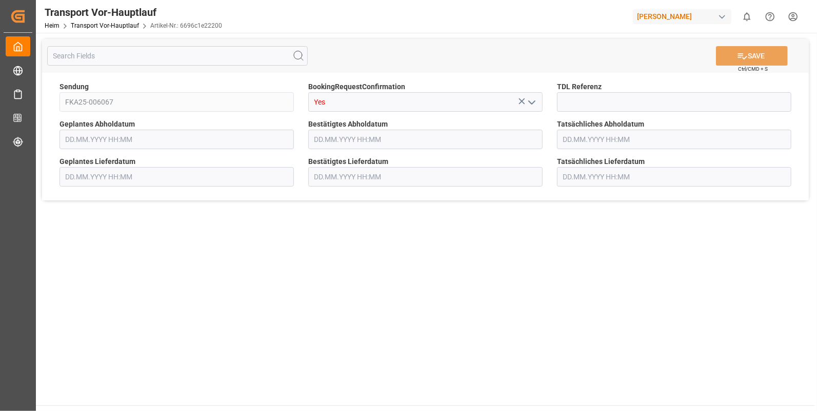
type input "[DATE] 00:00"
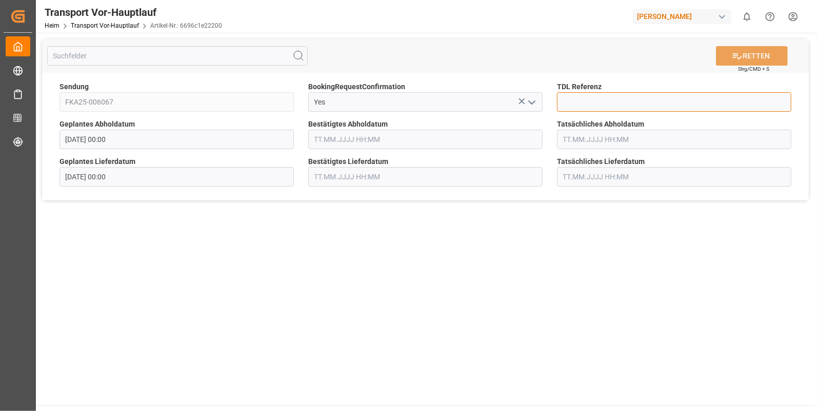
click at [577, 100] on input at bounding box center [674, 101] width 234 height 19
type input "10028475"
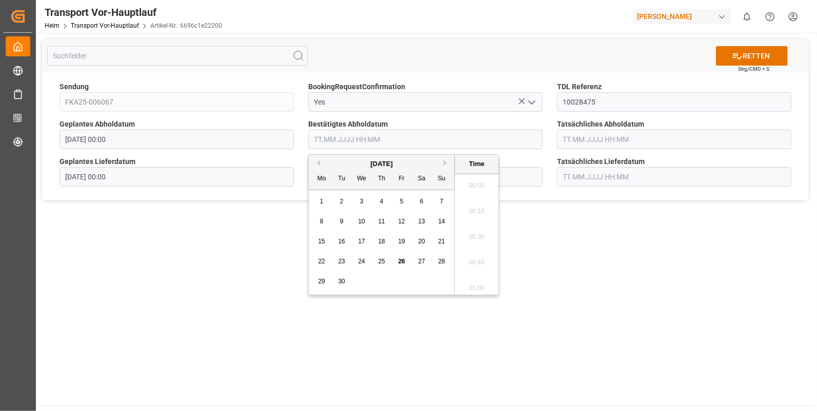
click at [333, 138] on input "text" at bounding box center [425, 139] width 234 height 19
click at [381, 260] on span "25" at bounding box center [381, 261] width 7 height 7
click at [480, 223] on li "13:15" at bounding box center [477, 235] width 44 height 26
type input "[DATE] 13:15"
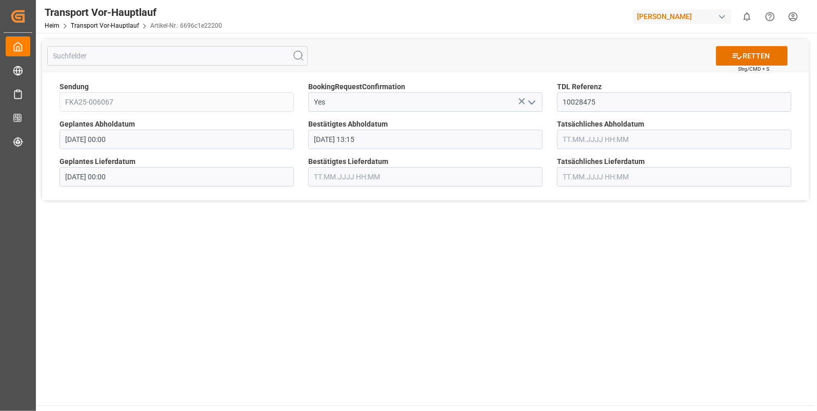
click at [584, 137] on input "text" at bounding box center [674, 139] width 234 height 19
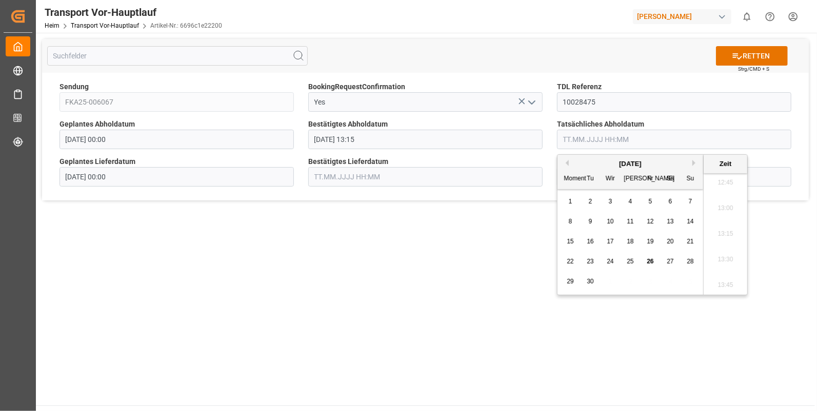
click at [628, 260] on span "25" at bounding box center [630, 261] width 7 height 7
click at [718, 229] on li "13:15" at bounding box center [726, 235] width 44 height 26
type input "[DATE] 13:15"
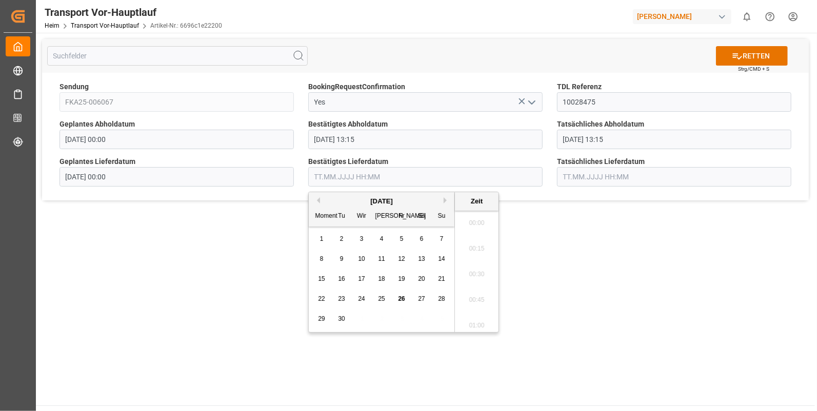
click at [325, 175] on input "text" at bounding box center [425, 176] width 234 height 19
click at [402, 298] on span "26" at bounding box center [401, 298] width 7 height 7
click at [479, 260] on li "11:30" at bounding box center [477, 263] width 44 height 26
type input "26.09.2025 11:30"
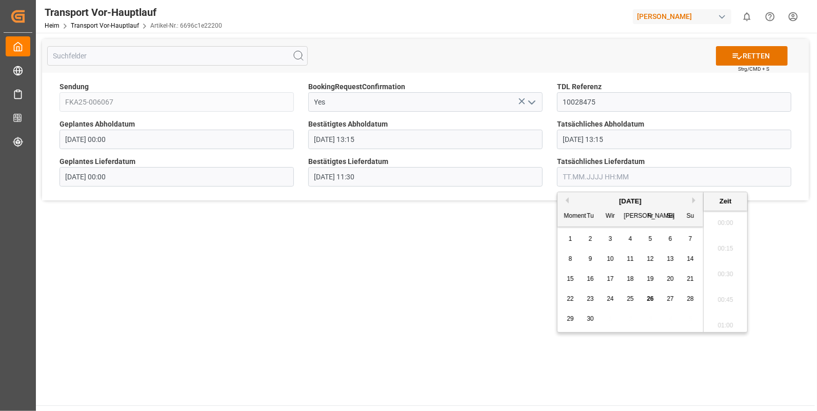
click at [577, 175] on input "text" at bounding box center [674, 176] width 234 height 19
click at [651, 300] on span "26" at bounding box center [650, 298] width 7 height 7
click at [720, 256] on li "11:30" at bounding box center [726, 263] width 44 height 26
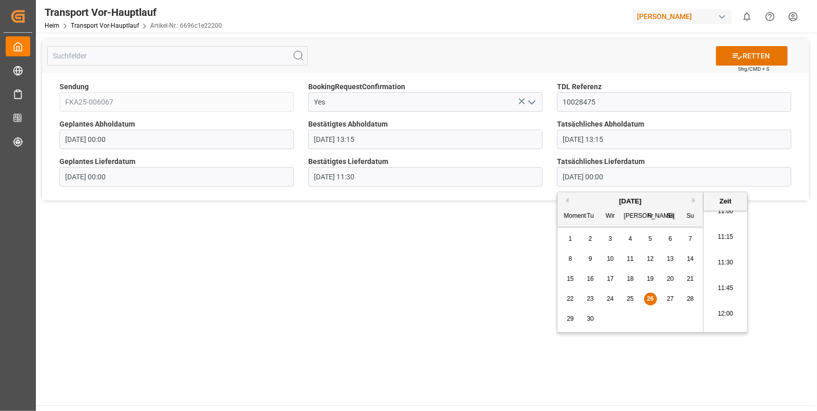
type input "26.09.2025 11:30"
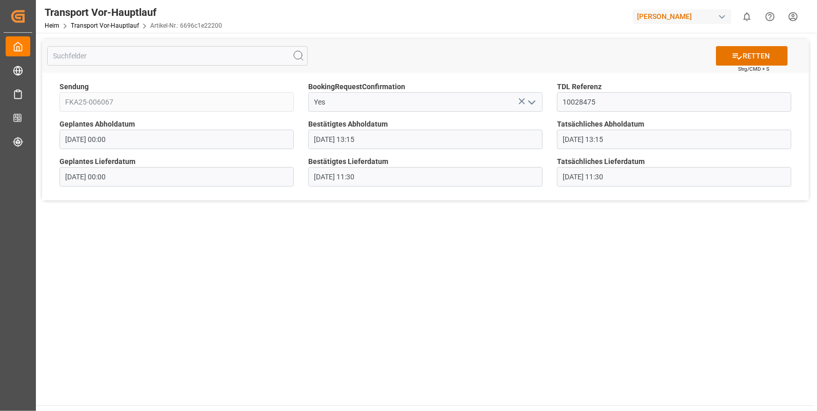
click at [740, 44] on div "RETTEN Strg/CMD + S" at bounding box center [425, 56] width 767 height 34
click at [742, 52] on icon at bounding box center [737, 56] width 11 height 11
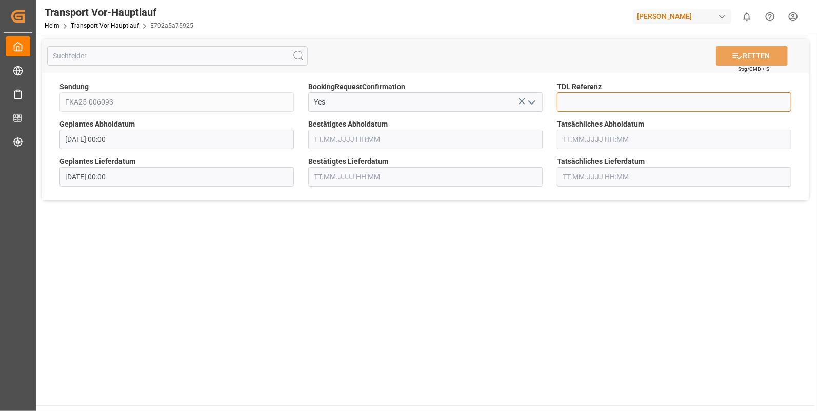
click at [561, 101] on input at bounding box center [674, 101] width 234 height 19
type input "10028480"
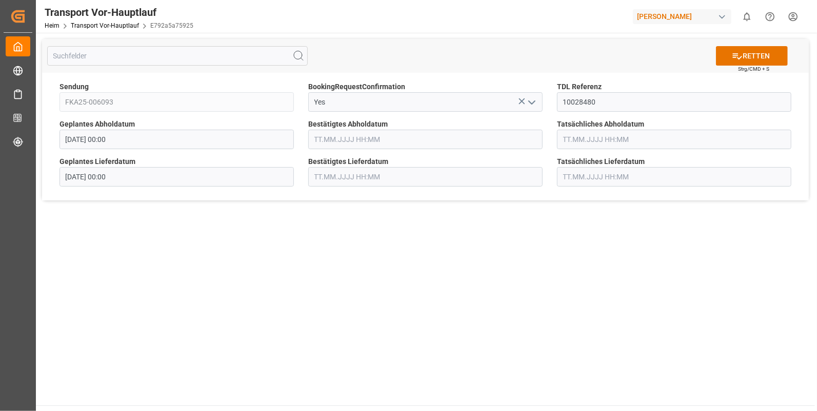
click at [359, 136] on input "text" at bounding box center [425, 139] width 234 height 19
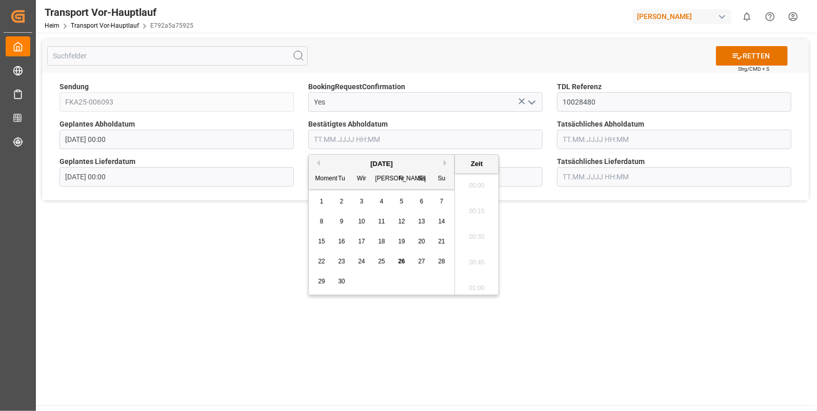
scroll to position [1311, 0]
click at [380, 261] on span "25" at bounding box center [381, 261] width 7 height 7
click at [480, 256] on li "14:15" at bounding box center [477, 252] width 44 height 26
type input "25.09.2025 14:15"
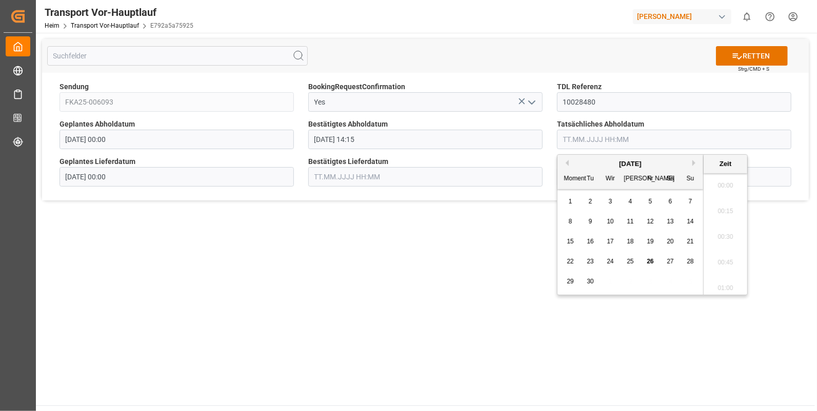
click at [585, 143] on input "text" at bounding box center [674, 139] width 234 height 19
click at [628, 263] on span "25" at bounding box center [630, 261] width 7 height 7
drag, startPoint x: 717, startPoint y: 248, endPoint x: 688, endPoint y: 231, distance: 33.6
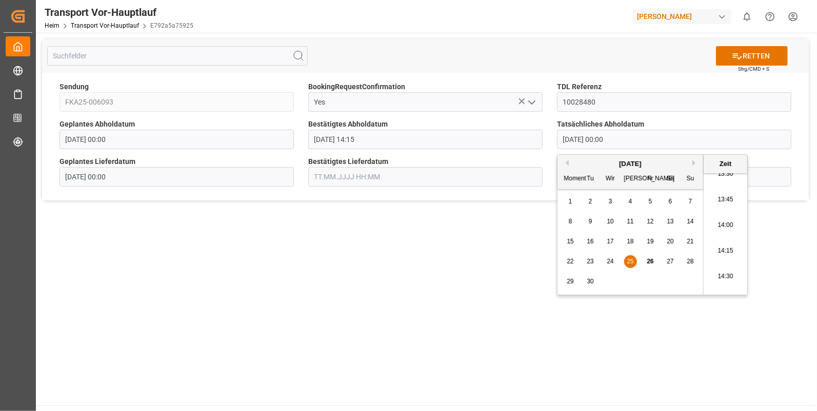
click at [716, 248] on li "14:15" at bounding box center [726, 252] width 44 height 26
type input "25.09.2025 14:15"
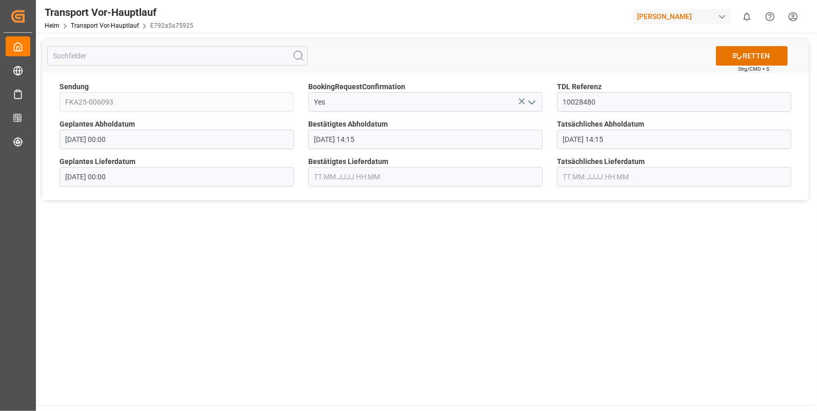
click at [368, 178] on input "text" at bounding box center [425, 176] width 234 height 19
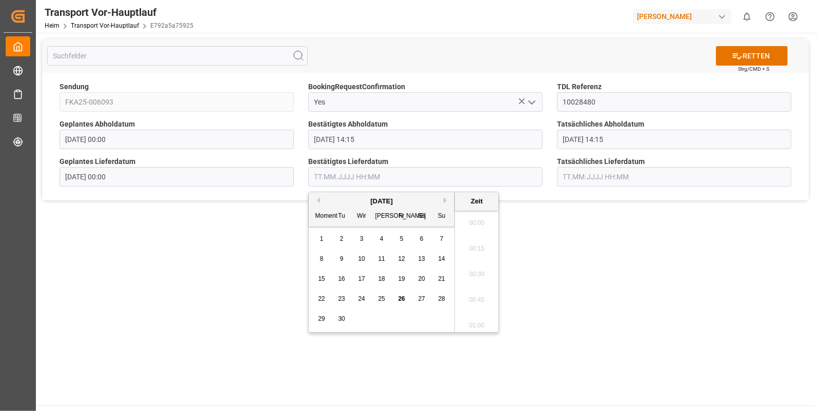
scroll to position [1311, 0]
click at [401, 299] on span "26" at bounding box center [401, 298] width 7 height 7
drag, startPoint x: 479, startPoint y: 227, endPoint x: 505, endPoint y: 209, distance: 31.7
click at [479, 227] on li "08:15" at bounding box center [477, 229] width 44 height 26
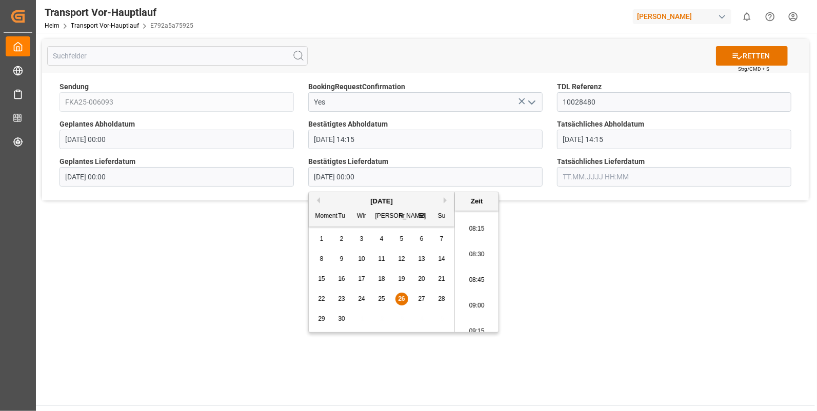
type input "26.09.2025 08:15"
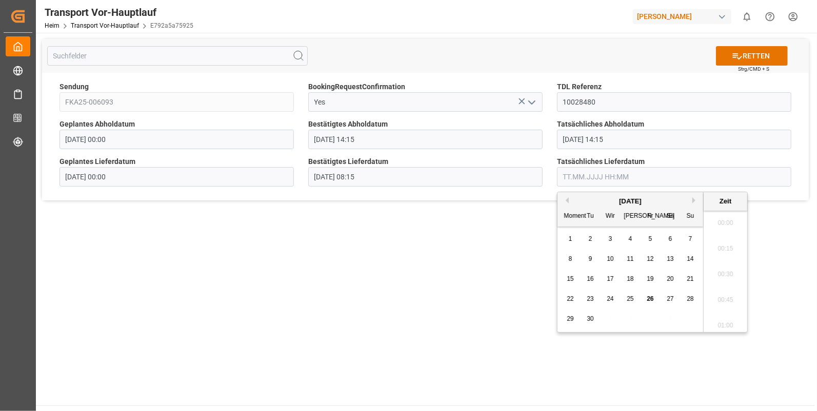
click at [568, 181] on input "text" at bounding box center [674, 176] width 234 height 19
click at [647, 299] on span "26" at bounding box center [650, 298] width 7 height 7
click at [726, 267] on li "08:15" at bounding box center [726, 272] width 44 height 26
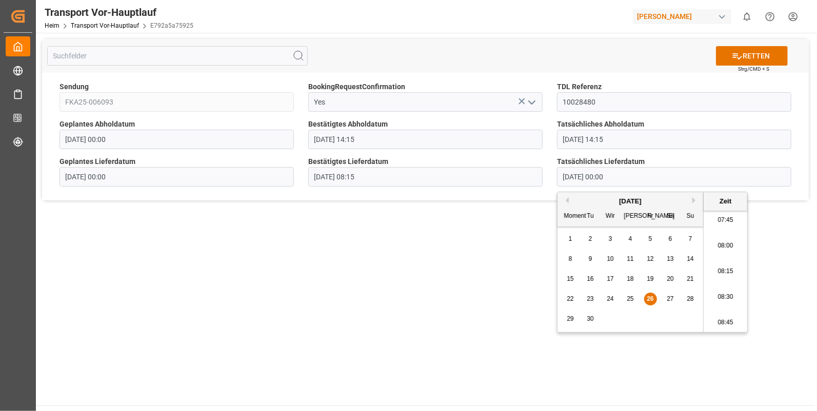
type input "26.09.2025 08:15"
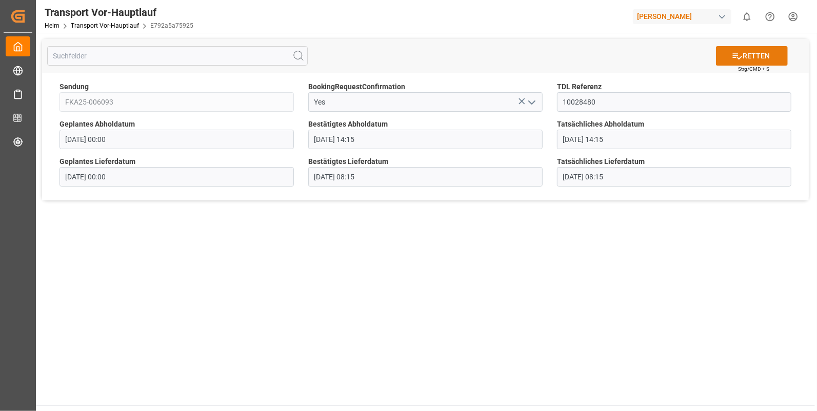
click at [761, 56] on font "RETTEN" at bounding box center [756, 56] width 27 height 11
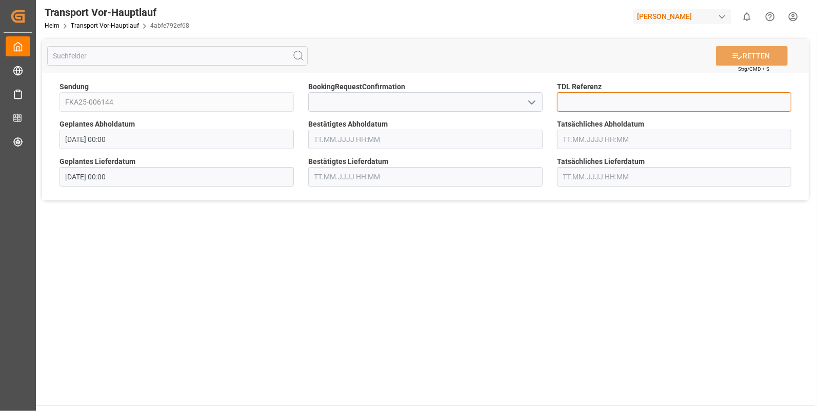
click at [574, 102] on input at bounding box center [674, 101] width 234 height 19
type input "10028481"
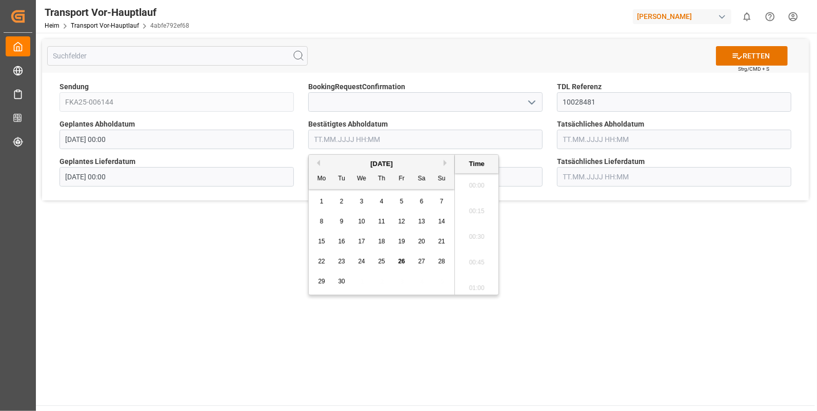
click at [323, 136] on input "text" at bounding box center [425, 139] width 234 height 19
click at [378, 259] on span "25" at bounding box center [381, 261] width 7 height 7
click at [471, 262] on li "15:15" at bounding box center [477, 268] width 44 height 26
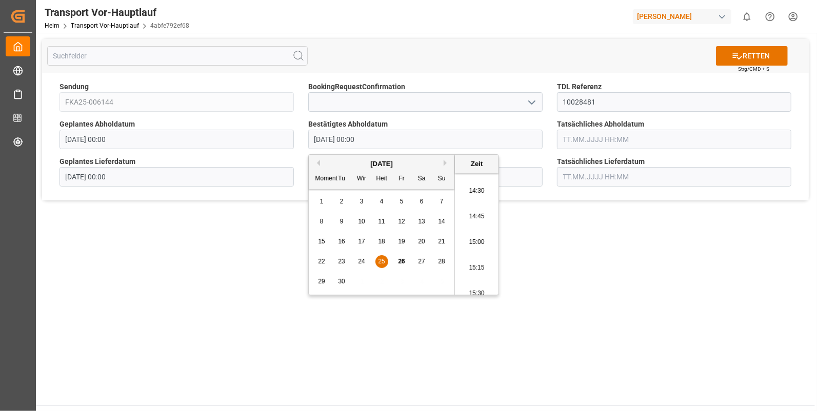
type input "[DATE] 15:15"
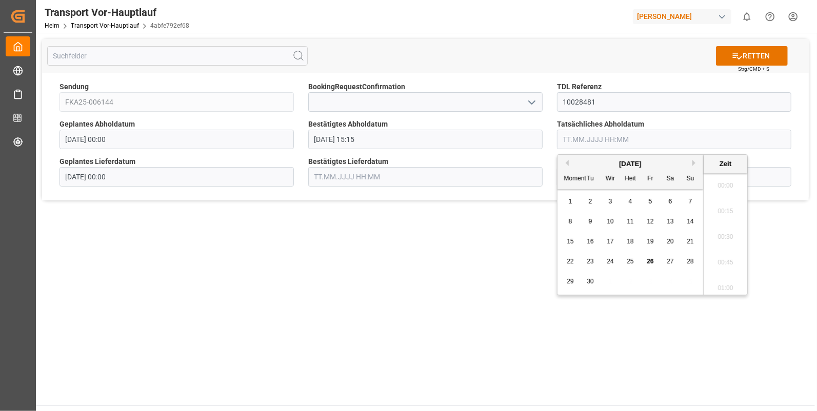
click at [589, 135] on input "text" at bounding box center [674, 139] width 234 height 19
click at [634, 260] on div "25" at bounding box center [630, 262] width 13 height 12
click at [723, 219] on li "15:15" at bounding box center [726, 226] width 44 height 26
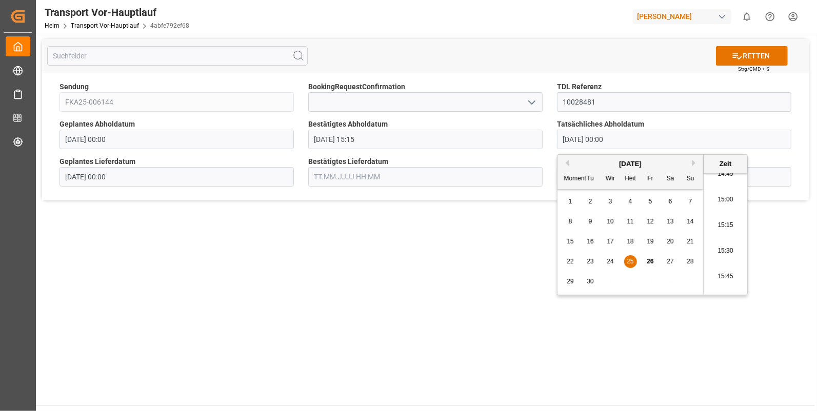
type input "[DATE] 15:15"
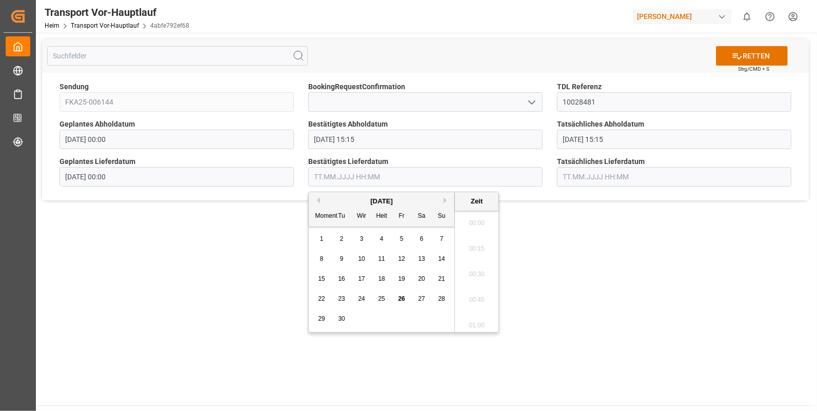
click at [333, 172] on input "text" at bounding box center [425, 176] width 234 height 19
click at [403, 295] on span "26" at bounding box center [401, 298] width 7 height 7
drag, startPoint x: 477, startPoint y: 231, endPoint x: 502, endPoint y: 215, distance: 29.5
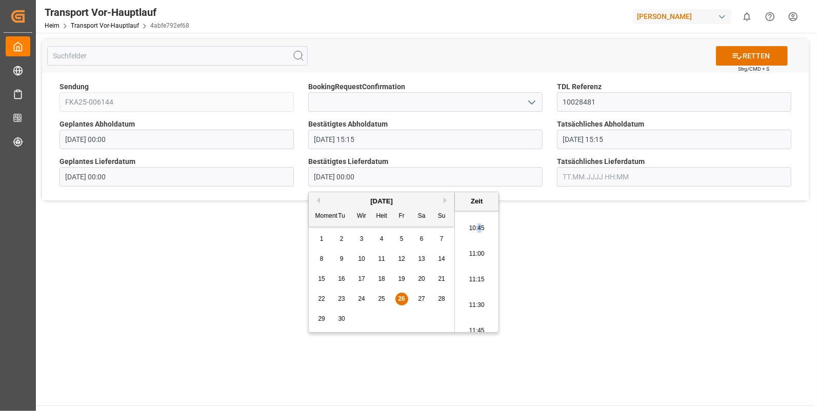
click at [478, 231] on li "10:45" at bounding box center [477, 229] width 44 height 26
type input "[DATE] 10:45"
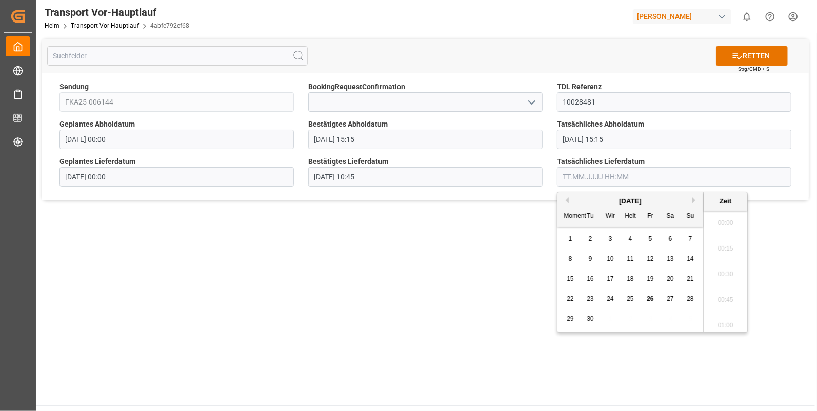
click at [580, 179] on input "text" at bounding box center [674, 176] width 234 height 19
click at [650, 298] on span "26" at bounding box center [650, 298] width 7 height 7
click at [725, 226] on li "10:45" at bounding box center [726, 229] width 44 height 26
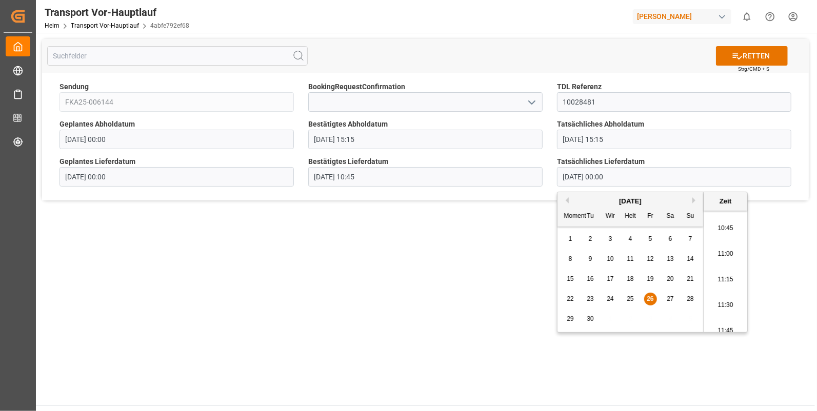
type input "[DATE] 10:45"
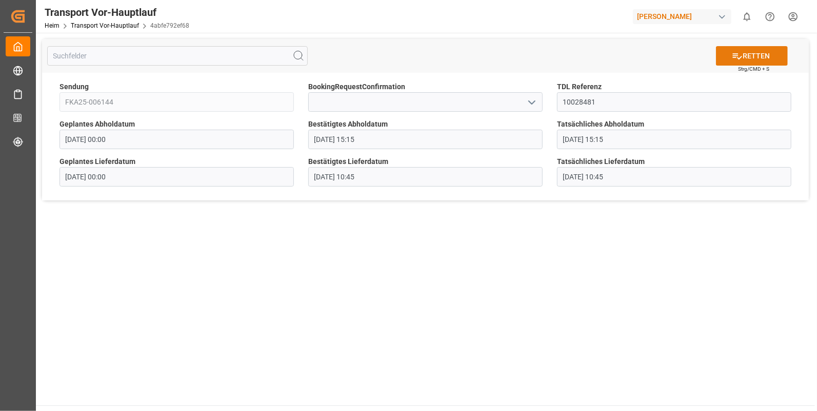
click at [756, 53] on font "RETTEN" at bounding box center [756, 56] width 27 height 11
click at [532, 100] on icon "Menü öffnen" at bounding box center [532, 102] width 12 height 12
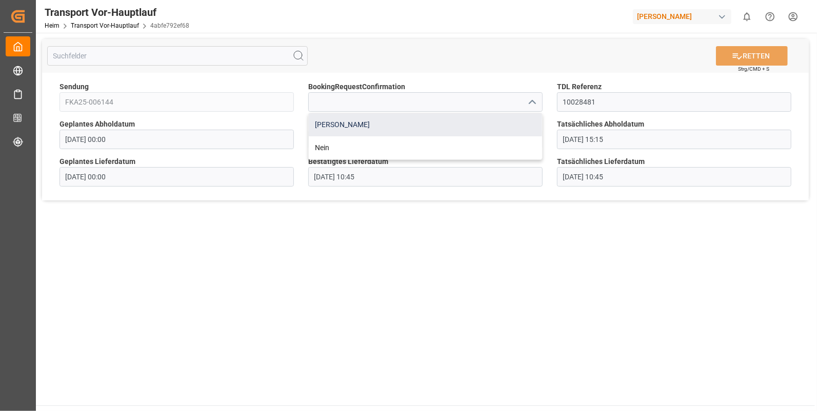
click at [328, 124] on div "[PERSON_NAME]" at bounding box center [425, 124] width 233 height 23
type input "Yes"
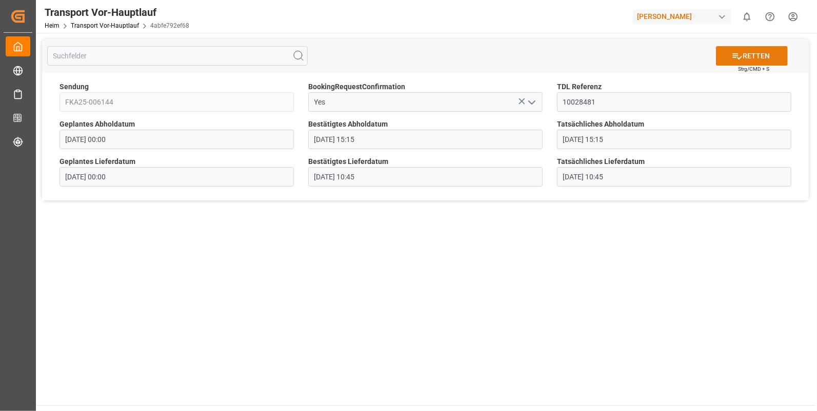
click at [758, 49] on button "RETTEN" at bounding box center [752, 55] width 72 height 19
click at [531, 102] on icon "Menü öffnen" at bounding box center [532, 102] width 12 height 12
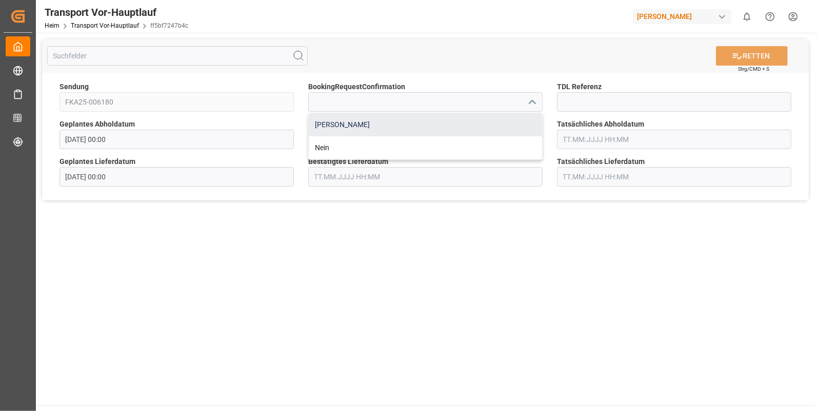
click at [319, 121] on div "[PERSON_NAME]" at bounding box center [425, 124] width 233 height 23
type input "Yes"
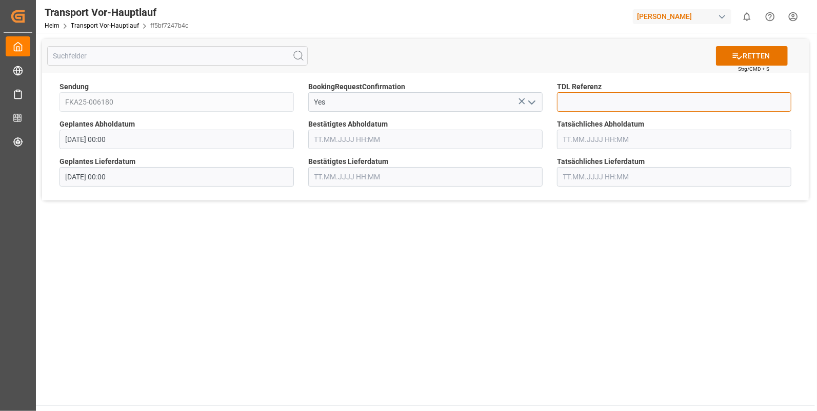
click at [562, 102] on input at bounding box center [674, 101] width 234 height 19
type input "10028485"
click at [341, 141] on input "text" at bounding box center [425, 139] width 234 height 19
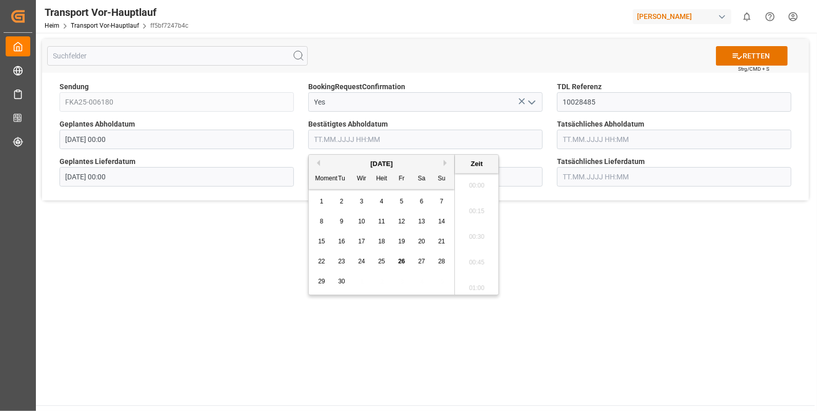
scroll to position [1311, 0]
click at [384, 262] on span "25" at bounding box center [381, 261] width 7 height 7
click at [480, 255] on li "14:15" at bounding box center [477, 252] width 44 height 26
type input "[DATE] 14:15"
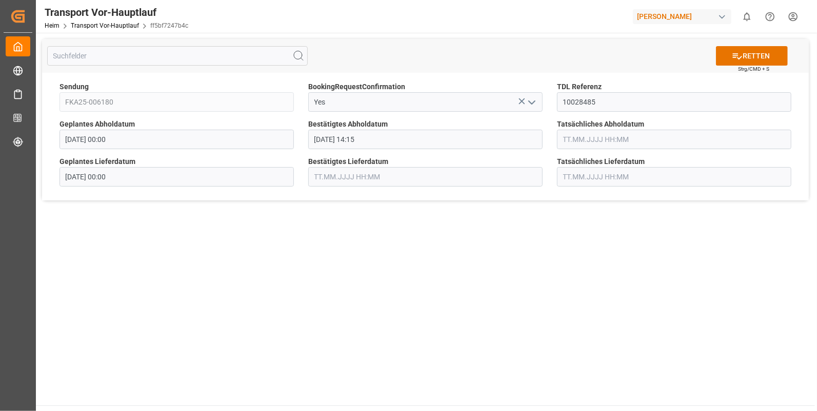
click at [597, 138] on input "text" at bounding box center [674, 139] width 234 height 19
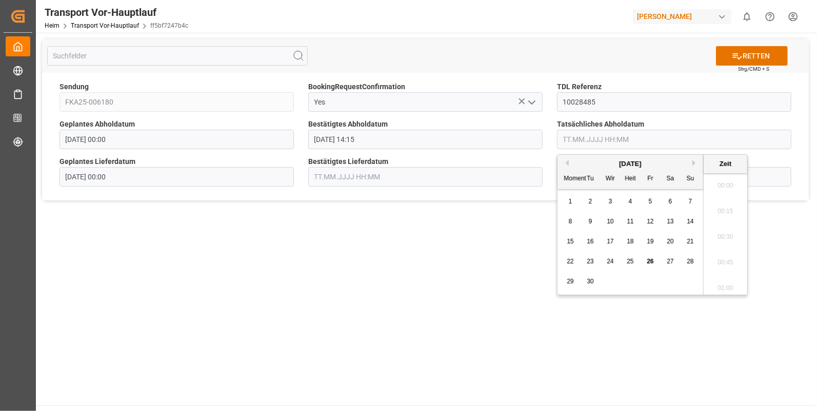
scroll to position [1311, 0]
click at [632, 256] on div "25" at bounding box center [630, 262] width 13 height 12
click at [722, 205] on li "14:15" at bounding box center [726, 209] width 44 height 26
type input "[DATE] 14:15"
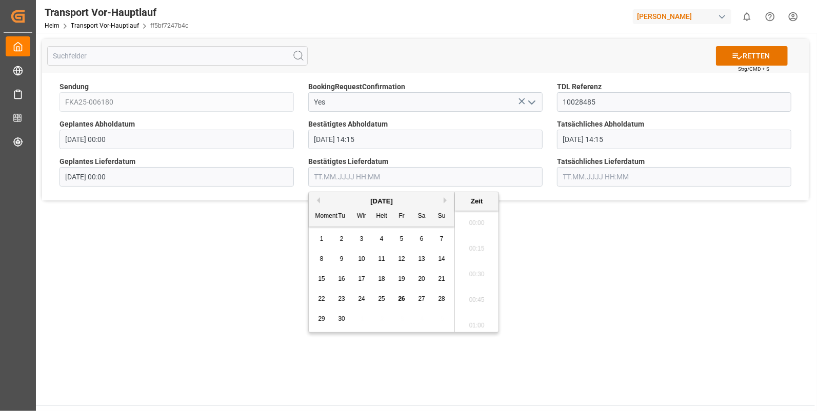
click at [337, 181] on input "text" at bounding box center [425, 176] width 234 height 19
click at [404, 296] on span "26" at bounding box center [401, 298] width 7 height 7
click at [465, 232] on li "11:15" at bounding box center [477, 238] width 44 height 26
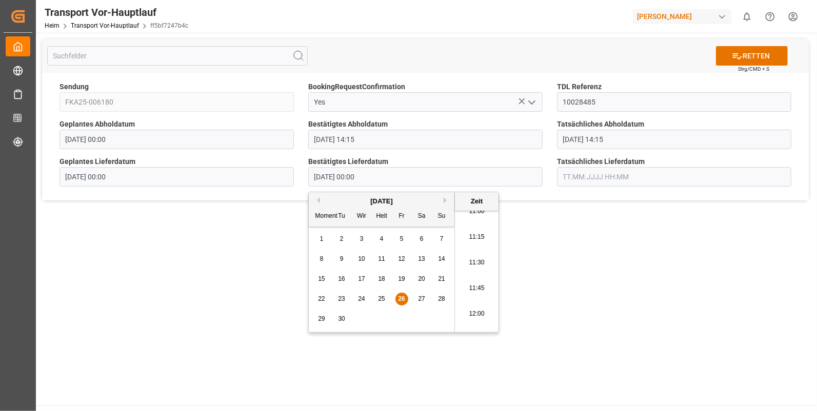
type input "[DATE] 11:15"
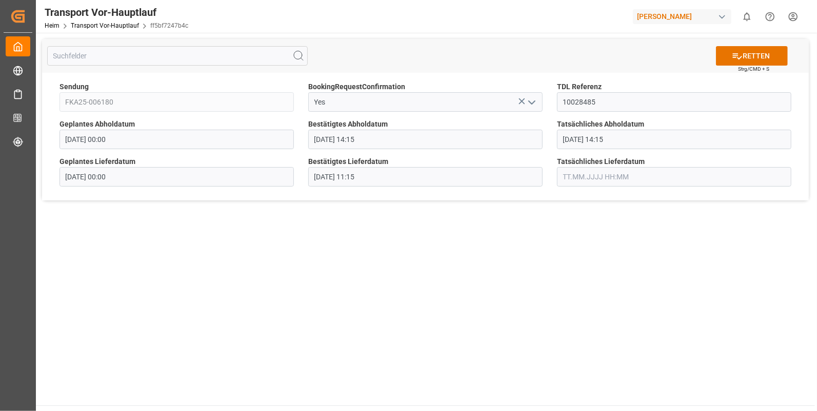
click at [567, 176] on input "text" at bounding box center [674, 176] width 234 height 19
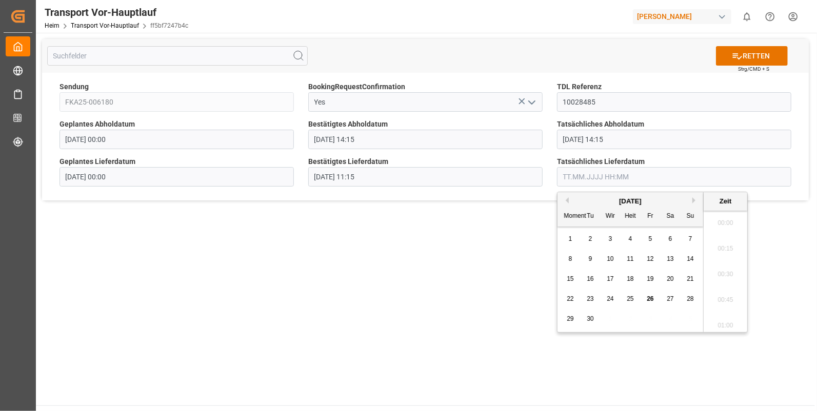
scroll to position [1311, 0]
click at [647, 300] on span "26" at bounding box center [650, 298] width 7 height 7
click at [726, 276] on li "11:15" at bounding box center [726, 280] width 44 height 26
type input "[DATE] 11:15"
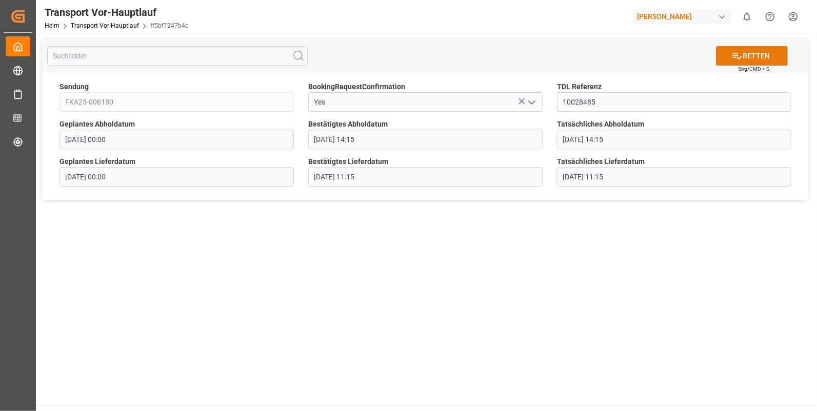
click at [749, 50] on button "RETTEN" at bounding box center [752, 55] width 72 height 19
click at [530, 104] on icon "Menü öffnen" at bounding box center [532, 102] width 12 height 12
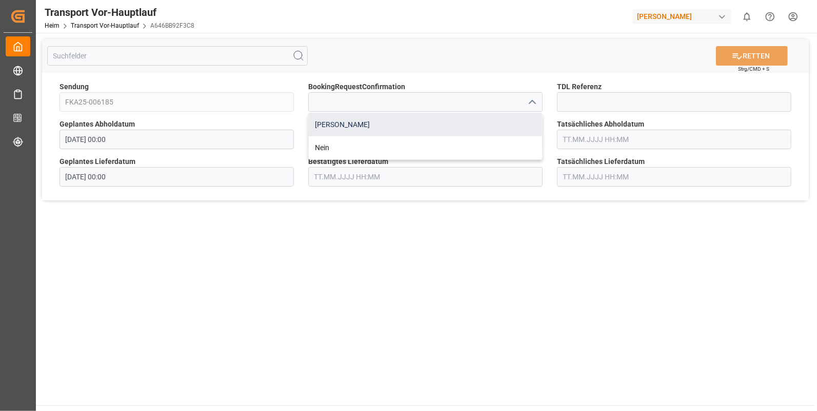
click at [321, 124] on div "[PERSON_NAME]" at bounding box center [425, 124] width 233 height 23
type input "Yes"
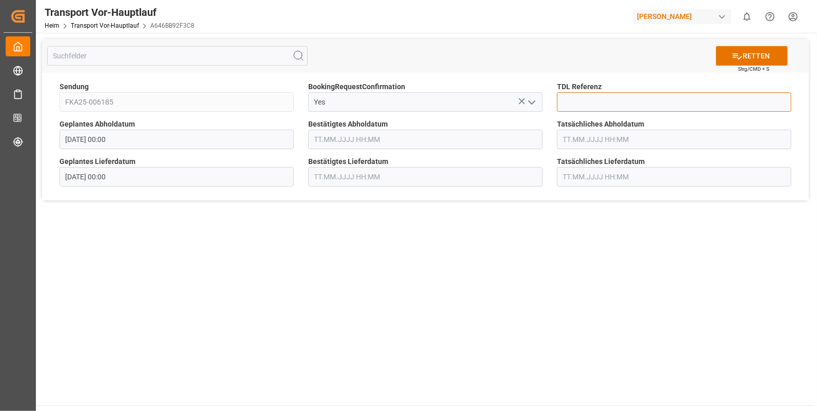
click at [569, 102] on input at bounding box center [674, 101] width 234 height 19
type input "10028493"
